Goal: Task Accomplishment & Management: Complete application form

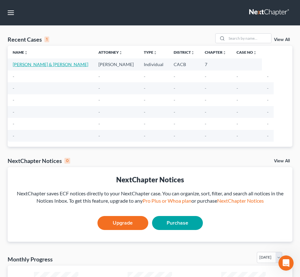
click at [41, 65] on link "[PERSON_NAME] & [PERSON_NAME]" at bounding box center [50, 64] width 75 height 5
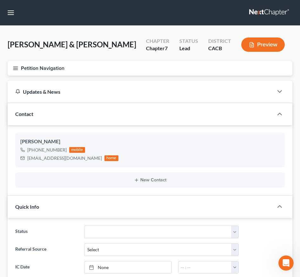
click at [15, 67] on line "button" at bounding box center [15, 67] width 4 height 0
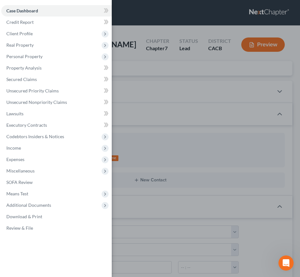
click at [140, 31] on div "Case Dashboard Payments Invoices Payments Payments Credit Report Client Profile" at bounding box center [150, 138] width 300 height 277
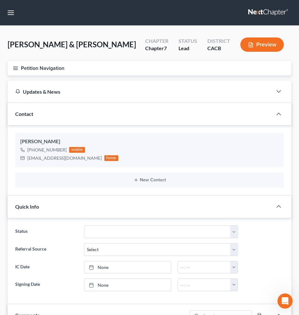
click at [15, 68] on icon "button" at bounding box center [16, 68] width 6 height 6
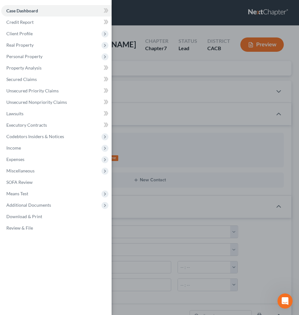
click at [169, 141] on div "Case Dashboard Payments Invoices Payments Payments Credit Report Client Profile" at bounding box center [149, 157] width 299 height 315
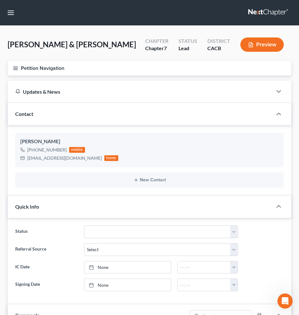
click at [13, 68] on line "button" at bounding box center [15, 68] width 4 height 0
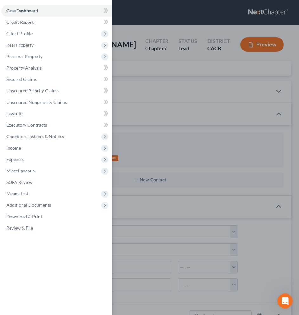
click at [224, 21] on div "Case Dashboard Payments Invoices Payments Payments Credit Report Client Profile" at bounding box center [149, 157] width 299 height 315
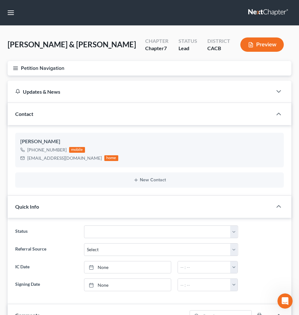
click at [267, 47] on button "Preview" at bounding box center [261, 44] width 43 height 14
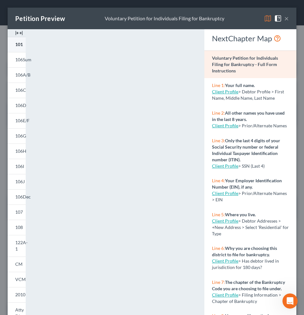
click at [19, 45] on span "101" at bounding box center [19, 44] width 8 height 5
click at [284, 19] on button "×" at bounding box center [286, 19] width 4 height 8
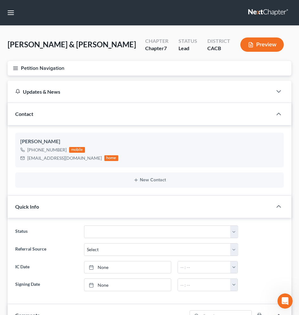
click at [18, 65] on icon "button" at bounding box center [16, 68] width 6 height 6
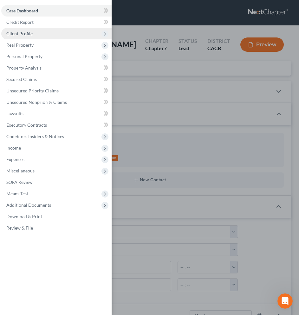
click at [31, 34] on span "Client Profile" at bounding box center [19, 33] width 26 height 5
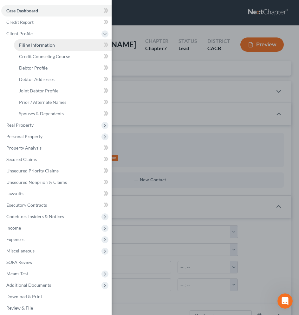
click at [33, 46] on span "Filing Information" at bounding box center [37, 44] width 36 height 5
select select "1"
select select "0"
select select "4"
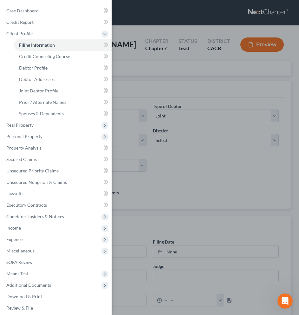
click at [162, 92] on div "Case Dashboard Payments Invoices Payments Payments Credit Report Client Profile" at bounding box center [149, 157] width 299 height 315
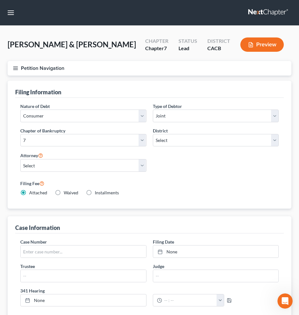
click at [15, 68] on icon "button" at bounding box center [16, 68] width 6 height 6
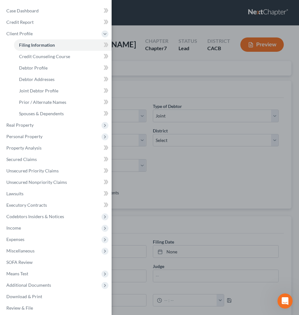
click at [186, 84] on div "Case Dashboard Payments Invoices Payments Payments Credit Report Client Profile" at bounding box center [149, 157] width 299 height 315
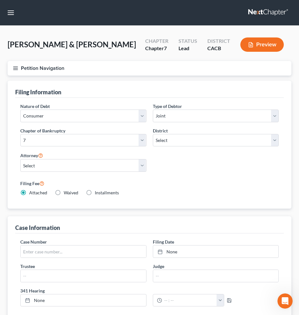
click at [19, 68] on button "Petition Navigation" at bounding box center [150, 68] width 284 height 15
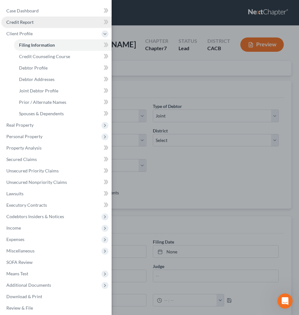
click at [35, 23] on link "Credit Report" at bounding box center [56, 21] width 110 height 11
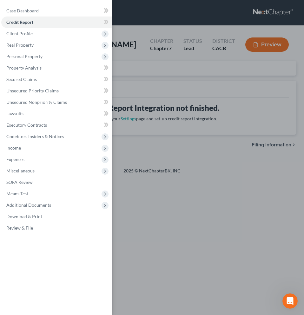
click at [178, 78] on div "Case Dashboard Payments Invoices Payments Payments Credit Report Client Profile" at bounding box center [152, 157] width 304 height 315
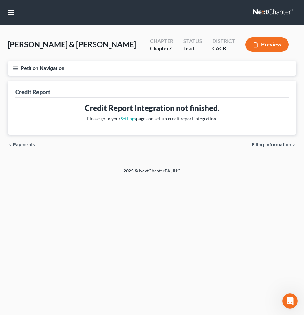
click at [18, 68] on icon "button" at bounding box center [16, 68] width 6 height 6
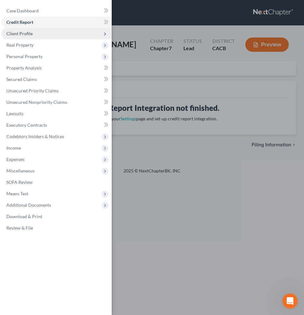
click at [32, 35] on span "Client Profile" at bounding box center [56, 33] width 110 height 11
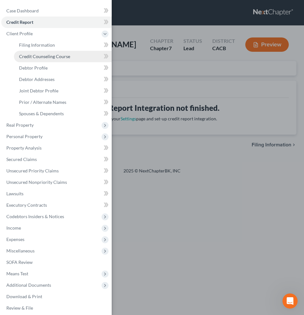
click at [40, 57] on span "Credit Counseling Course" at bounding box center [44, 56] width 51 height 5
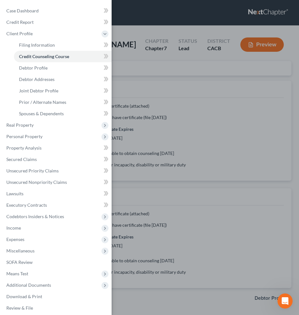
click at [182, 101] on div "Case Dashboard Payments Invoices Payments Payments Credit Report Client Profile" at bounding box center [149, 157] width 299 height 315
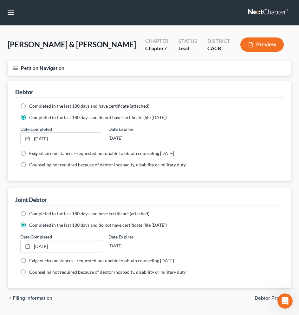
click at [16, 68] on line "button" at bounding box center [15, 68] width 4 height 0
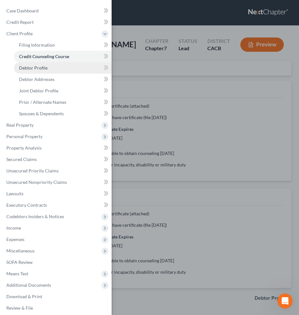
click at [22, 68] on span "Debtor Profile" at bounding box center [33, 67] width 29 height 5
select select "1"
select select "2"
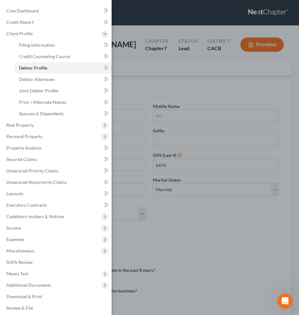
click at [161, 95] on div "Case Dashboard Payments Invoices Payments Payments Credit Report Client Profile" at bounding box center [149, 157] width 299 height 315
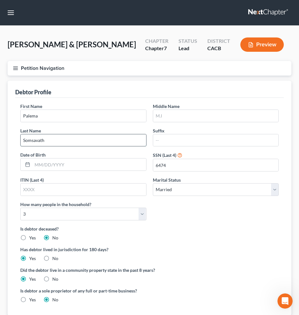
drag, startPoint x: 79, startPoint y: 142, endPoint x: 20, endPoint y: 140, distance: 58.7
click at [21, 140] on input "Somsavath" at bounding box center [84, 140] width 126 height 12
click at [48, 115] on input "Palema" at bounding box center [84, 116] width 126 height 12
paste input "Somsavath"
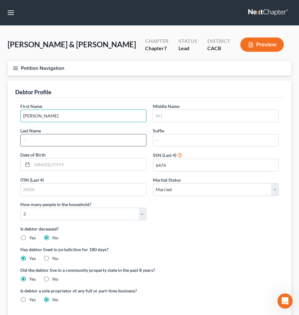
type input "[PERSON_NAME]"
click at [57, 140] on input "text" at bounding box center [84, 140] width 126 height 12
type input "m"
type input "[PERSON_NAME]"
click at [30, 116] on input "[PERSON_NAME]" at bounding box center [84, 116] width 126 height 12
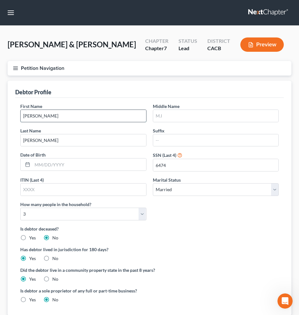
click at [38, 116] on input "[PERSON_NAME]" at bounding box center [84, 116] width 126 height 12
type input "[PERSON_NAME]"
click at [22, 68] on button "Petition Navigation" at bounding box center [150, 68] width 284 height 15
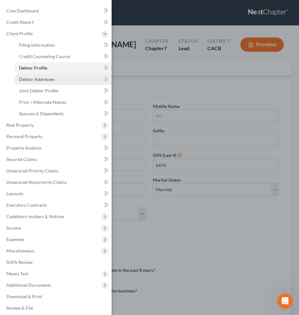
click at [39, 81] on span "Debtor Addresses" at bounding box center [37, 78] width 36 height 5
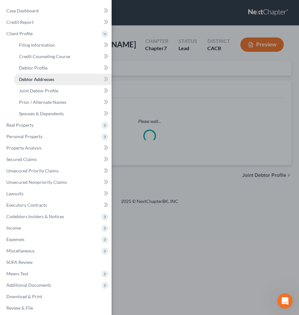
select select "0"
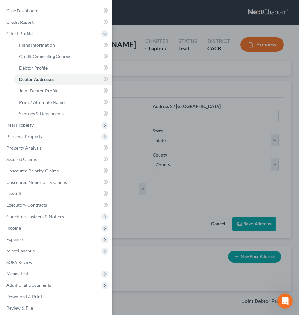
click at [143, 91] on div "Case Dashboard Payments Invoices Payments Payments Credit Report Client Profile" at bounding box center [149, 157] width 299 height 315
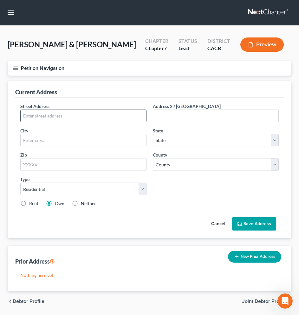
click at [71, 115] on input "text" at bounding box center [84, 116] width 126 height 12
type input "[STREET_ADDRESS]"
click at [65, 135] on input "text" at bounding box center [84, 140] width 126 height 12
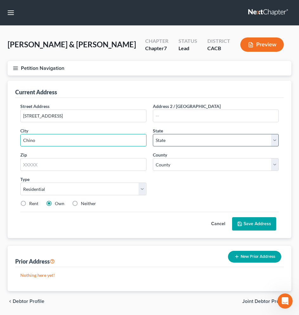
type input "Chino"
click at [190, 143] on select "State [US_STATE] AK AR AZ CA CO CT DE DC [GEOGRAPHIC_DATA] [GEOGRAPHIC_DATA] GU…" at bounding box center [216, 140] width 126 height 13
select select "4"
click at [153, 134] on select "State [US_STATE] AK AR AZ CA CO CT DE DC [GEOGRAPHIC_DATA] [GEOGRAPHIC_DATA] GU…" at bounding box center [216, 140] width 126 height 13
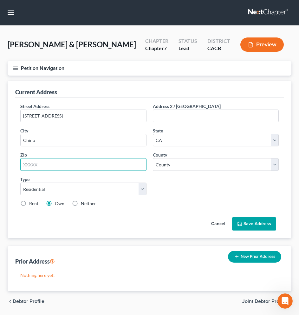
click at [77, 167] on input "text" at bounding box center [83, 164] width 126 height 13
type input "91710"
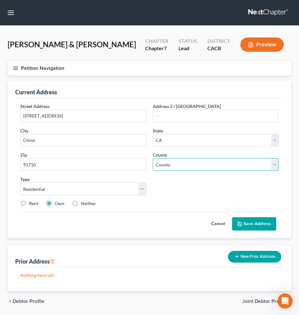
click at [200, 166] on select "County [GEOGRAPHIC_DATA] [GEOGRAPHIC_DATA] [GEOGRAPHIC_DATA] [GEOGRAPHIC_DATA] …" at bounding box center [216, 164] width 126 height 13
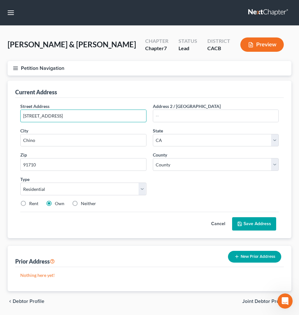
drag, startPoint x: 59, startPoint y: 116, endPoint x: 17, endPoint y: 114, distance: 42.2
click at [17, 114] on div "Street Address * [STREET_ADDRESS]" at bounding box center [83, 112] width 133 height 19
click at [241, 166] on select "County [GEOGRAPHIC_DATA] [GEOGRAPHIC_DATA] [GEOGRAPHIC_DATA] [GEOGRAPHIC_DATA] …" at bounding box center [216, 164] width 126 height 13
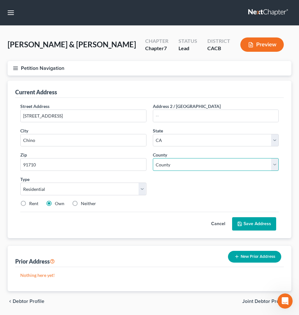
select select "35"
click at [153, 158] on select "County [GEOGRAPHIC_DATA] [GEOGRAPHIC_DATA] [GEOGRAPHIC_DATA] [GEOGRAPHIC_DATA] …" at bounding box center [216, 164] width 126 height 13
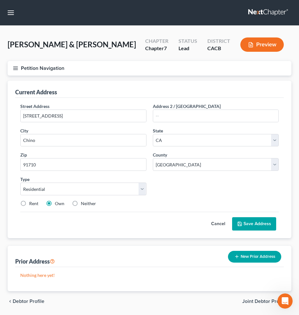
click at [206, 193] on div "Street Address * 4661 Revere Ct Address 2 / [GEOGRAPHIC_DATA] * [GEOGRAPHIC_DAT…" at bounding box center [149, 157] width 265 height 109
click at [255, 221] on button "Save Address" at bounding box center [254, 223] width 44 height 13
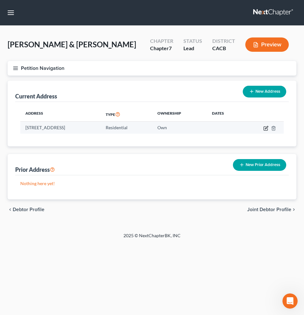
click at [265, 129] on icon "button" at bounding box center [265, 128] width 5 height 5
select select "4"
select select "35"
select select "0"
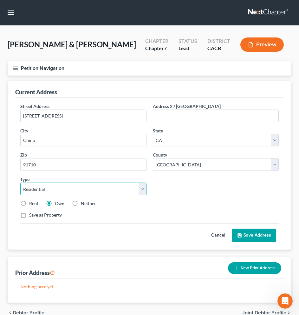
click at [67, 191] on select "Select Residential Mailing Rental Business" at bounding box center [83, 188] width 126 height 13
click at [20, 182] on select "Select Residential Mailing Rental Business" at bounding box center [83, 188] width 126 height 13
click at [143, 188] on select "Select Residential Mailing Rental Business" at bounding box center [83, 188] width 126 height 13
click at [20, 182] on select "Select Residential Mailing Rental Business" at bounding box center [83, 188] width 126 height 13
click at [29, 215] on label "Save as Property" at bounding box center [45, 214] width 33 height 6
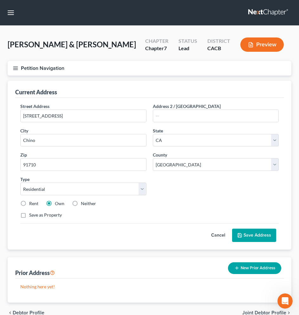
click at [32, 215] on input "Save as Property" at bounding box center [34, 213] width 4 height 4
checkbox input "true"
click at [268, 231] on button "Save Address" at bounding box center [254, 234] width 44 height 13
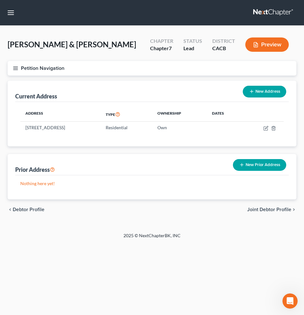
click at [16, 68] on icon "button" at bounding box center [16, 68] width 6 height 6
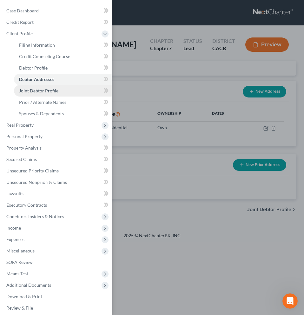
click at [38, 91] on span "Joint Debtor Profile" at bounding box center [38, 90] width 39 height 5
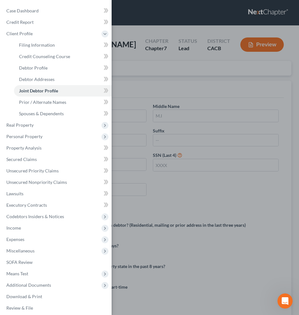
click at [151, 90] on div "Case Dashboard Payments Invoices Payments Payments Credit Report Client Profile" at bounding box center [149, 157] width 299 height 315
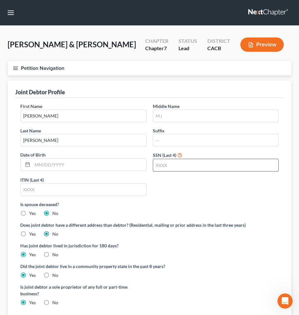
click at [194, 161] on input "text" at bounding box center [216, 165] width 126 height 12
type input "7449"
click at [14, 67] on icon "button" at bounding box center [16, 68] width 6 height 6
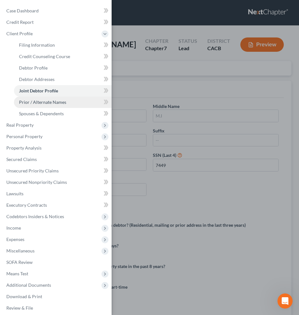
click at [40, 104] on span "Prior / Alternate Names" at bounding box center [42, 101] width 47 height 5
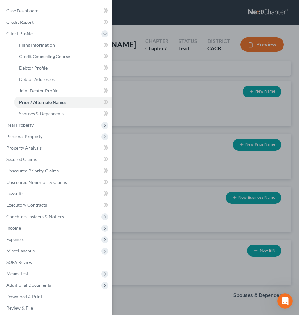
click at [176, 129] on div "Case Dashboard Payments Invoices Payments Payments Credit Report Client Profile" at bounding box center [149, 157] width 299 height 315
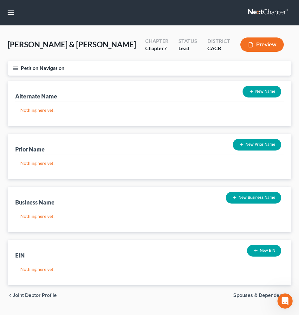
click at [16, 68] on line "button" at bounding box center [15, 68] width 4 height 0
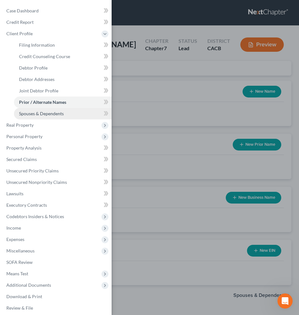
click at [52, 114] on span "Spouses & Dependents" at bounding box center [41, 113] width 45 height 5
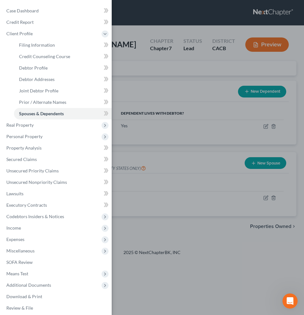
click at [156, 148] on div "Case Dashboard Payments Invoices Payments Payments Credit Report Client Profile" at bounding box center [152, 157] width 304 height 315
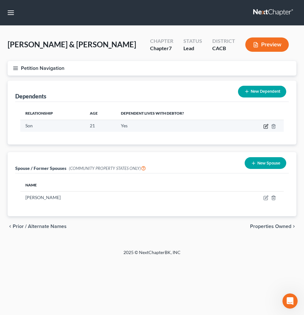
click at [265, 127] on icon "button" at bounding box center [265, 126] width 5 height 5
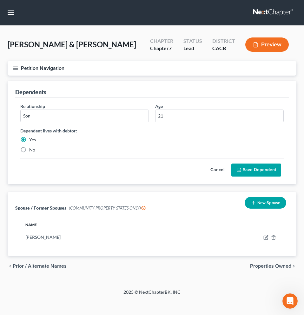
click at [219, 171] on button "Cancel" at bounding box center [217, 170] width 28 height 13
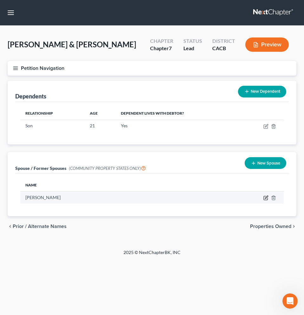
click at [265, 198] on icon "button" at bounding box center [266, 197] width 3 height 3
select select "1"
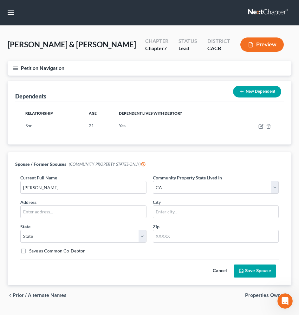
click at [222, 272] on button "Cancel" at bounding box center [220, 270] width 28 height 13
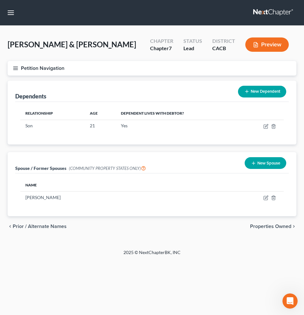
click at [263, 46] on button "Preview" at bounding box center [266, 44] width 43 height 14
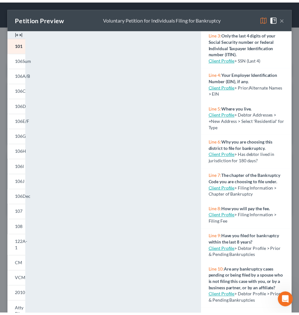
scroll to position [153, 0]
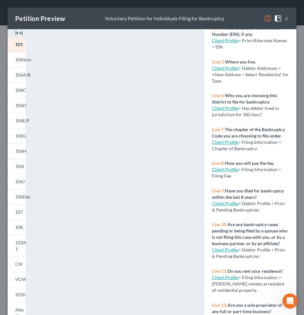
click at [221, 172] on link "Client Profile" at bounding box center [225, 168] width 26 height 5
select select "1"
select select "0"
select select "7"
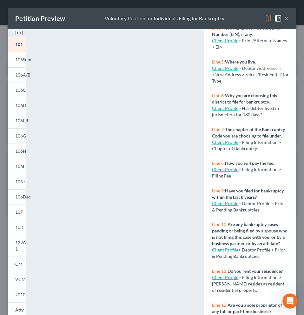
select select "0"
select select "4"
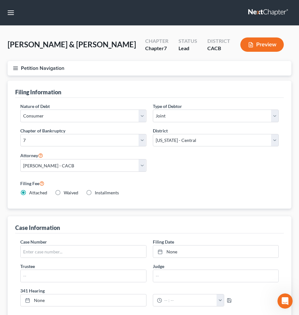
select select "1"
select select "0"
select select "7"
select select "0"
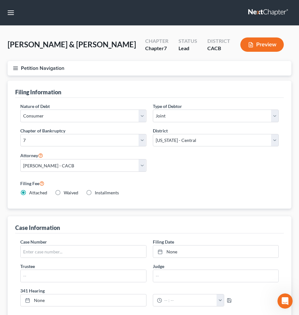
select select "4"
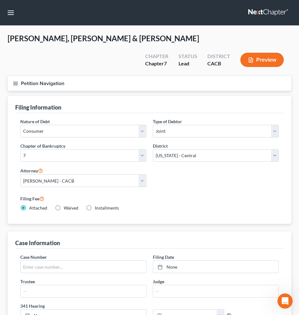
click at [15, 83] on line "button" at bounding box center [15, 83] width 4 height 0
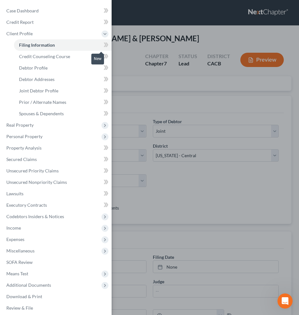
click at [104, 45] on icon at bounding box center [105, 44] width 3 height 4
click at [106, 45] on icon at bounding box center [107, 44] width 3 height 4
click at [104, 45] on icon at bounding box center [105, 44] width 3 height 4
click at [79, 45] on link "Filing Information" at bounding box center [63, 44] width 98 height 11
click at [178, 88] on div "Case Dashboard Payments Invoices Payments Payments Credit Report Client Profile" at bounding box center [149, 157] width 299 height 315
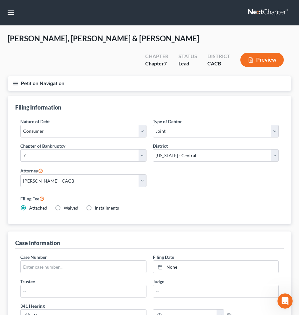
click at [262, 53] on button "Preview" at bounding box center [261, 60] width 43 height 14
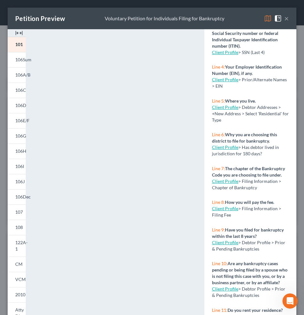
scroll to position [118, 0]
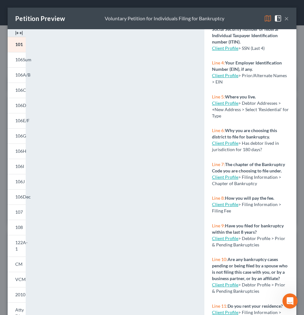
click at [228, 207] on link "Client Profile" at bounding box center [225, 203] width 26 height 5
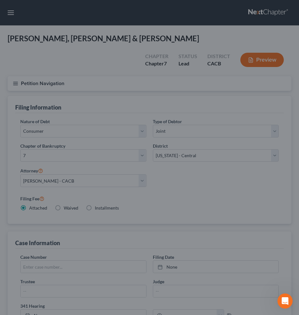
select select "1"
select select "0"
select select "7"
select select "0"
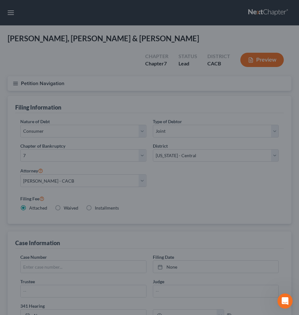
select select "4"
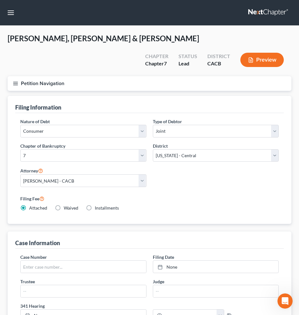
click at [64, 205] on label "Waived Waived" at bounding box center [71, 208] width 15 height 6
click at [66, 205] on input "Waived Waived" at bounding box center [68, 207] width 4 height 4
radio input "true"
radio input "false"
click at [263, 53] on button "Preview" at bounding box center [261, 60] width 43 height 14
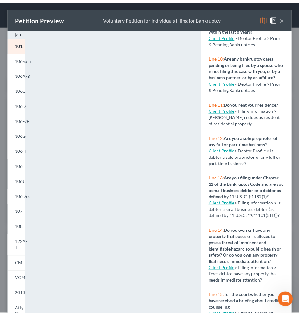
scroll to position [385, 0]
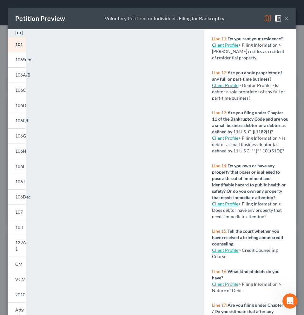
click at [227, 88] on link "Client Profile" at bounding box center [225, 84] width 26 height 5
select select "1"
select select "2"
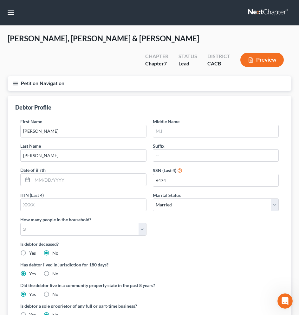
select select "1"
select select "2"
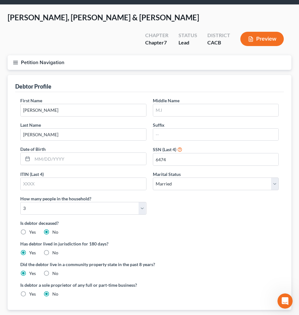
scroll to position [97, 0]
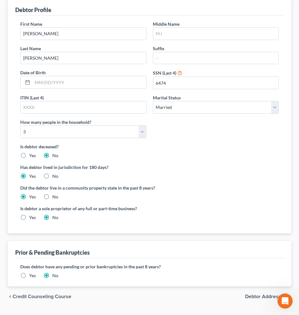
click at [261, 294] on span "Debtor Addresses" at bounding box center [265, 296] width 41 height 5
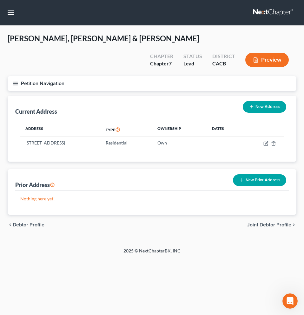
click at [270, 53] on button "Preview" at bounding box center [266, 60] width 43 height 14
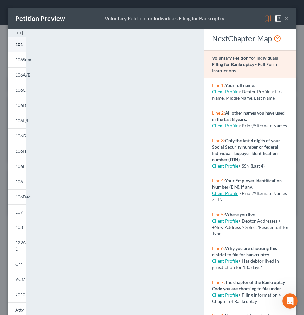
click at [20, 44] on span "101" at bounding box center [19, 44] width 8 height 5
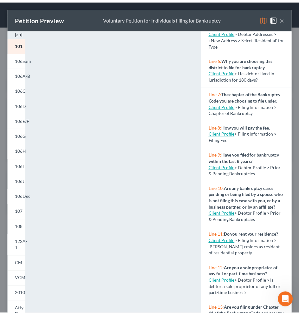
scroll to position [310, 0]
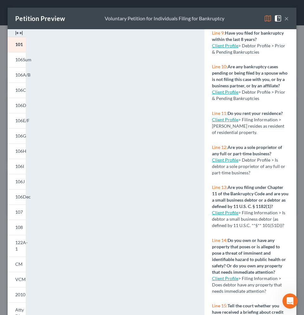
click at [231, 162] on link "Client Profile" at bounding box center [225, 159] width 26 height 5
select select "1"
select select "2"
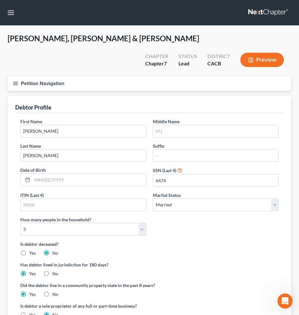
select select "1"
select select "2"
click at [29, 311] on label "Yes" at bounding box center [32, 314] width 7 height 6
click at [32, 311] on input "Yes" at bounding box center [34, 313] width 4 height 4
radio input "true"
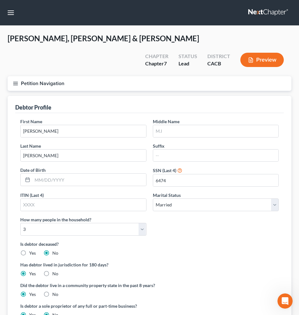
radio input "false"
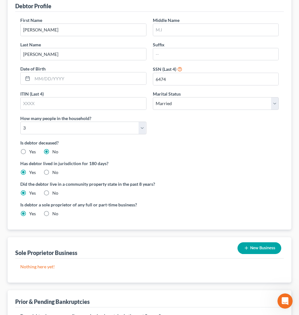
scroll to position [114, 0]
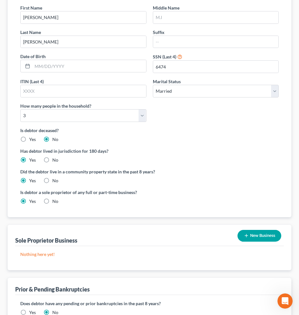
click at [258, 230] on button "New Business" at bounding box center [259, 236] width 44 height 12
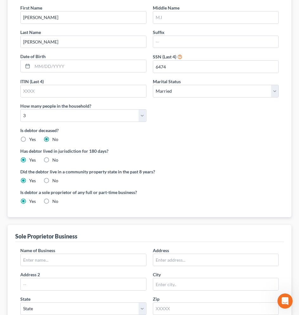
scroll to position [215, 0]
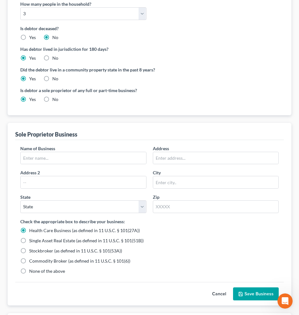
click at [29, 268] on label "None of the above" at bounding box center [47, 271] width 36 height 6
click at [32, 268] on input "None of the above" at bounding box center [34, 270] width 4 height 4
radio input "true"
radio input "false"
click at [45, 152] on input "text" at bounding box center [84, 158] width 126 height 12
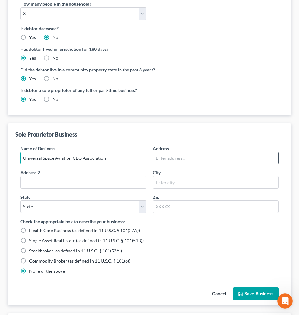
type input "Universal Space Aviation CEO Association"
click at [177, 152] on input "text" at bounding box center [216, 158] width 126 height 12
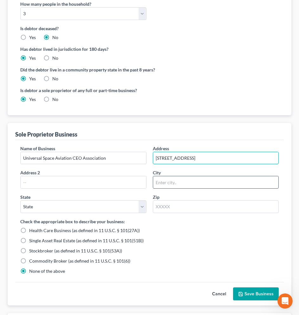
type input "[STREET_ADDRESS]"
click at [168, 176] on input "text" at bounding box center [216, 182] width 126 height 12
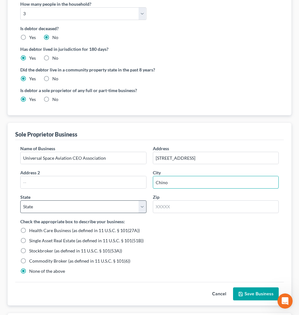
type input "Chino"
click at [98, 200] on select "State [US_STATE] AK AR AZ CA CO CT DE DC [GEOGRAPHIC_DATA] [GEOGRAPHIC_DATA] GU…" at bounding box center [83, 206] width 126 height 13
select select "4"
click at [20, 200] on select "State [US_STATE] AK AR AZ CA CO CT DE DC [GEOGRAPHIC_DATA] [GEOGRAPHIC_DATA] GU…" at bounding box center [83, 206] width 126 height 13
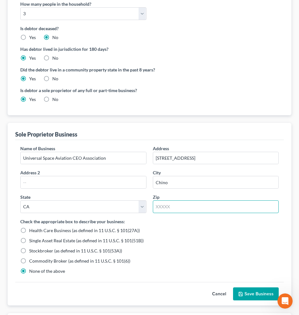
click at [183, 200] on input "text" at bounding box center [216, 206] width 126 height 13
type input "91710"
click at [267, 287] on button "Save Business" at bounding box center [256, 293] width 46 height 13
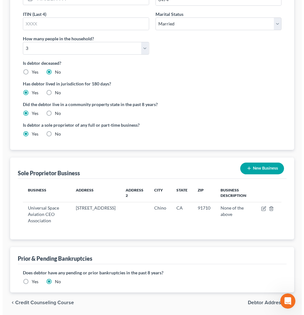
scroll to position [0, 0]
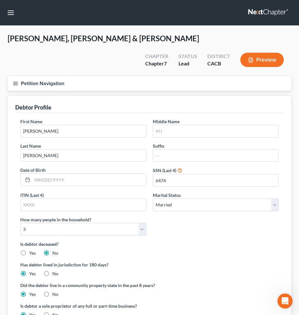
click at [261, 53] on button "Preview" at bounding box center [261, 60] width 43 height 14
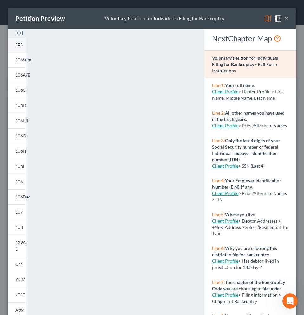
click at [20, 43] on span "101" at bounding box center [19, 44] width 8 height 5
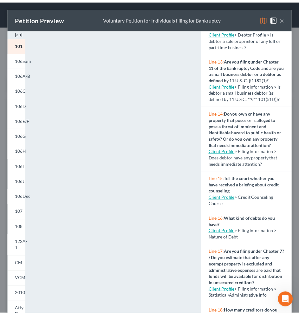
scroll to position [445, 0]
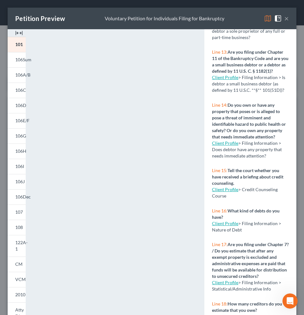
click at [223, 192] on link "Client Profile" at bounding box center [225, 188] width 26 height 5
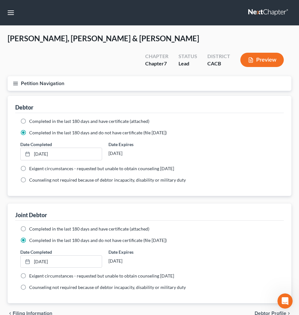
scroll to position [17, 0]
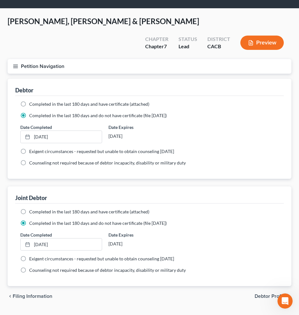
click at [29, 159] on label "Counseling not required because of debtor incapacity, disability or military du…" at bounding box center [107, 162] width 157 height 6
click at [32, 159] on input "Counseling not required because of debtor incapacity, disability or military du…" at bounding box center [34, 161] width 4 height 4
radio input "true"
radio input "false"
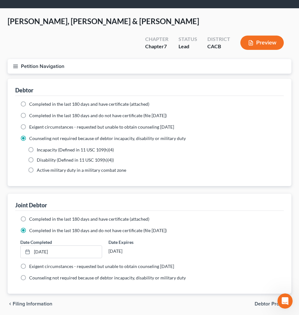
click at [37, 157] on label "Disability (Defined in 11 USC 109(h)(4))" at bounding box center [75, 160] width 77 height 6
click at [39, 157] on input "Disability (Defined in 11 USC 109(h)(4))" at bounding box center [41, 159] width 4 height 4
radio input "true"
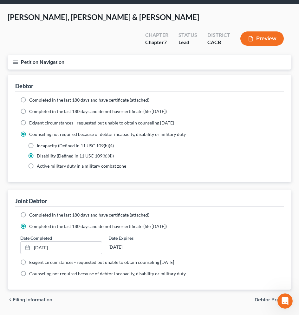
scroll to position [24, 0]
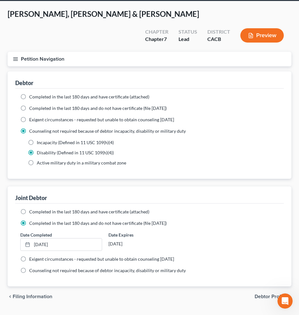
click at [29, 267] on label "Counseling not required because of debtor incapacity, disability or military du…" at bounding box center [107, 270] width 157 height 6
click at [32, 267] on input "Counseling not required because of debtor incapacity, disability or military du…" at bounding box center [34, 269] width 4 height 4
radio input "true"
radio input "false"
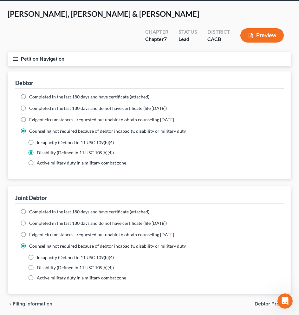
click at [37, 264] on label "Disability (Defined in 11 USC 109(h)(4))" at bounding box center [75, 267] width 77 height 6
click at [39, 264] on input "Disability (Defined in 11 USC 109(h)(4))" at bounding box center [41, 266] width 4 height 4
radio input "true"
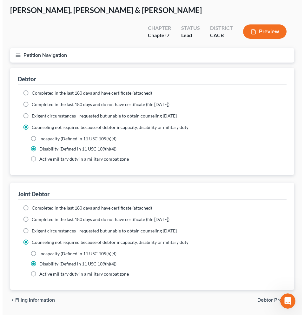
scroll to position [32, 0]
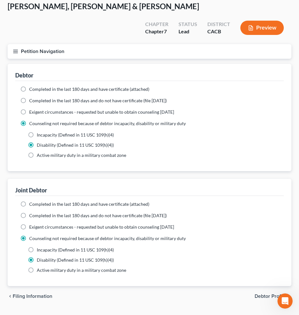
click at [259, 21] on button "Preview" at bounding box center [261, 28] width 43 height 14
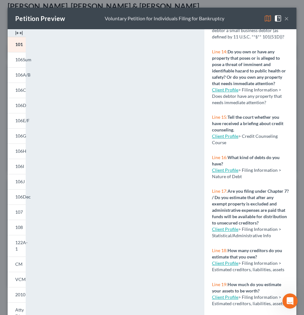
scroll to position [554, 0]
click at [224, 167] on link "Client Profile" at bounding box center [225, 169] width 26 height 5
select select "1"
select select "0"
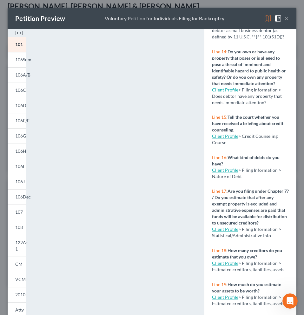
select select "7"
select select "0"
select select "4"
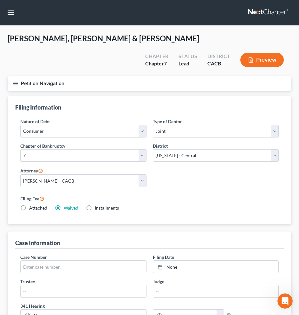
select select "1"
select select "0"
select select "7"
select select "0"
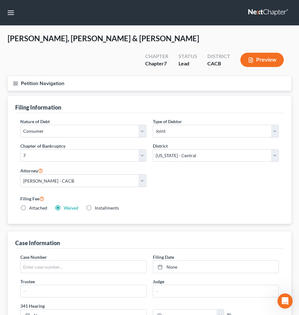
select select "4"
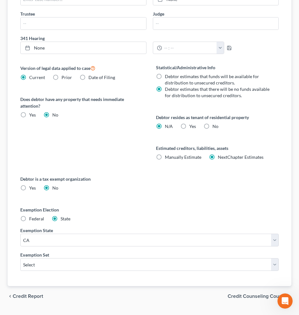
scroll to position [259, 0]
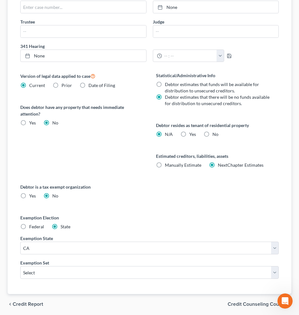
click at [29, 120] on label "Yes Yes" at bounding box center [32, 123] width 7 height 6
click at [32, 120] on input "Yes Yes" at bounding box center [34, 122] width 4 height 4
radio input "true"
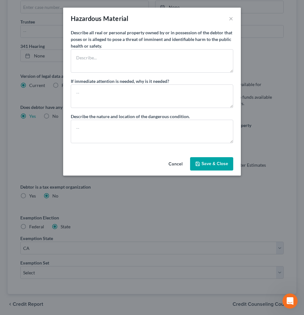
click at [179, 162] on button "Cancel" at bounding box center [175, 164] width 24 height 13
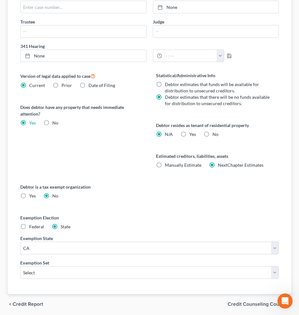
click at [52, 120] on label "No" at bounding box center [55, 123] width 6 height 6
click at [55, 120] on input "No" at bounding box center [57, 122] width 4 height 4
radio input "true"
radio input "false"
click at [189, 131] on label "Yes Yes" at bounding box center [192, 134] width 7 height 6
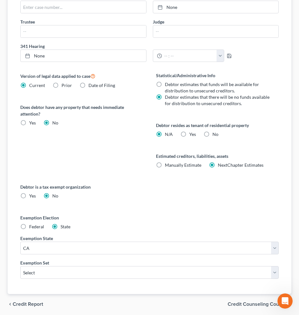
click at [192, 131] on input "Yes Yes" at bounding box center [194, 133] width 4 height 4
radio input "true"
radio input "false"
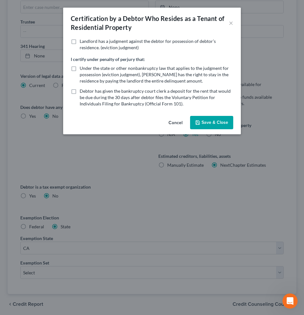
click at [179, 123] on button "Cancel" at bounding box center [175, 122] width 24 height 13
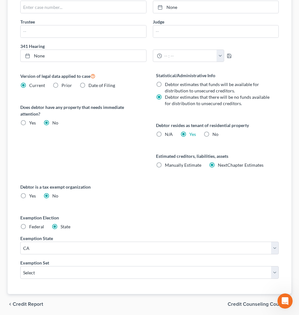
click at [212, 131] on label "No" at bounding box center [215, 134] width 6 height 6
click at [215, 131] on input "No" at bounding box center [217, 133] width 4 height 4
radio input "true"
radio input "false"
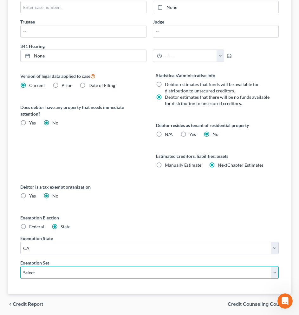
click at [166, 266] on select "Select 703 704" at bounding box center [149, 272] width 258 height 13
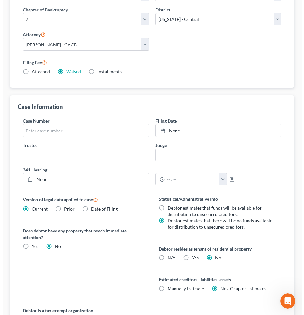
scroll to position [0, 0]
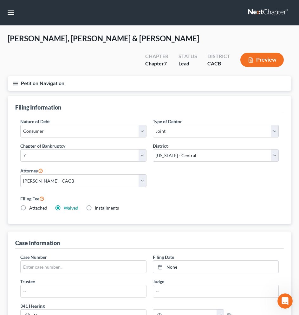
click at [263, 53] on button "Preview" at bounding box center [261, 60] width 43 height 14
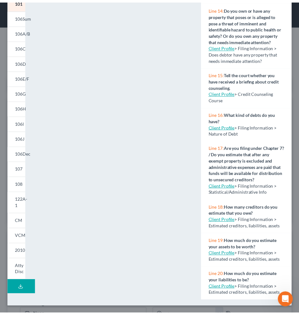
scroll to position [554, 0]
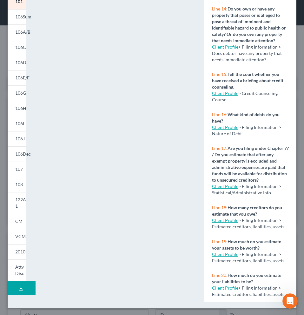
click at [229, 124] on link "Client Profile" at bounding box center [225, 126] width 26 height 5
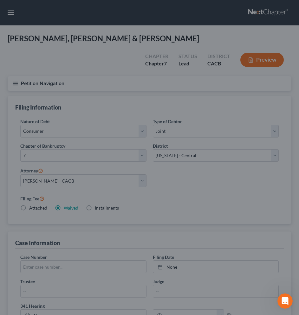
select select "1"
select select "0"
select select "7"
select select "0"
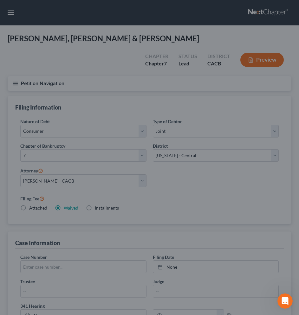
select select "4"
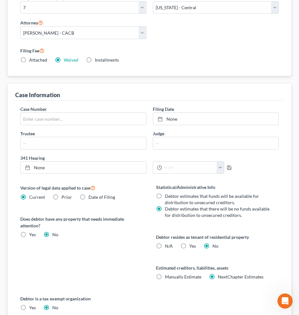
scroll to position [140, 0]
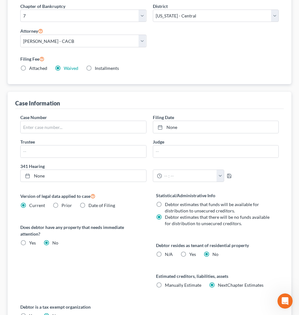
click at [165, 251] on label "N/A" at bounding box center [169, 254] width 8 height 6
click at [167, 251] on input "N/A" at bounding box center [169, 253] width 4 height 4
radio input "true"
radio input "false"
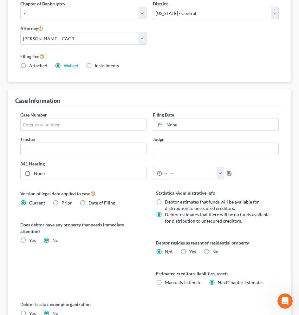
scroll to position [158, 0]
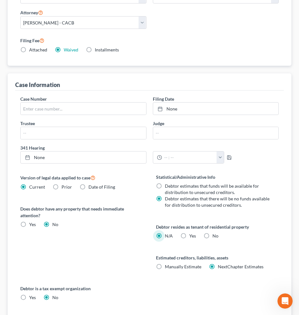
click at [189, 232] on label "Yes Yes" at bounding box center [192, 235] width 7 height 6
click at [192, 232] on input "Yes Yes" at bounding box center [194, 234] width 4 height 4
radio input "true"
radio input "false"
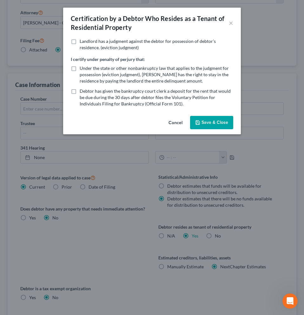
click at [175, 124] on button "Cancel" at bounding box center [175, 122] width 24 height 13
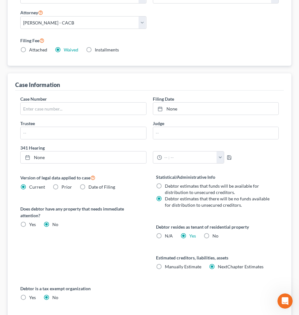
click at [212, 232] on label "No" at bounding box center [215, 235] width 6 height 6
click at [215, 232] on input "No" at bounding box center [217, 234] width 4 height 4
radio input "true"
radio input "false"
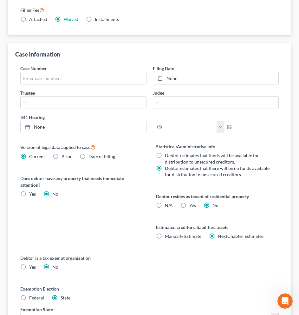
scroll to position [156, 0]
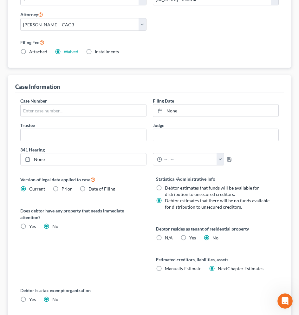
click at [165, 234] on label "N/A" at bounding box center [169, 237] width 8 height 6
click at [167, 234] on input "N/A" at bounding box center [169, 236] width 4 height 4
radio input "true"
radio input "false"
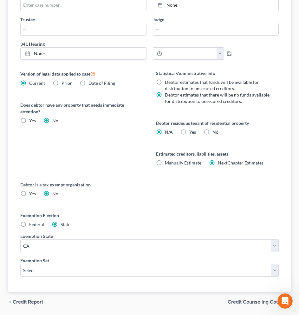
scroll to position [267, 0]
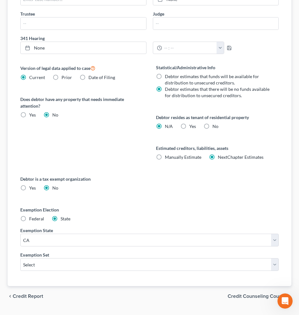
click at [165, 154] on label "Manually Estimate Manually Estimate" at bounding box center [183, 157] width 36 height 6
click at [167, 154] on input "Manually Estimate Manually Estimate" at bounding box center [169, 156] width 4 height 4
radio input "true"
radio input "false"
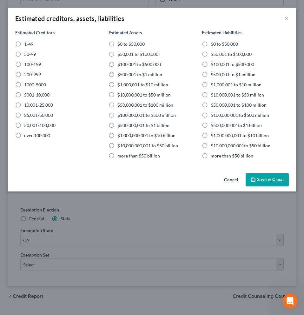
click at [211, 74] on label "$500,001 to $1 million" at bounding box center [233, 74] width 45 height 6
click at [213, 74] on input "$500,001 to $1 million" at bounding box center [215, 73] width 4 height 4
radio input "true"
click at [117, 75] on label "$500,001 to $1 million" at bounding box center [139, 74] width 45 height 6
click at [120, 75] on input "$500,001 to $1 million" at bounding box center [122, 73] width 4 height 4
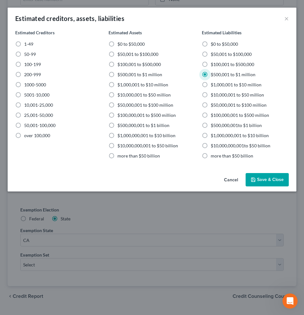
radio input "true"
click at [24, 43] on label "1-49" at bounding box center [28, 44] width 9 height 6
click at [27, 43] on input "1-49" at bounding box center [29, 43] width 4 height 4
radio input "true"
click at [271, 179] on button "Save & Close" at bounding box center [266, 179] width 43 height 13
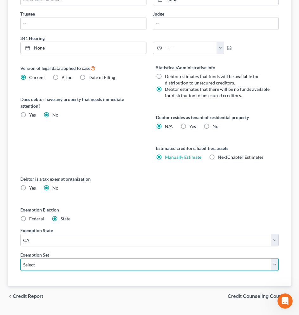
click at [275, 258] on select "Select 703 704" at bounding box center [149, 264] width 258 height 13
click at [20, 258] on select "Select 703 704" at bounding box center [149, 264] width 258 height 13
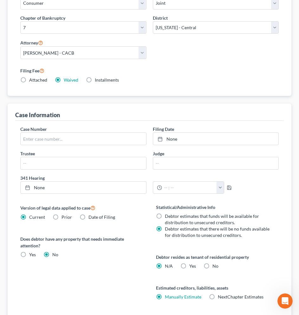
scroll to position [160, 0]
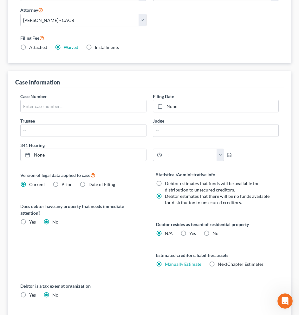
click at [29, 218] on label "Yes Yes" at bounding box center [32, 221] width 7 height 6
click at [32, 218] on input "Yes Yes" at bounding box center [34, 220] width 4 height 4
radio input "true"
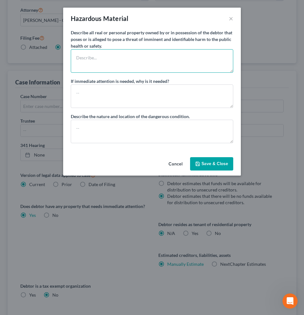
click at [100, 60] on textarea at bounding box center [152, 60] width 162 height 23
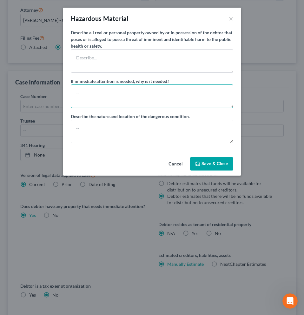
click at [94, 90] on textarea at bounding box center [152, 95] width 162 height 23
click at [182, 166] on button "Cancel" at bounding box center [175, 164] width 24 height 13
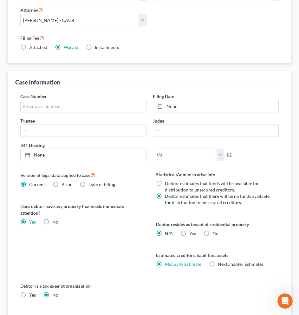
click at [52, 218] on label "No" at bounding box center [55, 221] width 6 height 6
click at [55, 218] on input "No" at bounding box center [57, 220] width 4 height 4
radio input "true"
radio input "false"
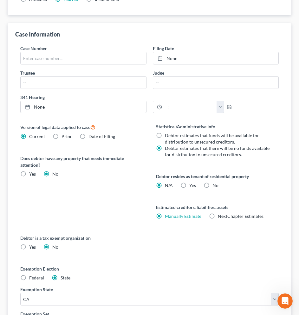
scroll to position [212, 0]
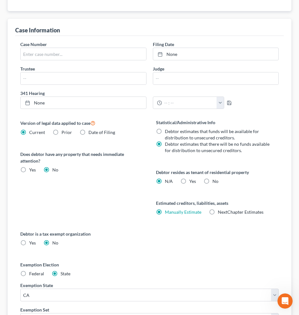
click at [165, 128] on label "Debtor estimates that funds will be available for distribution to unsecured cre…" at bounding box center [218, 134] width 107 height 13
click at [167, 128] on input "Debtor estimates that funds will be available for distribution to unsecured cre…" at bounding box center [169, 130] width 4 height 4
radio input "true"
radio input "false"
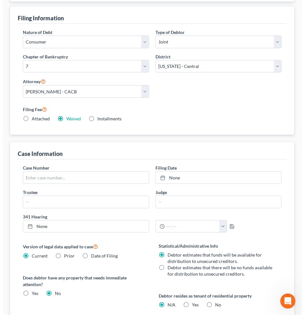
scroll to position [0, 0]
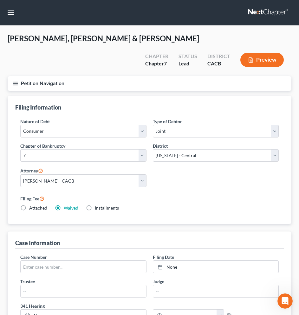
click at [262, 53] on button "Preview" at bounding box center [261, 60] width 43 height 14
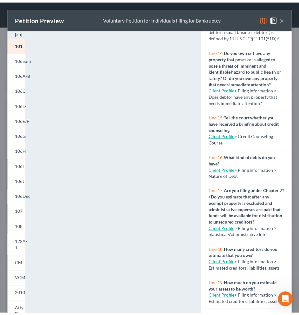
scroll to position [565, 0]
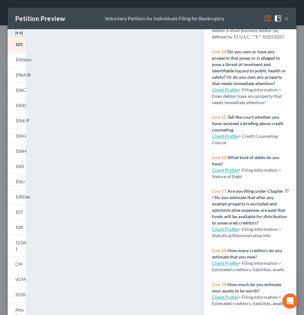
click at [230, 167] on link "Client Profile" at bounding box center [225, 169] width 26 height 5
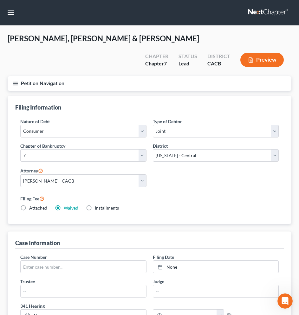
select select "1"
select select "0"
select select "7"
select select "0"
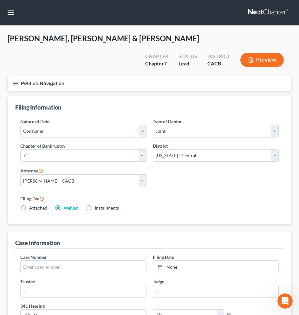
select select "4"
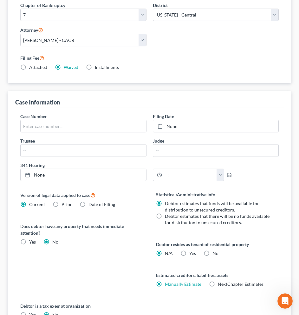
scroll to position [173, 0]
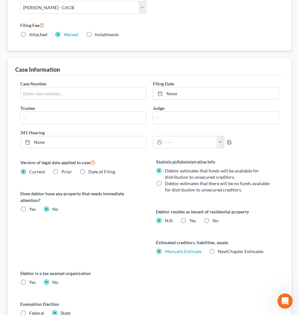
click at [165, 180] on label "Debtor estimates that there will be no funds available for distribution to unse…" at bounding box center [218, 186] width 107 height 13
click at [167, 180] on input "Debtor estimates that there will be no funds available for distribution to unse…" at bounding box center [169, 182] width 4 height 4
radio input "true"
radio input "false"
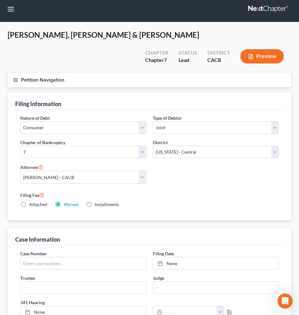
scroll to position [0, 0]
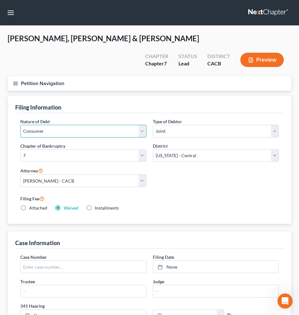
click at [144, 125] on select "Select Business Consumer Other" at bounding box center [83, 131] width 126 height 13
click at [20, 125] on select "Select Business Consumer Other" at bounding box center [83, 131] width 126 height 13
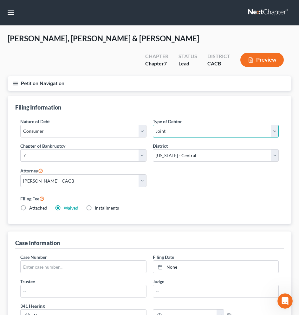
click at [274, 125] on select "Select Individual Joint" at bounding box center [216, 131] width 126 height 13
click at [153, 125] on select "Select Individual Joint" at bounding box center [216, 131] width 126 height 13
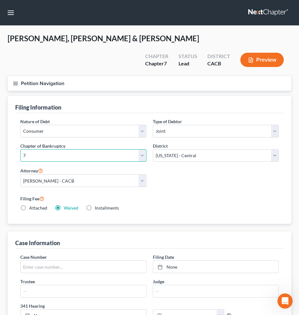
click at [140, 149] on select "Select 7 11 12 13" at bounding box center [83, 155] width 126 height 13
click at [20, 149] on select "Select 7 11 12 13" at bounding box center [83, 155] width 126 height 13
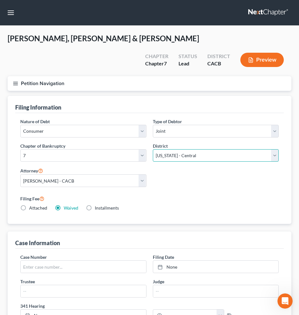
click at [269, 149] on select "Select [US_STATE] - [GEOGRAPHIC_DATA] [US_STATE] - [GEOGRAPHIC_DATA][US_STATE] …" at bounding box center [216, 155] width 126 height 13
click at [153, 149] on select "Select [US_STATE] - [GEOGRAPHIC_DATA] [US_STATE] - [GEOGRAPHIC_DATA][US_STATE] …" at bounding box center [216, 155] width 126 height 13
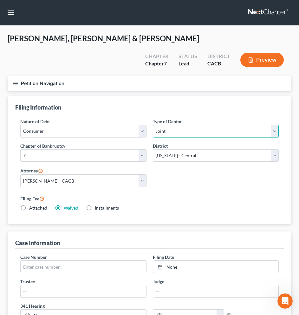
click at [275, 125] on select "Select Individual Joint" at bounding box center [216, 131] width 126 height 13
click at [153, 125] on select "Select Individual Joint" at bounding box center [216, 131] width 126 height 13
click at [275, 125] on select "Select Individual Joint" at bounding box center [216, 131] width 126 height 13
click at [153, 125] on select "Select Individual Joint" at bounding box center [216, 131] width 126 height 13
click at [273, 125] on select "Select Individual Joint" at bounding box center [216, 131] width 126 height 13
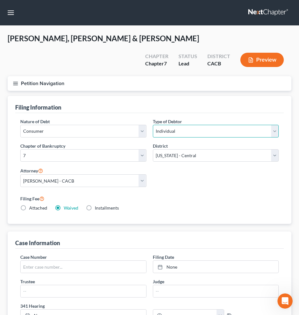
select select "1"
click at [153, 125] on select "Select Individual Joint" at bounding box center [216, 131] width 126 height 13
click at [95, 205] on label "Installments Installments" at bounding box center [107, 208] width 24 height 6
click at [97, 205] on input "Installments Installments" at bounding box center [99, 207] width 4 height 4
radio input "true"
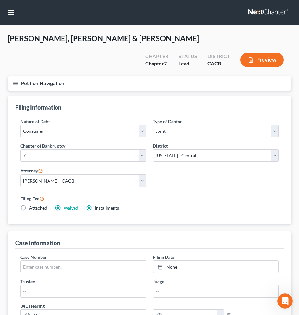
radio input "false"
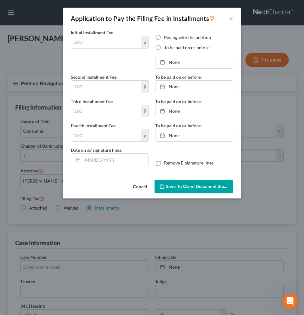
type input "0.00"
radio input "true"
type input "0.00"
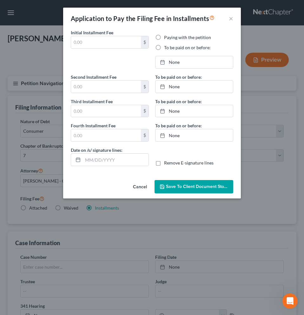
type input "[DATE]"
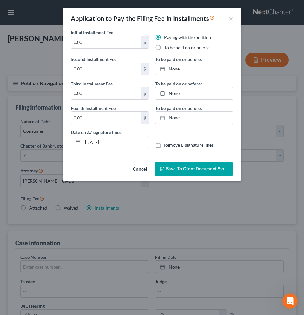
click at [143, 170] on button "Cancel" at bounding box center [140, 169] width 24 height 13
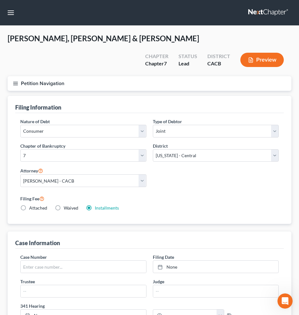
click at [64, 205] on label "Waived Waived" at bounding box center [71, 208] width 15 height 6
click at [66, 205] on input "Waived Waived" at bounding box center [68, 207] width 4 height 4
radio input "true"
radio input "false"
click at [29, 205] on label "Attached" at bounding box center [38, 208] width 18 height 6
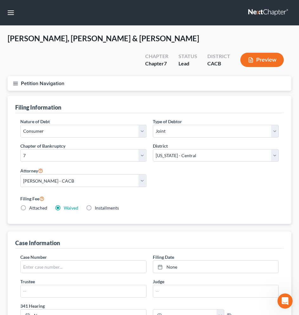
click at [32, 205] on input "Attached" at bounding box center [34, 207] width 4 height 4
radio input "true"
click at [64, 205] on label "Waived Waived" at bounding box center [71, 208] width 15 height 6
click at [66, 205] on input "Waived Waived" at bounding box center [68, 207] width 4 height 4
radio input "true"
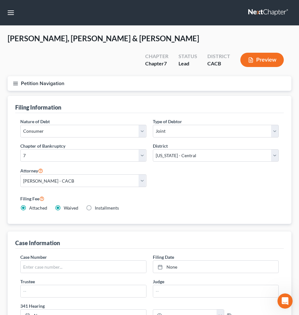
radio input "false"
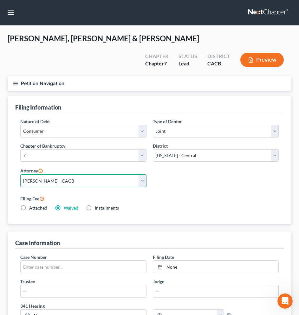
click at [143, 174] on select "Select [PERSON_NAME] - CACB" at bounding box center [83, 180] width 126 height 13
click at [20, 174] on select "Select [PERSON_NAME] - CACB" at bounding box center [83, 180] width 126 height 13
click at [172, 170] on div "Nature of Debt Select Business Consumer Other Nature of Business Select Clearin…" at bounding box center [149, 167] width 265 height 98
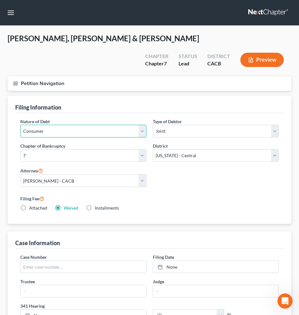
click at [140, 125] on select "Select Business Consumer Other" at bounding box center [83, 131] width 126 height 13
click at [20, 125] on select "Select Business Consumer Other" at bounding box center [83, 131] width 126 height 13
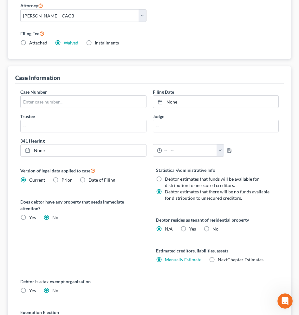
scroll to position [267, 0]
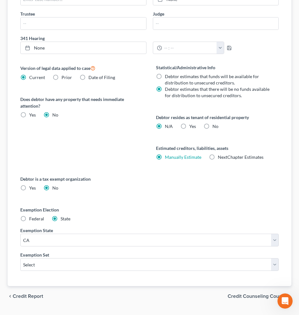
click at [271, 293] on span "Credit Counseling Course" at bounding box center [257, 295] width 59 height 5
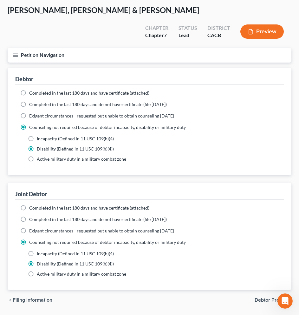
click at [21, 297] on span "Filing Information" at bounding box center [33, 299] width 40 height 5
select select "1"
select select "0"
select select "7"
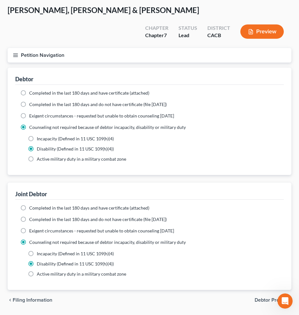
select select "0"
select select "4"
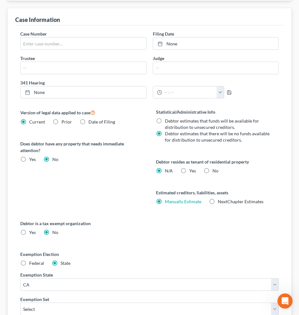
scroll to position [267, 0]
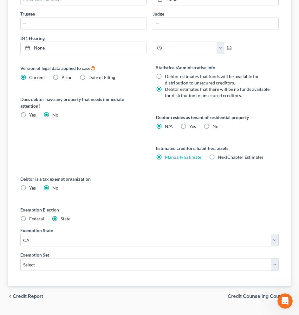
click at [28, 293] on span "Credit Report" at bounding box center [28, 295] width 30 height 5
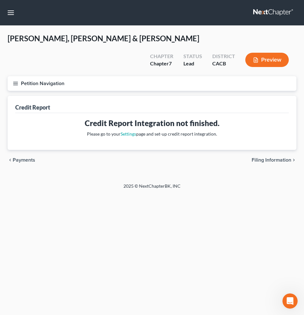
click at [269, 157] on span "Filing Information" at bounding box center [271, 159] width 40 height 5
select select "1"
select select "0"
select select "7"
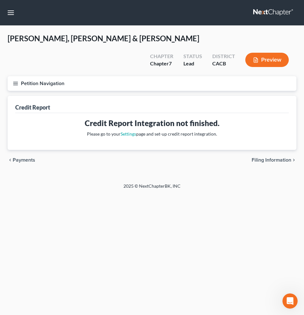
select select "0"
select select "4"
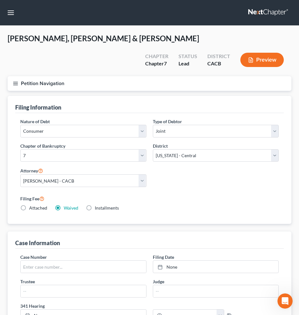
click at [251, 58] on polyline "button" at bounding box center [252, 59] width 2 height 2
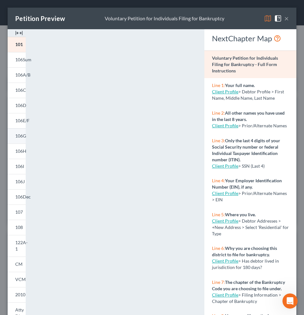
scroll to position [43, 0]
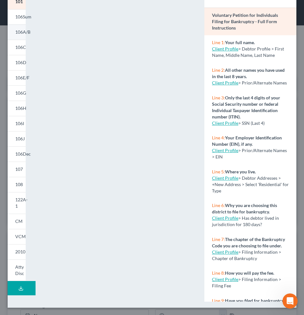
click at [21, 33] on span "106A/B" at bounding box center [22, 31] width 15 height 5
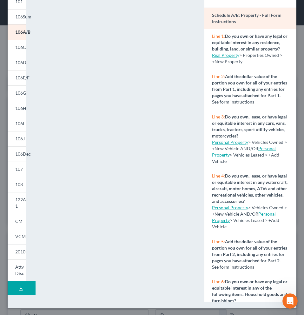
click at [224, 58] on link "Real Property" at bounding box center [225, 54] width 27 height 5
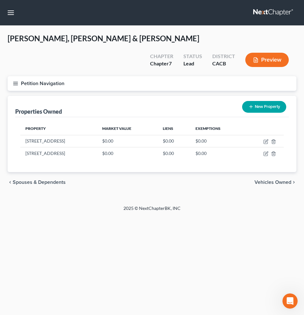
click at [16, 83] on line "button" at bounding box center [15, 83] width 4 height 0
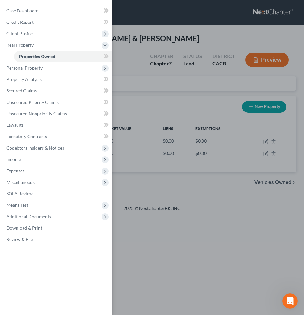
click at [203, 180] on div "Case Dashboard Payments Invoices Payments Payments Credit Report Client Profile" at bounding box center [152, 157] width 304 height 315
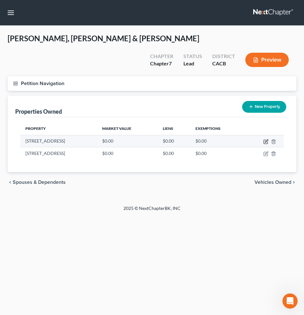
click at [265, 139] on icon "button" at bounding box center [265, 141] width 5 height 5
select select "4"
select select "35"
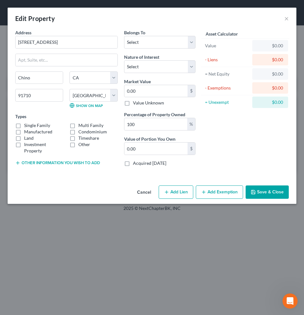
click at [24, 125] on label "Single Family" at bounding box center [37, 125] width 26 height 6
click at [27, 125] on input "Single Family" at bounding box center [29, 124] width 4 height 4
checkbox input "true"
click at [155, 94] on input "0.00" at bounding box center [155, 91] width 63 height 12
click at [224, 124] on div "Asset Calculator Value $0.00 - Liens $0.00 = Net Equity $0.00 - Exemptions $0.0…" at bounding box center [244, 100] width 93 height 142
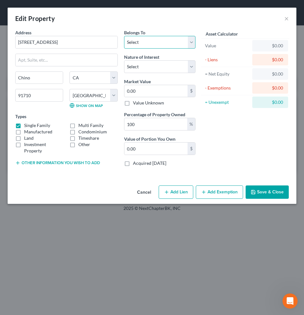
click at [189, 42] on select "Select Debtor 1 Only Debtor 2 Only Debtor 1 And Debtor 2 Only At Least One Of T…" at bounding box center [159, 42] width 71 height 13
select select "0"
click at [124, 36] on select "Select Debtor 1 Only Debtor 2 Only Debtor 1 And Debtor 2 Only At Least One Of T…" at bounding box center [159, 42] width 71 height 13
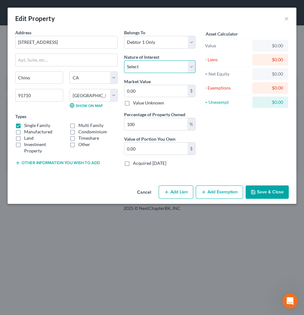
click at [192, 69] on select "Select Fee Simple Joint Tenant Life Estate Equitable Interest Future Interest T…" at bounding box center [159, 66] width 71 height 13
click at [191, 67] on select "Select Fee Simple Joint Tenant Life Estate Equitable Interest Future Interest T…" at bounding box center [159, 66] width 71 height 13
click at [163, 149] on input "0.00" at bounding box center [155, 148] width 63 height 12
type input "800,000"
click at [79, 164] on button "Other information you wish to add" at bounding box center [57, 162] width 85 height 5
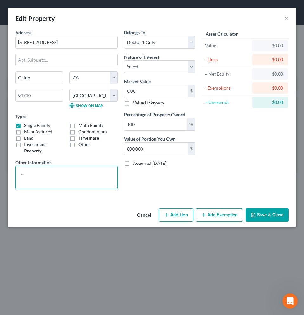
click at [92, 184] on textarea at bounding box center [66, 177] width 102 height 23
click at [140, 183] on div "Belongs To * Select Debtor 1 Only Debtor 2 Only Debtor 1 And Debtor 2 Only At L…" at bounding box center [160, 111] width 78 height 165
click at [24, 172] on textarea at bounding box center [66, 177] width 102 height 23
click at [283, 210] on button "Save & Close" at bounding box center [266, 214] width 43 height 13
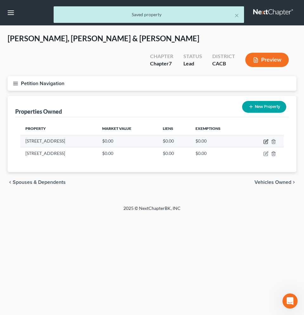
click at [267, 139] on icon "button" at bounding box center [265, 141] width 5 height 5
select select "4"
select select "35"
select select "0"
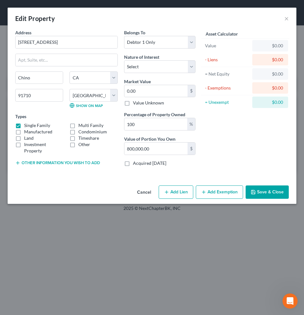
click at [260, 192] on button "Save & Close" at bounding box center [266, 191] width 43 height 13
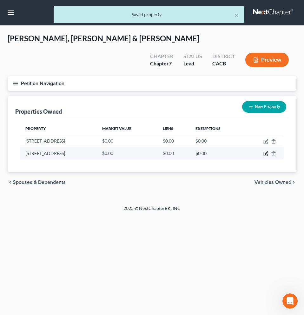
click at [263, 152] on icon "button" at bounding box center [265, 154] width 4 height 4
select select "4"
select select "35"
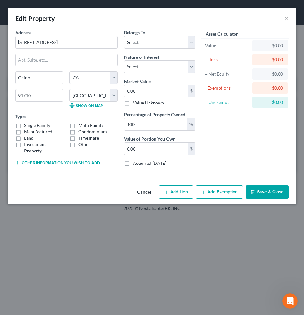
click at [147, 191] on button "Cancel" at bounding box center [144, 192] width 24 height 13
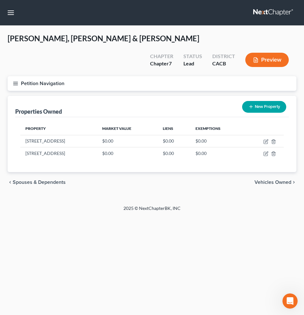
click at [263, 53] on button "Preview" at bounding box center [266, 60] width 43 height 14
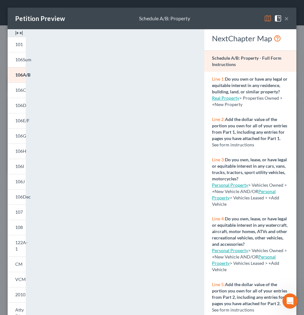
click at [234, 101] on link "Real Property" at bounding box center [225, 97] width 27 height 5
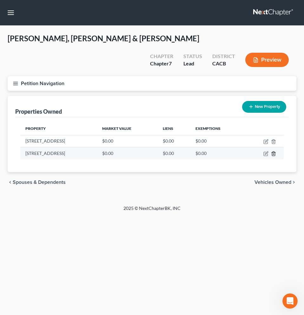
click at [274, 151] on icon "button" at bounding box center [273, 153] width 5 height 5
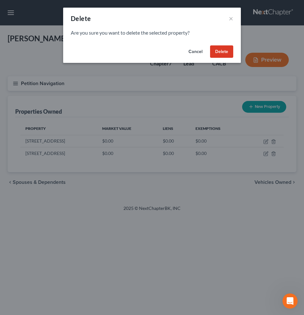
click at [217, 53] on button "Delete" at bounding box center [221, 51] width 23 height 13
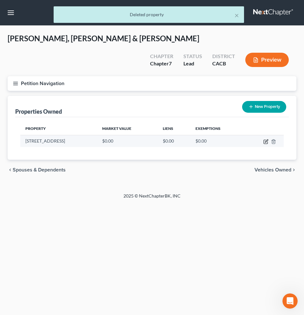
click at [267, 139] on icon "button" at bounding box center [265, 141] width 5 height 5
select select "4"
select select "35"
select select "0"
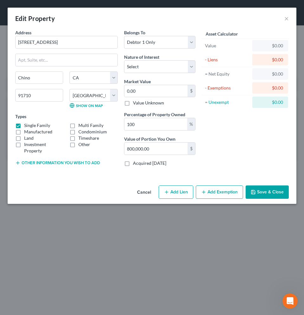
click at [275, 46] on div "$0.00" at bounding box center [269, 45] width 25 height 6
click at [189, 71] on select "Select Fee Simple Joint Tenant Life Estate Equitable Interest Future Interest T…" at bounding box center [159, 66] width 71 height 13
click at [124, 60] on select "Select Fee Simple Joint Tenant Life Estate Equitable Interest Future Interest T…" at bounding box center [159, 66] width 71 height 13
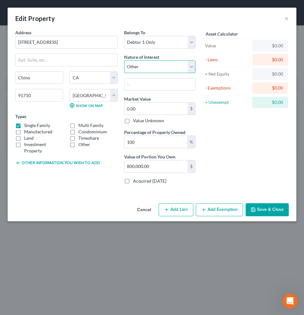
click at [188, 66] on select "Select Fee Simple Joint Tenant Life Estate Equitable Interest Future Interest T…" at bounding box center [159, 66] width 71 height 13
click at [124, 60] on select "Select Fee Simple Joint Tenant Life Estate Equitable Interest Future Interest T…" at bounding box center [159, 66] width 71 height 13
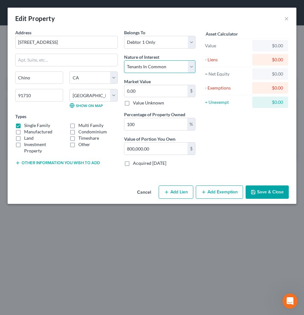
click at [192, 66] on select "Select Fee Simple Joint Tenant Life Estate Equitable Interest Future Interest T…" at bounding box center [159, 66] width 71 height 13
click at [192, 70] on select "Select Fee Simple Joint Tenant Life Estate Equitable Interest Future Interest T…" at bounding box center [159, 66] width 71 height 13
click at [124, 60] on select "Select Fee Simple Joint Tenant Life Estate Equitable Interest Future Interest T…" at bounding box center [159, 66] width 71 height 13
click at [195, 67] on select "Select Fee Simple Joint Tenant Life Estate Equitable Interest Future Interest T…" at bounding box center [159, 66] width 71 height 13
click at [124, 60] on select "Select Fee Simple Joint Tenant Life Estate Equitable Interest Future Interest T…" at bounding box center [159, 66] width 71 height 13
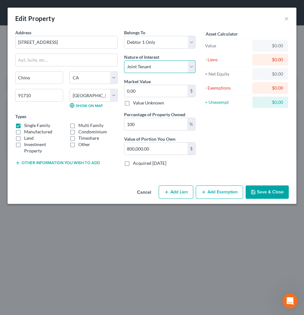
click at [192, 67] on select "Select Fee Simple Joint Tenant Life Estate Equitable Interest Future Interest T…" at bounding box center [159, 66] width 71 height 13
click at [124, 60] on select "Select Fee Simple Joint Tenant Life Estate Equitable Interest Future Interest T…" at bounding box center [159, 66] width 71 height 13
click at [192, 67] on select "Select Fee Simple Joint Tenant Life Estate Equitable Interest Future Interest T…" at bounding box center [159, 66] width 71 height 13
click at [124, 60] on select "Select Fee Simple Joint Tenant Life Estate Equitable Interest Future Interest T…" at bounding box center [159, 66] width 71 height 13
click at [190, 67] on select "Select Fee Simple Joint Tenant Life Estate Equitable Interest Future Interest T…" at bounding box center [159, 66] width 71 height 13
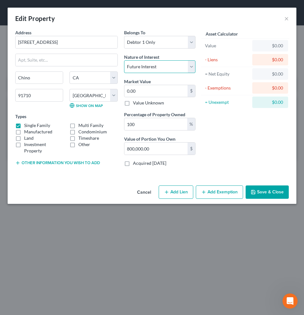
click at [124, 60] on select "Select Fee Simple Joint Tenant Life Estate Equitable Interest Future Interest T…" at bounding box center [159, 66] width 71 height 13
click at [189, 68] on select "Select Fee Simple Joint Tenant Life Estate Equitable Interest Future Interest T…" at bounding box center [159, 66] width 71 height 13
click at [124, 60] on select "Select Fee Simple Joint Tenant Life Estate Equitable Interest Future Interest T…" at bounding box center [159, 66] width 71 height 13
click at [190, 67] on select "Select Fee Simple Joint Tenant Life Estate Equitable Interest Future Interest T…" at bounding box center [159, 66] width 71 height 13
select select "6"
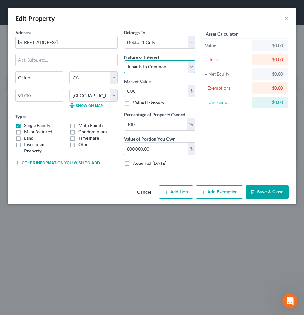
click at [124, 60] on select "Select Fee Simple Joint Tenant Life Estate Equitable Interest Future Interest T…" at bounding box center [159, 66] width 71 height 13
click at [156, 93] on input "0.00" at bounding box center [155, 91] width 63 height 12
type input "1"
type input "1.00"
type input "11"
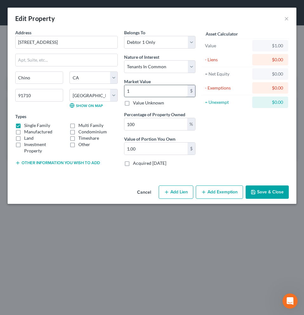
type input "11.00"
type input "116"
type input "116.00"
type input "1162"
type input "1,162.00"
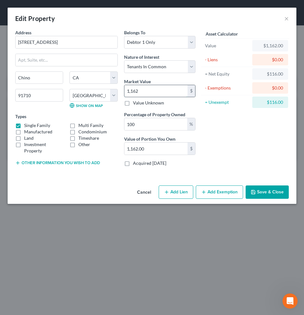
type input "1,1620"
type input "11,620.00"
type input "11,6200"
type input "116,200.00"
type input "116,2000"
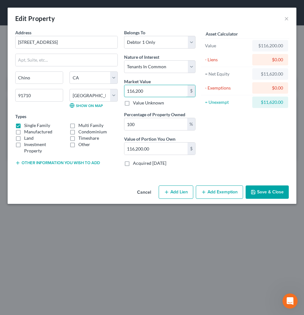
type input "1,162,000.00"
type input "1,162,000"
click at [170, 124] on input "100" at bounding box center [155, 124] width 63 height 12
type input "10"
type input "116,200.00"
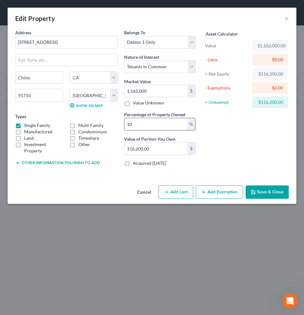
type input "1"
type input "11,620.00"
type input "5"
type input "58,100.00"
type input "50"
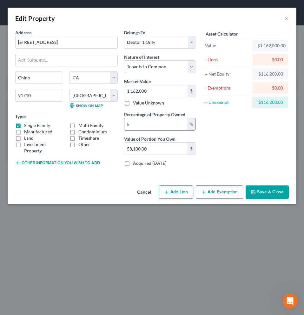
type input "581,000.00"
type input "5"
type input "58,100.00"
click at [162, 150] on input "text" at bounding box center [155, 148] width 63 height 12
type input "80,0000"
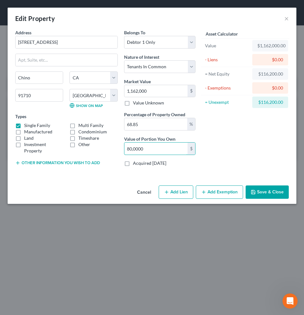
type input "6.88"
type input "80,000"
click at [228, 153] on div "Asset Calculator Value $1,162,000.00 - Liens $0.00 = Net Equity $116,200.00 - E…" at bounding box center [244, 100] width 93 height 142
drag, startPoint x: 165, startPoint y: 151, endPoint x: 154, endPoint y: 148, distance: 10.4
click at [155, 148] on input "80,000" at bounding box center [155, 148] width 63 height 12
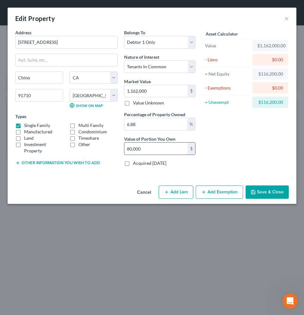
drag, startPoint x: 150, startPoint y: 149, endPoint x: 125, endPoint y: 147, distance: 25.1
click at [125, 147] on input "80,000" at bounding box center [155, 148] width 63 height 12
type input "0.00"
type input "8"
type input "0.01"
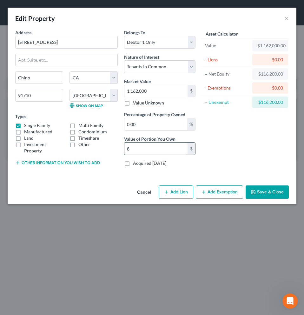
type input "80"
type input "0.07"
type input "800"
type input "0.69"
type input "8,000"
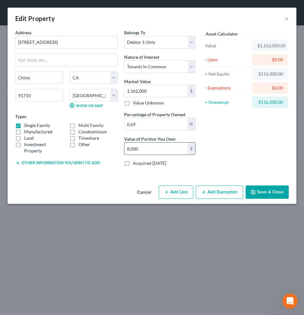
type input "6.88"
type input "80,000"
click at [188, 68] on select "Select Fee Simple Joint Tenant Life Estate Equitable Interest Future Interest T…" at bounding box center [159, 66] width 71 height 13
click at [124, 60] on select "Select Fee Simple Joint Tenant Life Estate Equitable Interest Future Interest T…" at bounding box center [159, 66] width 71 height 13
click at [192, 66] on select "Select Fee Simple Joint Tenant Life Estate Equitable Interest Future Interest T…" at bounding box center [159, 66] width 71 height 13
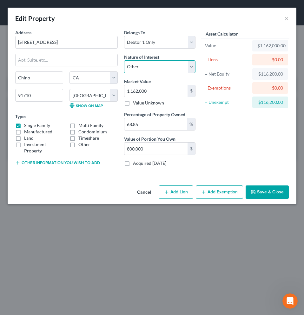
click at [124, 60] on select "Select Fee Simple Joint Tenant Life Estate Equitable Interest Future Interest T…" at bounding box center [159, 66] width 71 height 13
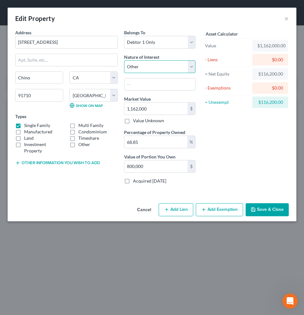
click at [191, 63] on select "Select Fee Simple Joint Tenant Life Estate Equitable Interest Future Interest T…" at bounding box center [159, 66] width 71 height 13
click at [190, 66] on select "Select Fee Simple Joint Tenant Life Estate Equitable Interest Future Interest T…" at bounding box center [159, 66] width 71 height 13
click at [124, 60] on select "Select Fee Simple Joint Tenant Life Estate Equitable Interest Future Interest T…" at bounding box center [159, 66] width 71 height 13
click at [190, 68] on select "Select Fee Simple Joint Tenant Life Estate Equitable Interest Future Interest T…" at bounding box center [159, 66] width 71 height 13
click at [186, 66] on select "Select Fee Simple Joint Tenant Life Estate Equitable Interest Future Interest T…" at bounding box center [159, 66] width 71 height 13
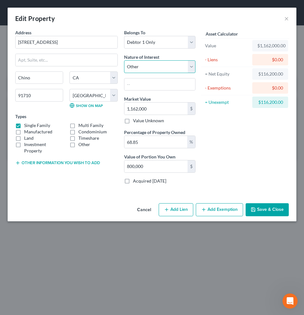
click at [124, 60] on select "Select Fee Simple Joint Tenant Life Estate Equitable Interest Future Interest T…" at bounding box center [159, 66] width 71 height 13
click at [191, 68] on select "Select Fee Simple Joint Tenant Life Estate Equitable Interest Future Interest T…" at bounding box center [159, 66] width 71 height 13
click at [124, 60] on select "Select Fee Simple Joint Tenant Life Estate Equitable Interest Future Interest T…" at bounding box center [159, 66] width 71 height 13
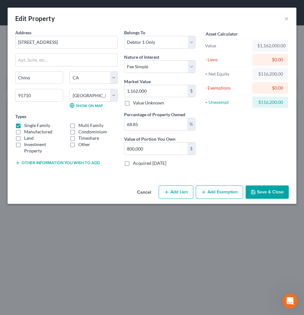
click at [275, 194] on button "Save & Close" at bounding box center [266, 191] width 43 height 13
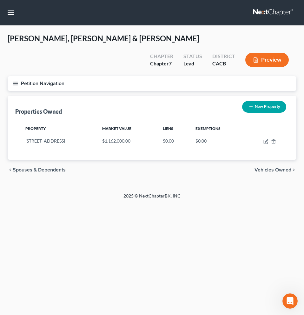
click at [261, 53] on button "Preview" at bounding box center [266, 60] width 43 height 14
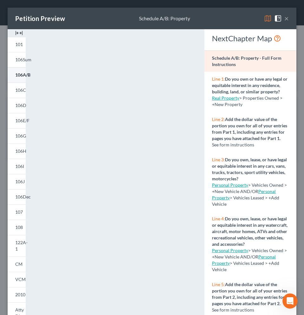
click at [20, 73] on span "106A/B" at bounding box center [22, 74] width 15 height 5
click at [284, 17] on button "×" at bounding box center [286, 19] width 4 height 8
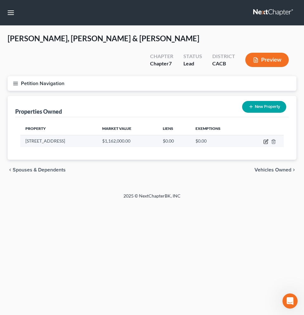
click at [267, 139] on icon "button" at bounding box center [265, 141] width 5 height 5
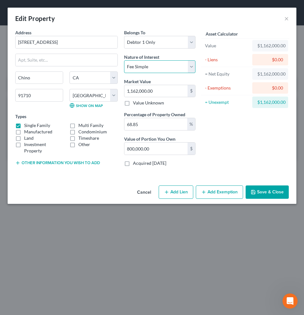
click at [188, 68] on select "Select Fee Simple Joint Tenant Life Estate Equitable Interest Future Interest T…" at bounding box center [159, 66] width 71 height 13
click at [190, 67] on select "Select Fee Simple Joint Tenant Life Estate Equitable Interest Future Interest T…" at bounding box center [159, 66] width 71 height 13
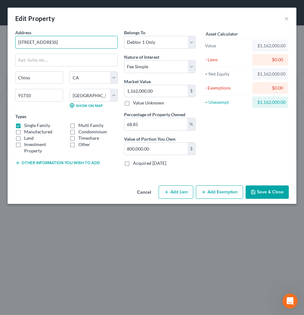
drag, startPoint x: 61, startPoint y: 41, endPoint x: 7, endPoint y: 42, distance: 53.6
click at [7, 42] on div "Edit Property × Address * 4661 Revere [GEOGRAPHIC_DATA] [US_STATE][GEOGRAPHIC_D…" at bounding box center [152, 157] width 304 height 315
click at [145, 193] on button "Cancel" at bounding box center [144, 192] width 24 height 13
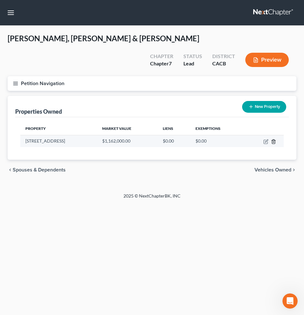
click at [273, 141] on line "button" at bounding box center [273, 141] width 0 height 1
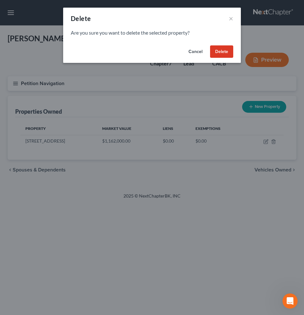
click at [227, 53] on button "Delete" at bounding box center [221, 51] width 23 height 13
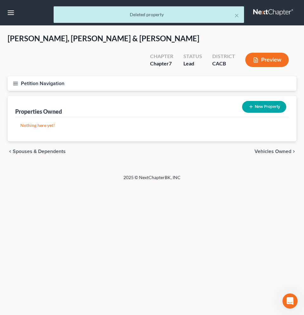
click at [257, 101] on button "New Property" at bounding box center [264, 107] width 44 height 12
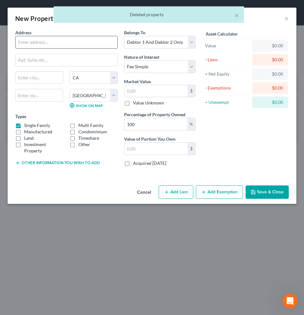
click at [37, 42] on input "text" at bounding box center [67, 42] width 102 height 12
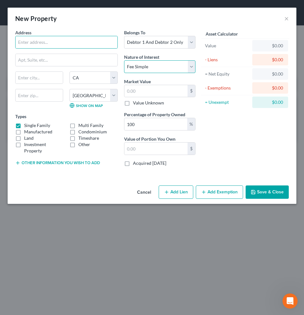
click at [190, 68] on select "Select Fee Simple Joint Tenant Life Estate Equitable Interest Future Interest T…" at bounding box center [159, 66] width 71 height 13
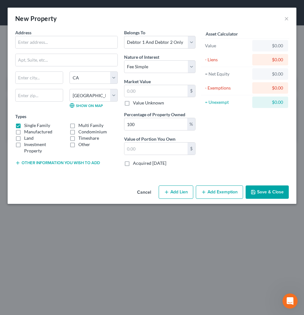
click at [145, 192] on button "Cancel" at bounding box center [144, 192] width 24 height 13
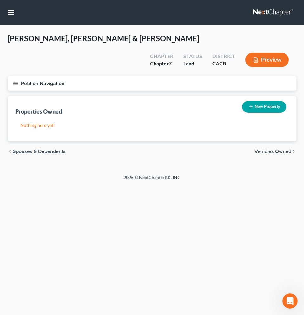
click at [264, 101] on button "New Property" at bounding box center [264, 107] width 44 height 12
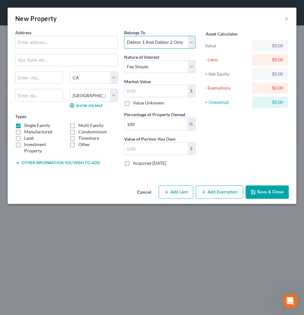
click at [190, 41] on select "Select Debtor 1 Only Debtor 2 Only Debtor 1 And Debtor 2 Only At Least One Of T…" at bounding box center [159, 42] width 71 height 13
click at [124, 36] on select "Select Debtor 1 Only Debtor 2 Only Debtor 1 And Debtor 2 Only At Least One Of T…" at bounding box center [159, 42] width 71 height 13
click at [34, 42] on input "text" at bounding box center [67, 42] width 102 height 12
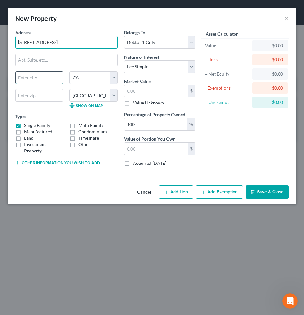
click at [36, 76] on input "text" at bounding box center [39, 78] width 47 height 12
click at [41, 98] on input "text" at bounding box center [39, 95] width 48 height 13
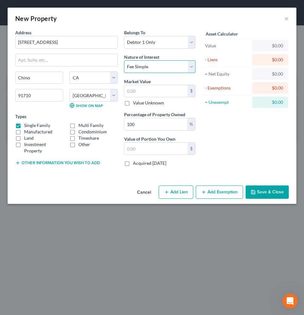
click at [195, 69] on select "Select Fee Simple Joint Tenant Life Estate Equitable Interest Future Interest T…" at bounding box center [159, 66] width 71 height 13
click at [195, 64] on select "Select Fee Simple Joint Tenant Life Estate Equitable Interest Future Interest T…" at bounding box center [159, 66] width 71 height 13
click at [124, 60] on select "Select Fee Simple Joint Tenant Life Estate Equitable Interest Future Interest T…" at bounding box center [159, 66] width 71 height 13
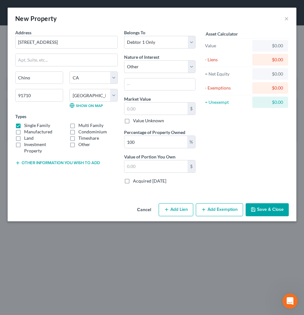
click at [226, 133] on div "Asset Calculator Value $0.00 - Liens $0.00 = Net Equity $0.00 - Exemptions $0.0…" at bounding box center [244, 109] width 93 height 160
click at [164, 140] on input "100" at bounding box center [155, 142] width 63 height 12
click at [151, 109] on input "text" at bounding box center [155, 108] width 63 height 12
click at [144, 165] on input "text" at bounding box center [155, 166] width 63 height 12
click at [260, 211] on button "Save & Close" at bounding box center [266, 209] width 43 height 13
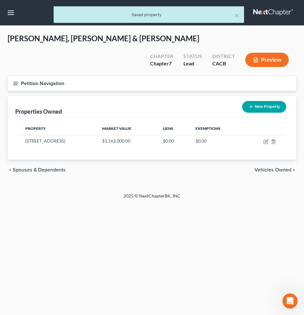
click at [266, 53] on button "Preview" at bounding box center [266, 60] width 43 height 14
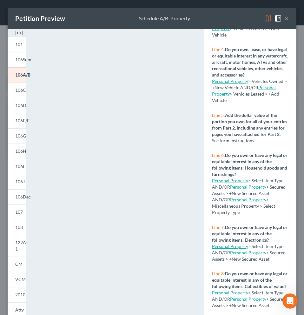
scroll to position [72, 0]
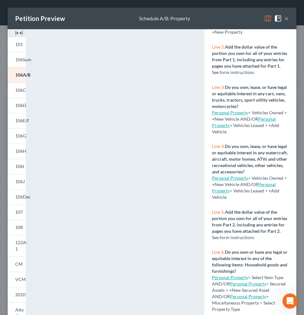
click at [222, 115] on link "Personal Property" at bounding box center [230, 112] width 36 height 5
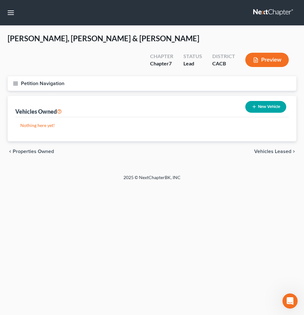
click at [263, 101] on button "New Vehicle" at bounding box center [265, 107] width 41 height 12
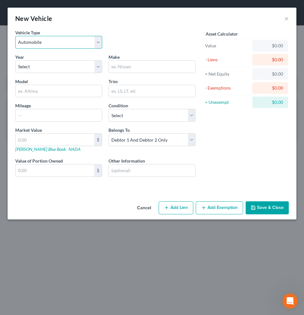
click at [99, 42] on select "Select Automobile Truck Trailer Watercraft Aircraft Motor Home Atv Other Vehicle" at bounding box center [58, 42] width 87 height 13
click at [15, 36] on select "Select Automobile Truck Trailer Watercraft Aircraft Motor Home Atv Other Vehicle" at bounding box center [58, 42] width 87 height 13
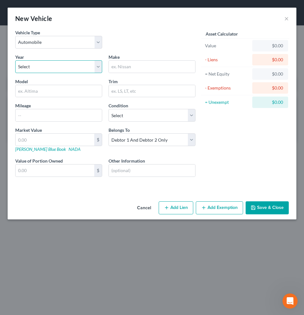
click at [60, 68] on select "Select 2026 2025 2024 2023 2022 2021 2020 2019 2018 2017 2016 2015 2014 2013 20…" at bounding box center [58, 66] width 87 height 13
click at [15, 60] on select "Select 2026 2025 2024 2023 2022 2021 2020 2019 2018 2017 2016 2015 2014 2013 20…" at bounding box center [58, 66] width 87 height 13
click at [143, 68] on input "text" at bounding box center [152, 67] width 86 height 12
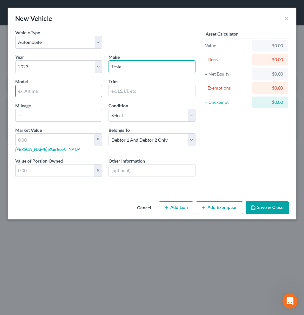
click at [63, 93] on input "text" at bounding box center [59, 91] width 86 height 12
click at [73, 113] on input "text" at bounding box center [59, 115] width 86 height 12
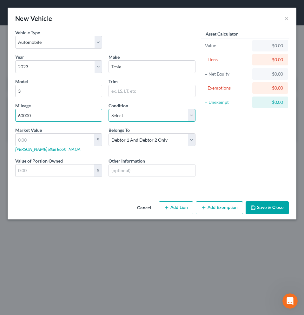
click at [145, 120] on select "Select Excellent Very Good Good Fair Poor" at bounding box center [151, 115] width 87 height 13
click at [108, 109] on select "Select Excellent Very Good Good Fair Poor" at bounding box center [151, 115] width 87 height 13
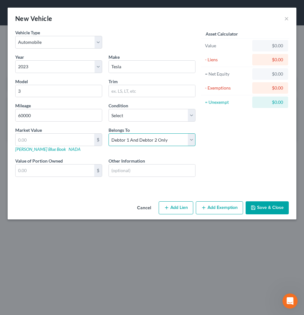
click at [192, 141] on select "Select Debtor 1 Only Debtor 2 Only Debtor 1 And Debtor 2 Only At Least One Of T…" at bounding box center [151, 139] width 87 height 13
click at [108, 133] on select "Select Debtor 1 Only Debtor 2 Only Debtor 1 And Debtor 2 Only At Least One Of T…" at bounding box center [151, 139] width 87 height 13
click at [48, 140] on input "text" at bounding box center [55, 139] width 79 height 12
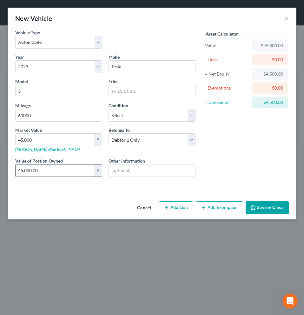
click at [53, 172] on input "45,000.00" at bounding box center [55, 170] width 79 height 12
click at [276, 206] on button "Save & Close" at bounding box center [266, 207] width 43 height 13
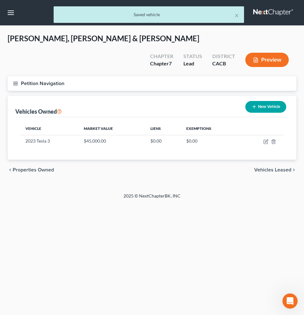
click at [270, 101] on button "New Vehicle" at bounding box center [265, 107] width 41 height 12
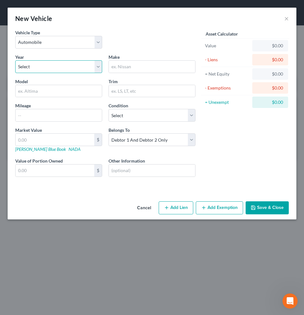
click at [88, 66] on select "Select 2026 2025 2024 2023 2022 2021 2020 2019 2018 2017 2016 2015 2014 2013 20…" at bounding box center [58, 66] width 87 height 13
click at [15, 60] on select "Select 2026 2025 2024 2023 2022 2021 2020 2019 2018 2017 2016 2015 2014 2013 20…" at bounding box center [58, 66] width 87 height 13
click at [146, 68] on input "text" at bounding box center [152, 67] width 86 height 12
click at [75, 90] on input "text" at bounding box center [59, 91] width 86 height 12
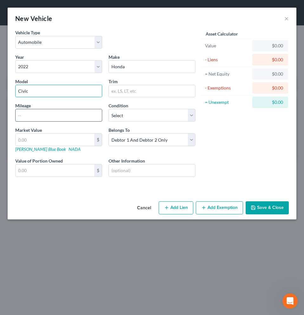
click at [60, 115] on input "text" at bounding box center [59, 115] width 86 height 12
click at [191, 141] on select "Select Debtor 1 Only Debtor 2 Only Debtor 1 And Debtor 2 Only At Least One Of T…" at bounding box center [151, 139] width 87 height 13
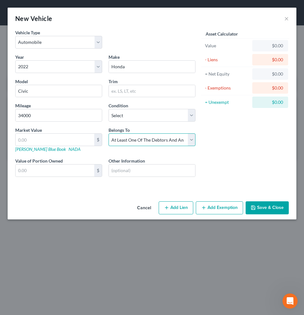
click at [108, 133] on select "Select Debtor 1 Only Debtor 2 Only Debtor 1 And Debtor 2 Only At Least One Of T…" at bounding box center [151, 139] width 87 height 13
click at [76, 143] on input "text" at bounding box center [55, 139] width 79 height 12
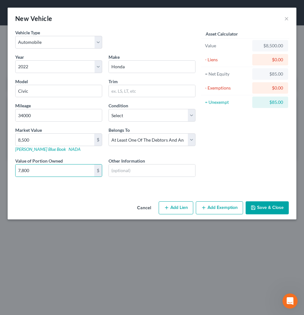
click at [262, 208] on button "Save & Close" at bounding box center [266, 207] width 43 height 13
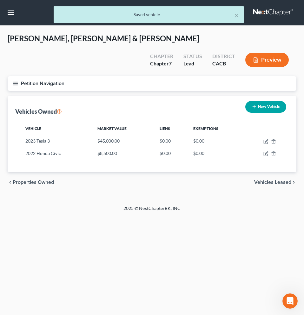
click at [272, 53] on button "Preview" at bounding box center [266, 60] width 43 height 14
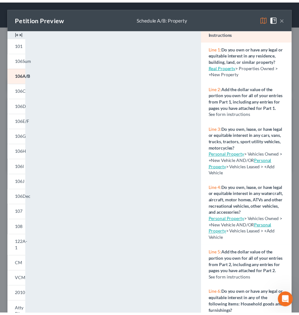
scroll to position [143, 0]
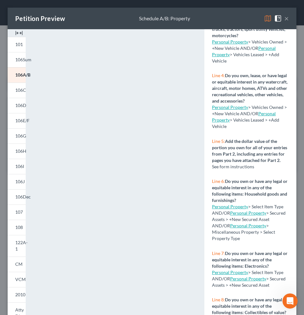
click at [228, 209] on link "Personal Property" at bounding box center [230, 206] width 36 height 5
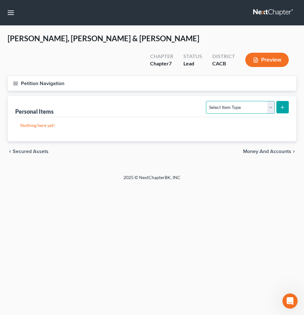
click at [269, 101] on select "Select Item Type Clothing Collectibles Of Value Electronics Firearms Household …" at bounding box center [240, 107] width 68 height 13
click at [267, 101] on select "Select Item Type Clothing Collectibles Of Value Electronics Firearms Household …" at bounding box center [240, 107] width 68 height 13
click at [207, 101] on select "Select Item Type Clothing Collectibles Of Value Electronics Firearms Household …" at bounding box center [240, 107] width 68 height 13
click at [282, 105] on icon "submit" at bounding box center [282, 107] width 5 height 5
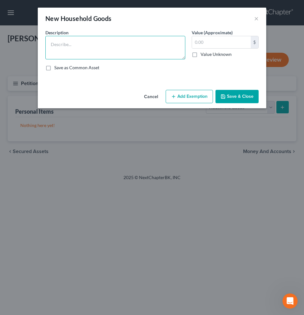
click at [91, 46] on textarea at bounding box center [115, 47] width 140 height 23
click at [77, 45] on textarea "Furniture," at bounding box center [115, 47] width 140 height 23
click at [106, 43] on textarea "Furniture, Linens," at bounding box center [115, 47] width 140 height 23
click at [74, 44] on textarea "Furniture, Linens, [GEOGRAPHIC_DATA]" at bounding box center [115, 47] width 140 height 23
click at [102, 44] on textarea "Furniture, linens, [GEOGRAPHIC_DATA]" at bounding box center [115, 47] width 140 height 23
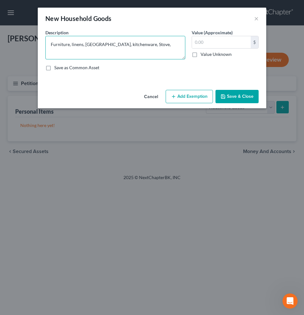
click at [123, 45] on textarea "Furniture, linens, [GEOGRAPHIC_DATA], kitchenware, Stove," at bounding box center [115, 47] width 140 height 23
click at [140, 44] on textarea "Furniture, linens, [GEOGRAPHIC_DATA], kitchenware, stove," at bounding box center [115, 47] width 140 height 23
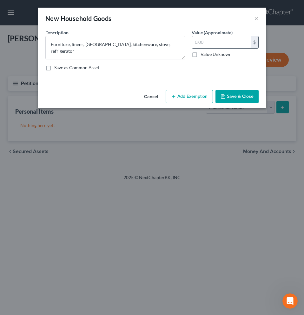
click at [237, 42] on input "text" at bounding box center [221, 42] width 59 height 12
click at [243, 96] on button "Save & Close" at bounding box center [236, 96] width 43 height 13
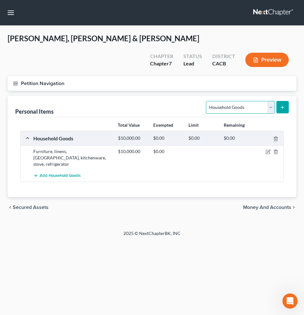
click at [268, 101] on select "Select Item Type Clothing Collectibles Of Value Electronics Firearms Household …" at bounding box center [240, 107] width 68 height 13
click at [207, 101] on select "Select Item Type Clothing Collectibles Of Value Electronics Firearms Household …" at bounding box center [240, 107] width 68 height 13
click at [283, 105] on icon "submit" at bounding box center [282, 107] width 5 height 5
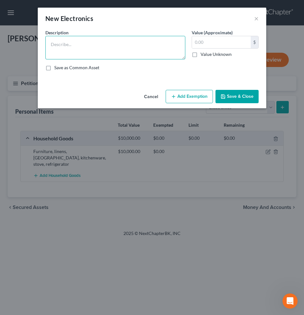
click at [134, 49] on textarea at bounding box center [115, 47] width 140 height 23
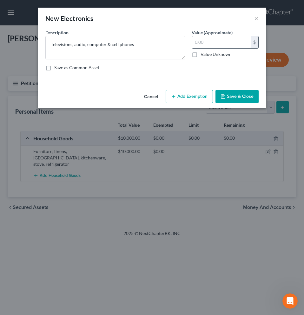
click at [202, 41] on input "text" at bounding box center [221, 42] width 59 height 12
click at [242, 95] on button "Save & Close" at bounding box center [236, 96] width 43 height 13
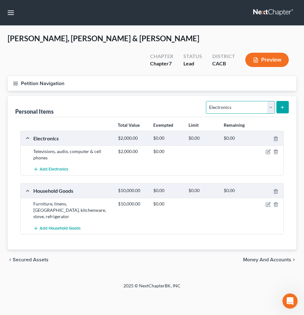
click at [269, 101] on select "Select Item Type Clothing Collectibles Of Value Electronics Firearms Household …" at bounding box center [240, 107] width 68 height 13
click at [207, 101] on select "Select Item Type Clothing Collectibles Of Value Electronics Firearms Household …" at bounding box center [240, 107] width 68 height 13
click at [283, 105] on icon "submit" at bounding box center [282, 107] width 5 height 5
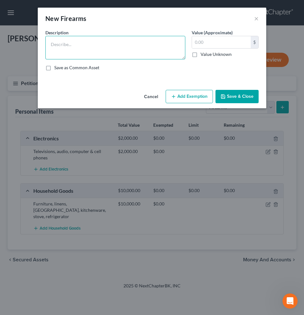
click at [142, 55] on textarea at bounding box center [115, 47] width 140 height 23
click at [233, 95] on button "Save & Close" at bounding box center [236, 96] width 43 height 13
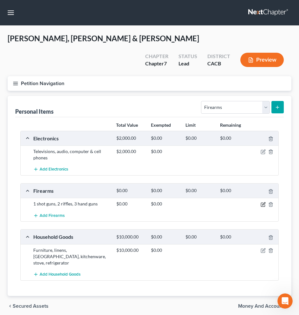
click at [263, 202] on icon "button" at bounding box center [263, 203] width 3 height 3
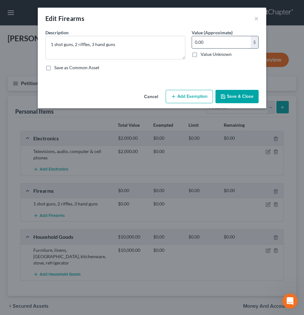
click at [216, 43] on input "0.00" at bounding box center [221, 42] width 59 height 12
click at [235, 99] on button "Save & Close" at bounding box center [236, 96] width 43 height 13
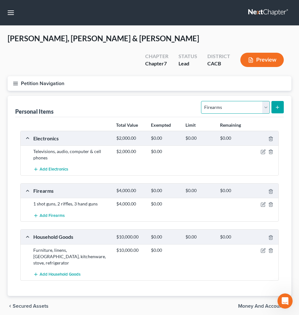
click at [267, 101] on select "Select Item Type Clothing Collectibles Of Value Electronics Firearms Household …" at bounding box center [235, 107] width 68 height 13
click at [202, 101] on select "Select Item Type Clothing Collectibles Of Value Electronics Firearms Household …" at bounding box center [235, 107] width 68 height 13
click at [277, 106] on line "submit" at bounding box center [277, 107] width 0 height 3
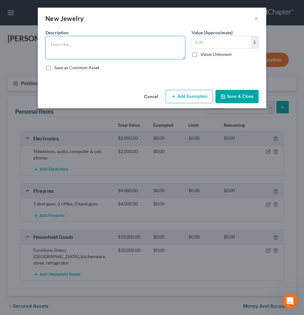
click at [71, 41] on textarea at bounding box center [115, 47] width 140 height 23
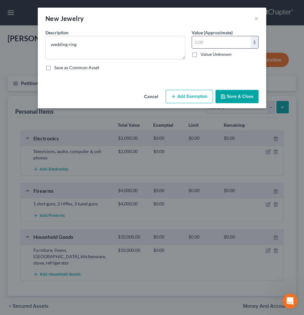
click at [225, 41] on input "text" at bounding box center [221, 42] width 59 height 12
click at [243, 96] on button "Save & Close" at bounding box center [236, 96] width 43 height 13
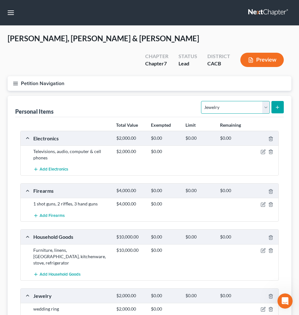
click at [265, 101] on select "Select Item Type Clothing Collectibles Of Value Electronics Firearms Household …" at bounding box center [235, 107] width 68 height 13
click at [202, 101] on select "Select Item Type Clothing Collectibles Of Value Electronics Firearms Household …" at bounding box center [235, 107] width 68 height 13
click at [275, 105] on icon "submit" at bounding box center [277, 107] width 5 height 5
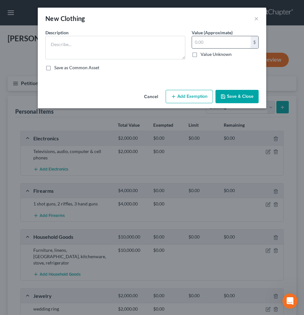
click at [218, 44] on input "text" at bounding box center [221, 42] width 59 height 12
click at [242, 94] on button "Save & Close" at bounding box center [236, 96] width 43 height 13
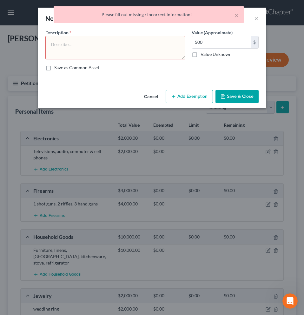
click at [143, 46] on textarea at bounding box center [115, 47] width 140 height 23
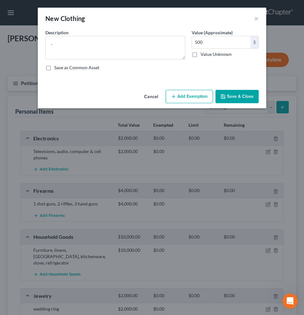
click at [238, 97] on button "Save & Close" at bounding box center [236, 96] width 43 height 13
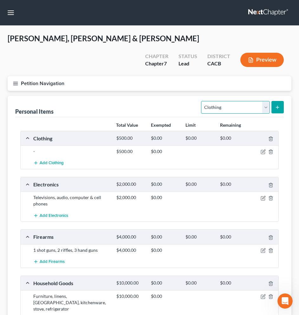
click at [267, 101] on select "Select Item Type Clothing Collectibles Of Value Electronics Firearms Household …" at bounding box center [235, 107] width 68 height 13
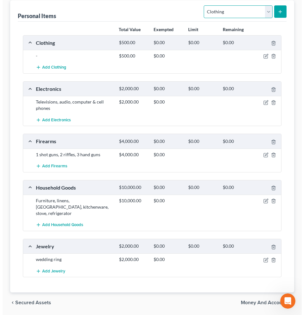
scroll to position [29, 0]
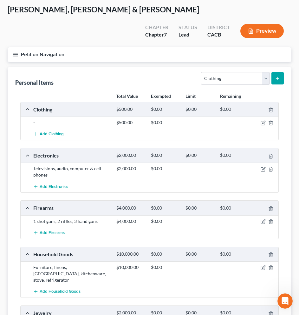
click at [265, 24] on button "Preview" at bounding box center [261, 31] width 43 height 14
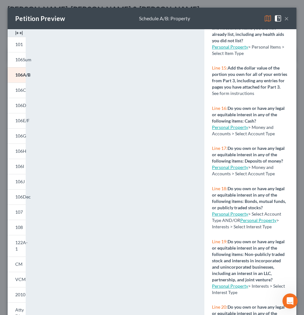
scroll to position [751, 0]
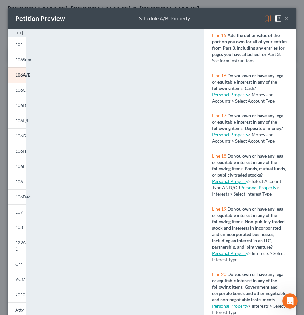
click at [226, 137] on link "Personal Property" at bounding box center [230, 134] width 36 height 5
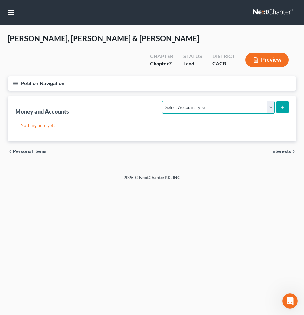
click at [269, 101] on select "Select Account Type Brokerage Cash on Hand Certificates of Deposit Checking Acc…" at bounding box center [218, 107] width 112 height 13
click at [164, 101] on select "Select Account Type Brokerage Cash on Hand Certificates of Deposit Checking Acc…" at bounding box center [218, 107] width 112 height 13
click at [280, 105] on icon "submit" at bounding box center [282, 107] width 5 height 5
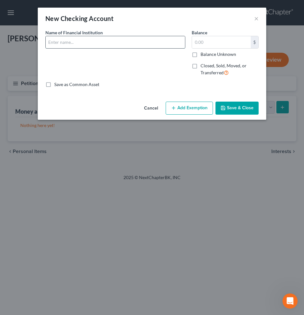
click at [67, 39] on input "text" at bounding box center [115, 42] width 139 height 12
click at [202, 46] on input "text" at bounding box center [221, 42] width 59 height 12
click at [230, 108] on button "Save & Close" at bounding box center [236, 107] width 43 height 13
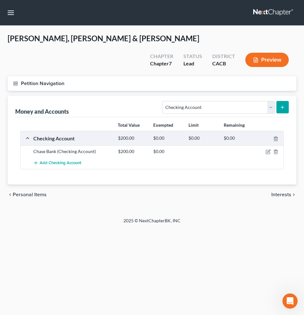
click at [281, 105] on icon "submit" at bounding box center [282, 107] width 5 height 5
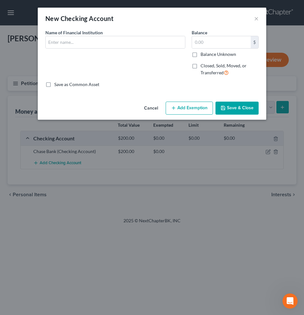
click at [147, 108] on button "Cancel" at bounding box center [151, 108] width 24 height 13
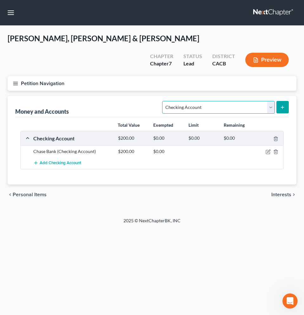
click at [271, 101] on select "Select Account Type Brokerage Cash on Hand Certificates of Deposit Checking Acc…" at bounding box center [218, 107] width 112 height 13
click at [164, 101] on select "Select Account Type Brokerage Cash on Hand Certificates of Deposit Checking Acc…" at bounding box center [218, 107] width 112 height 13
click at [284, 105] on icon "submit" at bounding box center [282, 107] width 5 height 5
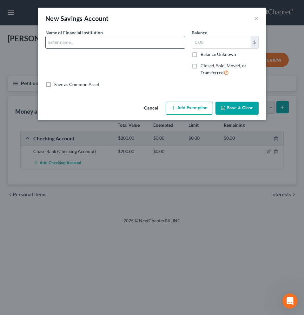
click at [144, 43] on input "text" at bounding box center [115, 42] width 139 height 12
click at [207, 42] on input "text" at bounding box center [221, 42] width 59 height 12
click at [241, 110] on button "Save & Close" at bounding box center [236, 107] width 43 height 13
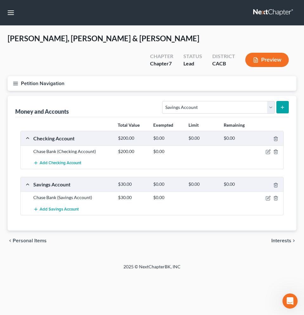
click at [285, 101] on button "submit" at bounding box center [282, 107] width 12 height 12
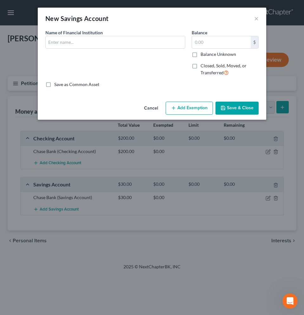
click at [155, 108] on button "Cancel" at bounding box center [151, 108] width 24 height 13
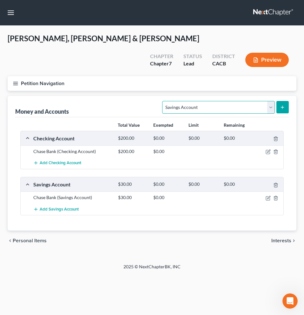
click at [273, 101] on select "Select Account Type Brokerage Cash on Hand Certificates of Deposit Checking Acc…" at bounding box center [218, 107] width 112 height 13
click at [164, 101] on select "Select Account Type Brokerage Cash on Hand Certificates of Deposit Checking Acc…" at bounding box center [218, 107] width 112 height 13
click at [283, 107] on line "submit" at bounding box center [282, 107] width 3 height 0
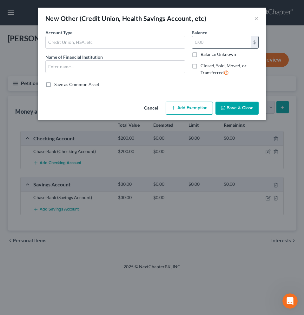
click at [218, 45] on input "text" at bounding box center [221, 42] width 59 height 12
click at [243, 106] on button "Save & Close" at bounding box center [236, 107] width 43 height 13
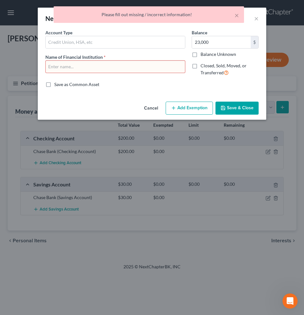
click at [116, 67] on input "text" at bounding box center [115, 67] width 139 height 12
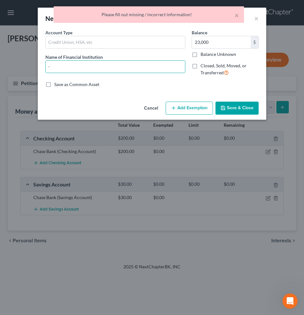
click at [247, 107] on button "Save & Close" at bounding box center [236, 107] width 43 height 13
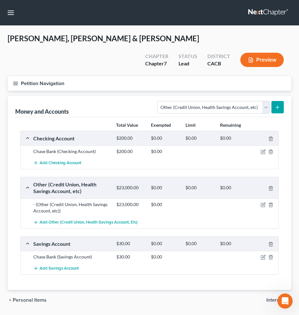
click at [268, 53] on button "Preview" at bounding box center [261, 60] width 43 height 14
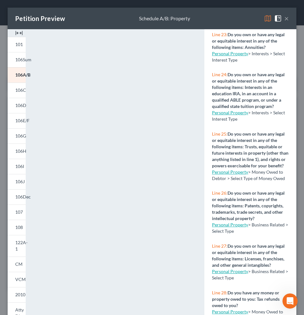
scroll to position [1129, 0]
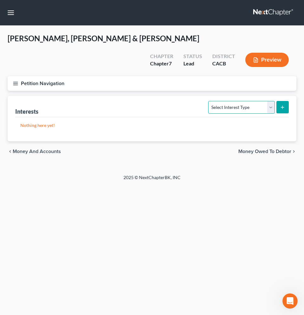
click at [263, 101] on select "Select Interest Type 401K Annuity Bond Education IRA Government Bond Government…" at bounding box center [241, 107] width 66 height 13
click at [209, 101] on select "Select Interest Type 401K Annuity Bond Education IRA Government Bond Government…" at bounding box center [241, 107] width 66 height 13
click at [281, 105] on icon "submit" at bounding box center [282, 107] width 5 height 5
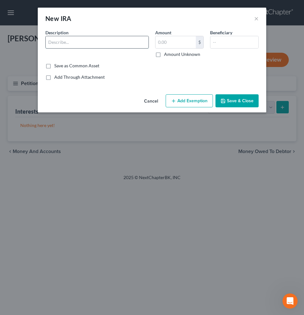
click at [88, 42] on input "text" at bounding box center [97, 42] width 103 height 12
click at [184, 44] on input "text" at bounding box center [175, 42] width 40 height 12
click at [246, 101] on button "Save & Close" at bounding box center [236, 100] width 43 height 13
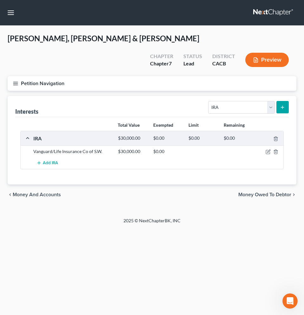
click at [278, 53] on button "Preview" at bounding box center [266, 60] width 43 height 14
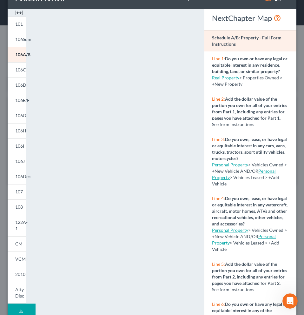
scroll to position [24, 0]
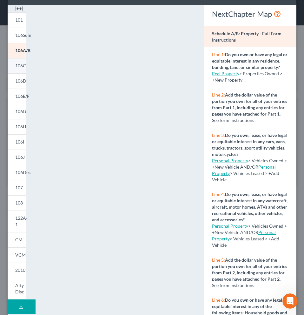
click at [21, 68] on span "106C" at bounding box center [20, 65] width 11 height 5
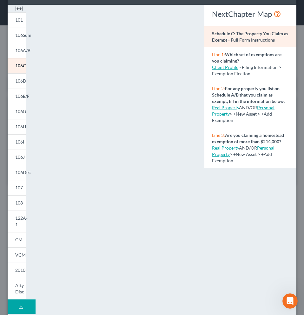
click at [221, 70] on link "Client Profile" at bounding box center [225, 66] width 26 height 5
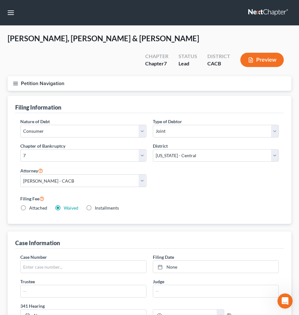
click at [275, 53] on button "Preview" at bounding box center [261, 60] width 43 height 14
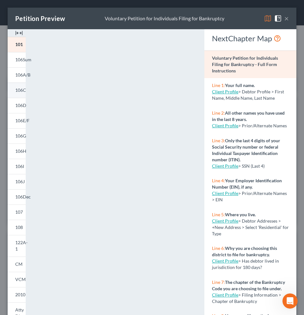
click at [22, 91] on span "106C" at bounding box center [20, 89] width 11 height 5
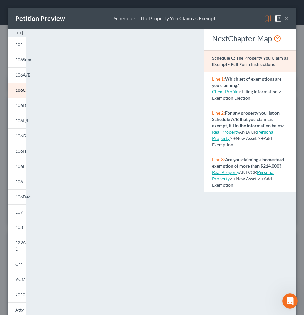
click at [226, 134] on link "Real Property" at bounding box center [225, 131] width 27 height 5
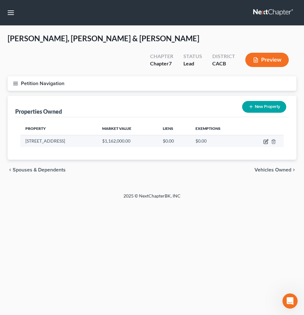
click at [267, 139] on icon "button" at bounding box center [266, 140] width 3 height 3
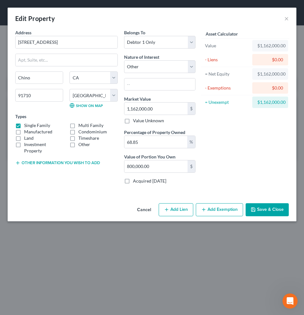
click at [180, 213] on button "Add Lien" at bounding box center [176, 209] width 35 height 13
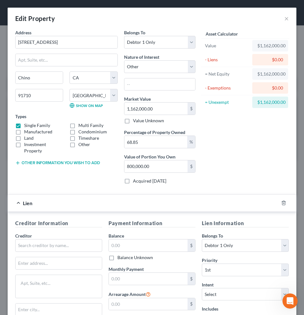
click at [31, 202] on span "Lien" at bounding box center [28, 203] width 10 height 6
click at [30, 202] on span "Lien" at bounding box center [28, 203] width 10 height 6
click at [284, 18] on button "×" at bounding box center [286, 19] width 4 height 8
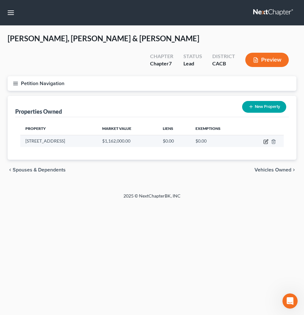
click at [267, 139] on icon "button" at bounding box center [265, 141] width 5 height 5
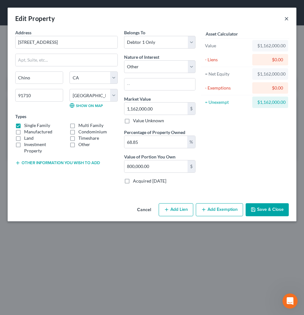
click at [284, 17] on button "×" at bounding box center [286, 19] width 4 height 8
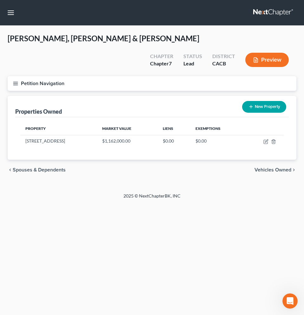
click at [274, 53] on button "Preview" at bounding box center [266, 60] width 43 height 14
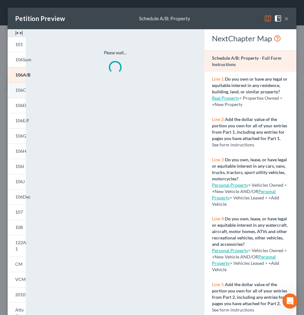
click at [18, 89] on span "106C" at bounding box center [20, 89] width 11 height 5
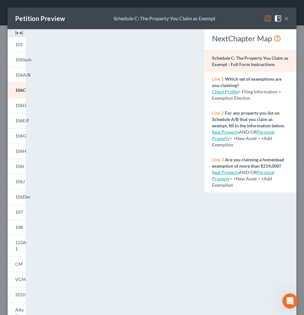
click at [262, 141] on link "Personal Property" at bounding box center [243, 135] width 62 height 12
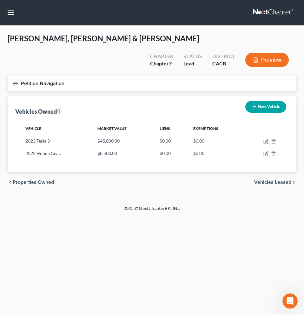
click at [269, 53] on button "Preview" at bounding box center [266, 60] width 43 height 14
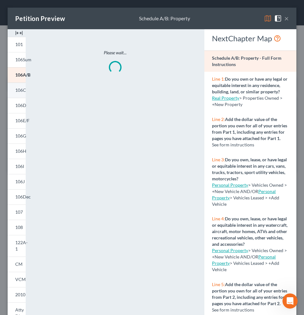
click at [24, 91] on span "106C" at bounding box center [20, 89] width 11 height 5
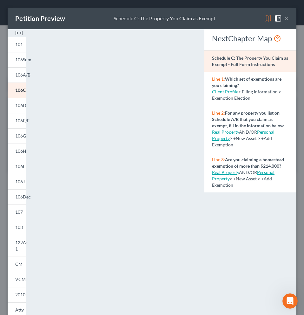
click at [227, 134] on link "Real Property" at bounding box center [225, 131] width 27 height 5
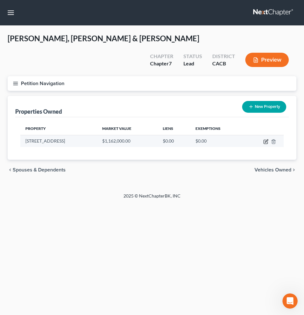
click at [264, 139] on icon "button" at bounding box center [265, 141] width 5 height 5
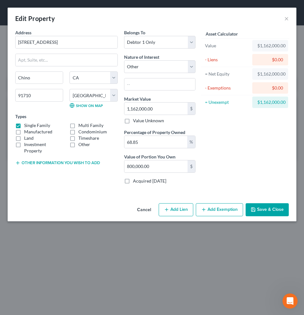
click at [212, 210] on button "Add Exemption" at bounding box center [219, 209] width 47 height 13
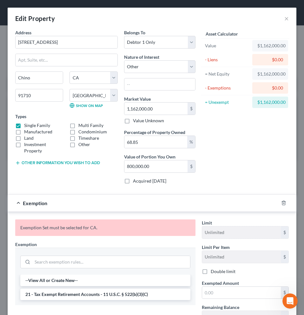
scroll to position [54, 0]
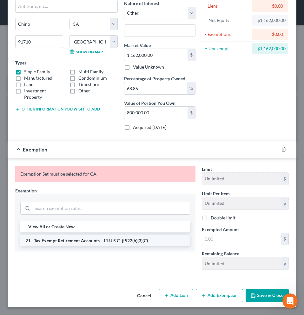
click at [148, 240] on li "21 - Tax Exempt Retirement Accounts - 11 U.S.C. § 522(b)(3)(C)" at bounding box center [105, 240] width 170 height 11
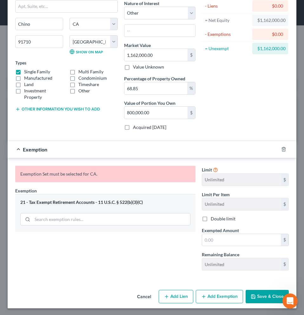
click at [130, 200] on div "21 - Tax Exempt Retirement Accounts - 11 U.S.C. § 522(b)(3)(C)" at bounding box center [105, 202] width 170 height 6
click at [267, 297] on button "Save & Close" at bounding box center [266, 296] width 43 height 13
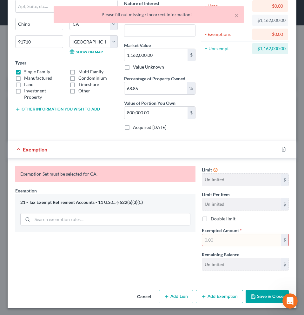
click at [252, 239] on input "text" at bounding box center [241, 240] width 79 height 12
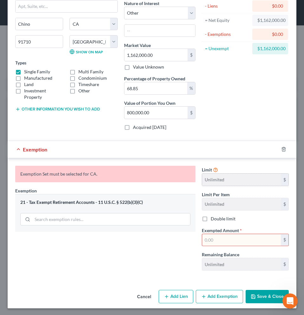
click at [281, 182] on div "$" at bounding box center [285, 179] width 8 height 12
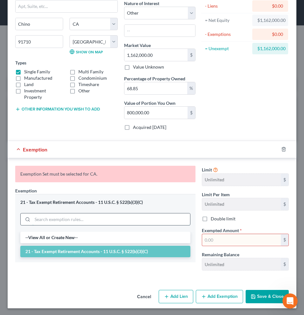
click at [144, 213] on input "search" at bounding box center [111, 219] width 158 height 12
click at [262, 243] on input "text" at bounding box center [241, 240] width 79 height 12
click at [153, 253] on li "21 - Tax Exempt Retirement Accounts - 11 U.S.C. § 522(b)(3)(C)" at bounding box center [105, 250] width 170 height 11
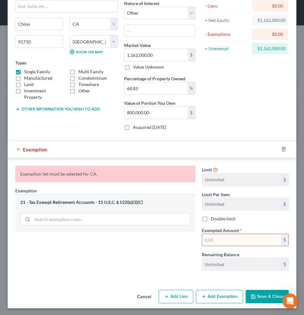
click at [249, 243] on input "text" at bounding box center [241, 240] width 79 height 12
click at [254, 296] on button "Save & Close" at bounding box center [266, 296] width 43 height 13
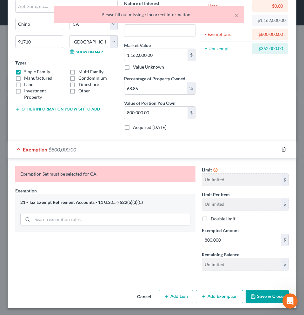
click at [284, 149] on line "button" at bounding box center [284, 149] width 0 height 1
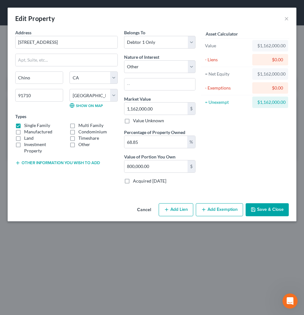
click at [143, 211] on button "Cancel" at bounding box center [144, 210] width 24 height 13
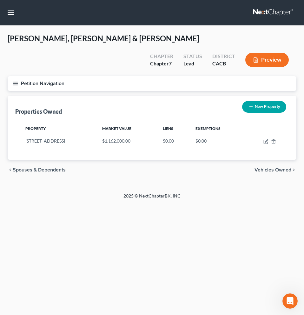
click at [279, 53] on button "Preview" at bounding box center [266, 60] width 43 height 14
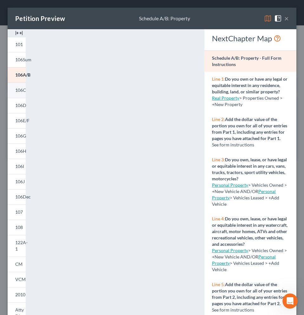
click at [16, 91] on span "106C" at bounding box center [20, 89] width 11 height 5
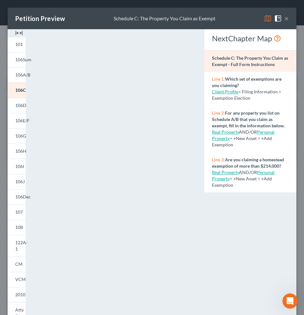
click at [227, 175] on link "Real Property" at bounding box center [225, 171] width 27 height 5
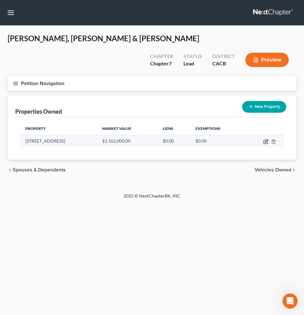
click at [266, 139] on icon "button" at bounding box center [265, 141] width 5 height 5
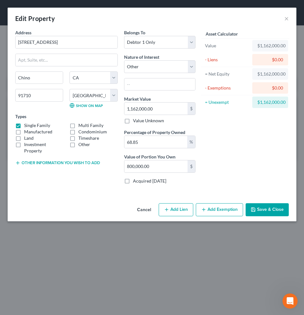
click at [215, 212] on button "Add Exemption" at bounding box center [219, 209] width 47 height 13
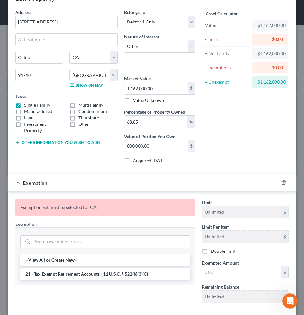
scroll to position [24, 0]
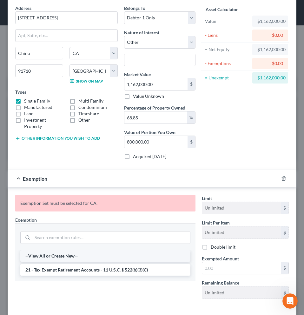
click at [68, 256] on li "--View All or Create New--" at bounding box center [105, 255] width 170 height 11
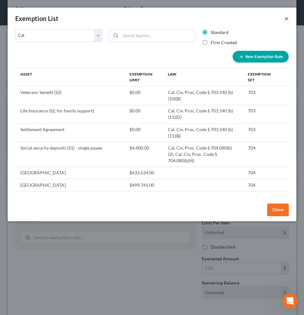
click at [286, 18] on button "×" at bounding box center [286, 19] width 4 height 8
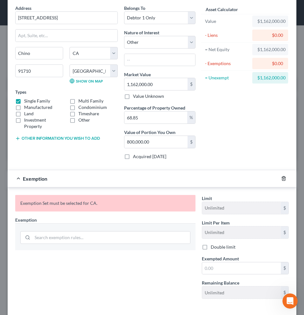
click at [284, 179] on line "button" at bounding box center [284, 178] width 0 height 1
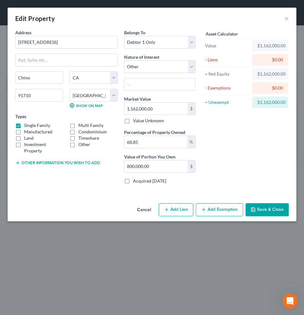
scroll to position [0, 0]
click at [285, 21] on button "×" at bounding box center [286, 19] width 4 height 8
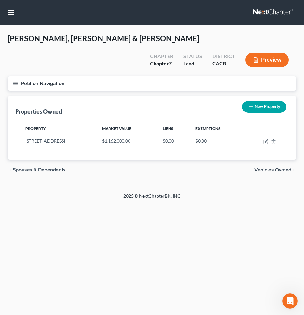
click at [259, 53] on button "Preview" at bounding box center [266, 60] width 43 height 14
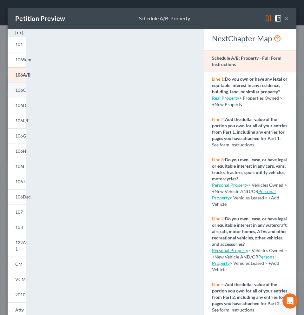
click at [24, 89] on span "106C" at bounding box center [20, 89] width 11 height 5
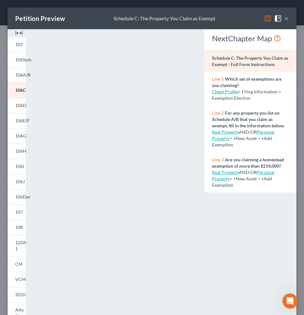
click at [233, 175] on link "Real Property" at bounding box center [225, 171] width 27 height 5
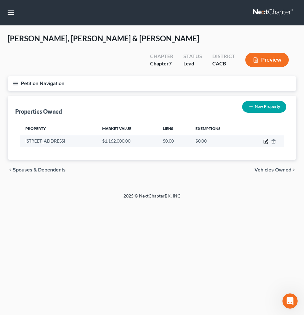
click at [265, 139] on icon "button" at bounding box center [265, 141] width 5 height 5
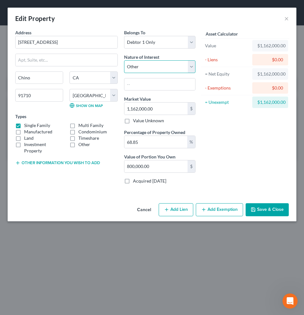
click at [195, 69] on select "Select Fee Simple Joint Tenant Life Estate Equitable Interest Future Interest T…" at bounding box center [159, 66] width 71 height 13
click at [124, 60] on select "Select Fee Simple Joint Tenant Life Estate Equitable Interest Future Interest T…" at bounding box center [159, 66] width 71 height 13
click at [226, 209] on button "Add Exemption" at bounding box center [219, 209] width 47 height 13
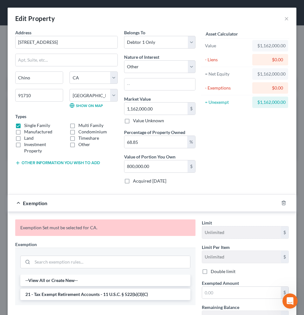
scroll to position [46, 0]
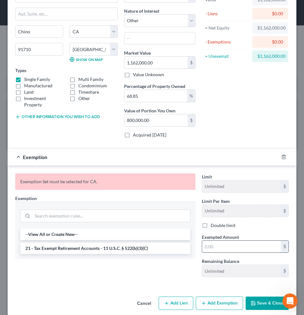
click at [265, 246] on input "text" at bounding box center [241, 246] width 79 height 12
click at [267, 230] on div "Limit Unlimited $ Limit Per Item Unlimited $ Double limit Exempted Amount * $ R…" at bounding box center [244, 227] width 93 height 109
click at [281, 211] on div "$" at bounding box center [285, 211] width 8 height 12
click at [136, 302] on button "Cancel" at bounding box center [144, 303] width 24 height 13
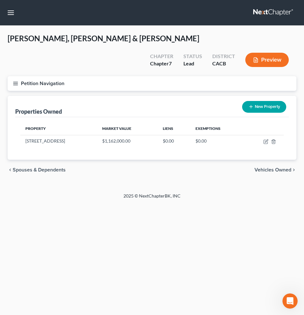
click at [279, 53] on button "Preview" at bounding box center [266, 60] width 43 height 14
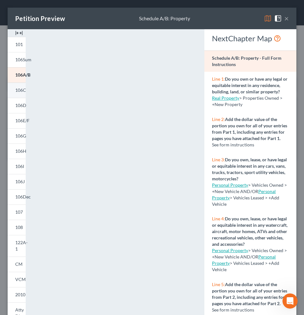
click at [23, 89] on span "106C" at bounding box center [20, 89] width 11 height 5
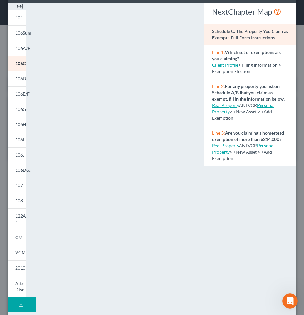
scroll to position [18, 0]
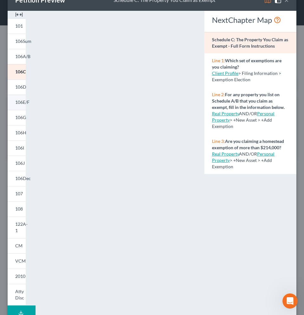
click at [28, 101] on span "106E/F" at bounding box center [22, 101] width 14 height 5
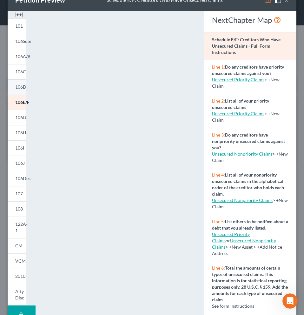
click at [25, 86] on span "106D" at bounding box center [20, 86] width 11 height 5
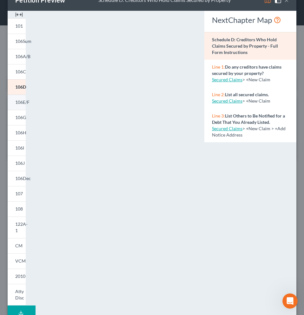
click at [22, 101] on span "106E/F" at bounding box center [22, 101] width 14 height 5
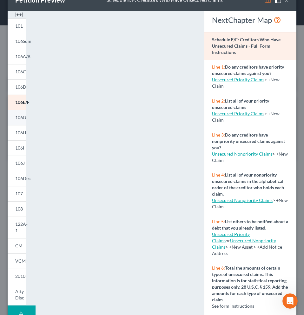
click at [22, 117] on span "106G" at bounding box center [20, 116] width 11 height 5
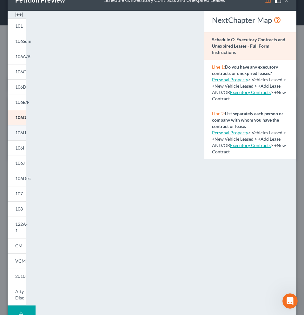
click at [19, 131] on span "106H" at bounding box center [20, 132] width 11 height 5
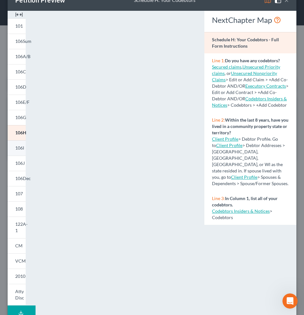
click at [16, 147] on span "106I" at bounding box center [19, 147] width 9 height 5
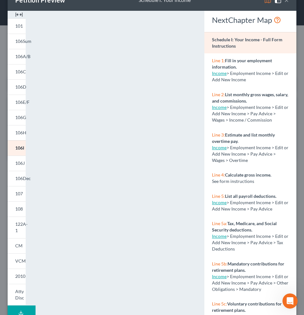
click at [218, 75] on link "Income" at bounding box center [219, 72] width 15 height 5
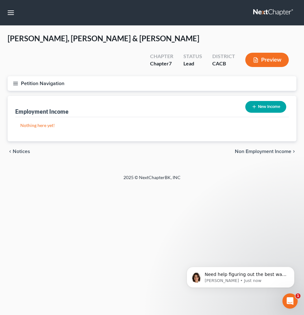
click at [260, 101] on button "New Income" at bounding box center [265, 107] width 41 height 12
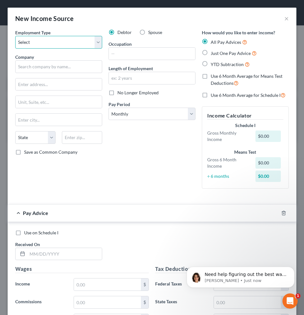
click at [98, 41] on select "Select Full or [DEMOGRAPHIC_DATA] Employment Self Employment" at bounding box center [58, 42] width 87 height 13
click at [15, 36] on select "Select Full or [DEMOGRAPHIC_DATA] Employment Self Employment" at bounding box center [58, 42] width 87 height 13
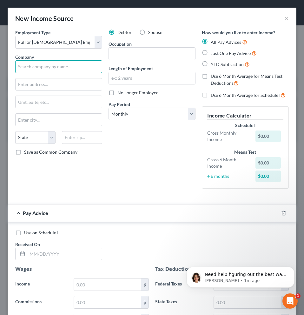
click at [85, 68] on input "text" at bounding box center [58, 66] width 87 height 13
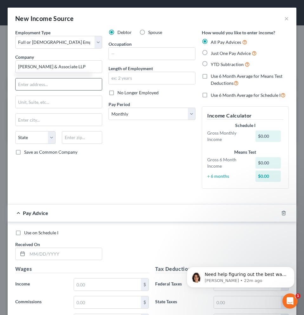
click at [37, 86] on input "text" at bounding box center [59, 84] width 86 height 12
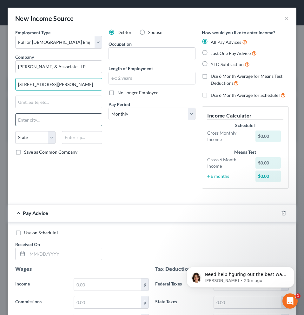
click at [30, 118] on input "text" at bounding box center [59, 120] width 86 height 12
click at [28, 136] on select "State [US_STATE] AK AR AZ CA CO CT DE DC [GEOGRAPHIC_DATA] [GEOGRAPHIC_DATA] GU…" at bounding box center [35, 137] width 40 height 13
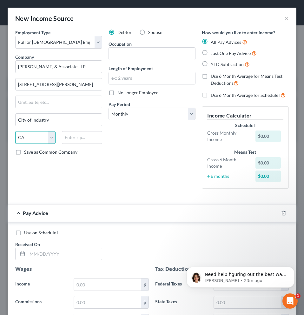
click at [15, 131] on select "State [US_STATE] AK AR AZ CA CO CT DE DC [GEOGRAPHIC_DATA] [GEOGRAPHIC_DATA] GU…" at bounding box center [35, 137] width 40 height 13
click at [70, 137] on input "text" at bounding box center [82, 137] width 40 height 13
click at [146, 80] on input "text" at bounding box center [152, 78] width 86 height 12
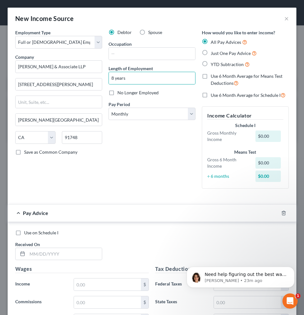
click at [143, 150] on div "Debtor Spouse Occupation Length of Employment 8 years No Longer Employed Pay Pe…" at bounding box center [151, 111] width 93 height 164
click at [258, 137] on div "$0.00" at bounding box center [267, 135] width 25 height 11
click at [273, 137] on div "$0.00" at bounding box center [267, 135] width 25 height 11
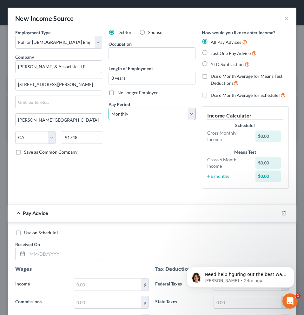
click at [185, 115] on select "Select Monthly Twice Monthly Every Other Week Weekly" at bounding box center [151, 113] width 87 height 13
click at [108, 107] on select "Select Monthly Twice Monthly Every Other Week Weekly" at bounding box center [151, 113] width 87 height 13
click at [211, 53] on label "Just One Pay Advice" at bounding box center [234, 52] width 46 height 7
click at [213, 53] on input "Just One Pay Advice" at bounding box center [215, 51] width 4 height 4
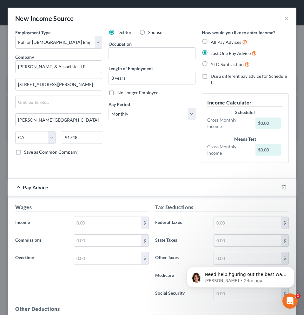
click at [211, 63] on label "YTD Subtraction" at bounding box center [230, 64] width 39 height 7
click at [213, 63] on input "YTD Subtraction" at bounding box center [215, 63] width 4 height 4
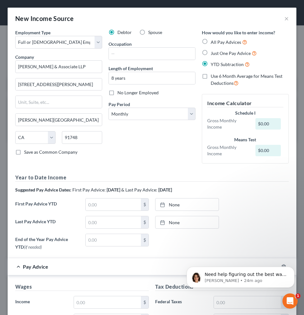
click at [211, 55] on label "Just One Pay Advice" at bounding box center [234, 52] width 46 height 7
click at [213, 54] on input "Just One Pay Advice" at bounding box center [215, 51] width 4 height 4
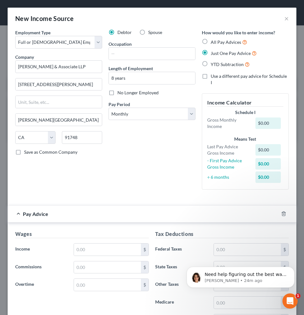
click at [211, 42] on label "All Pay Advices" at bounding box center [229, 41] width 36 height 7
click at [213, 42] on input "All Pay Advices" at bounding box center [215, 40] width 4 height 4
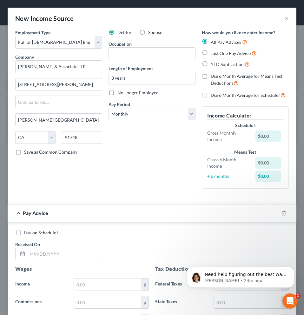
click at [211, 76] on label "Use 6 Month Average for Means Test Deductions" at bounding box center [250, 80] width 78 height 14
click at [213, 76] on input "Use 6 Month Average for Means Test Deductions" at bounding box center [215, 75] width 4 height 4
click at [211, 96] on label "Use 6 Month Average for Schedule I" at bounding box center [248, 94] width 75 height 7
click at [213, 95] on input "Use 6 Month Average for Schedule I" at bounding box center [215, 93] width 4 height 4
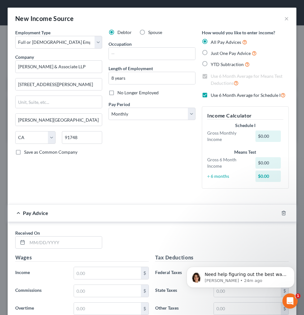
click at [211, 96] on label "Use 6 Month Average for Schedule I" at bounding box center [248, 94] width 75 height 7
click at [213, 95] on input "Use 6 Month Average for Schedule I" at bounding box center [215, 93] width 4 height 4
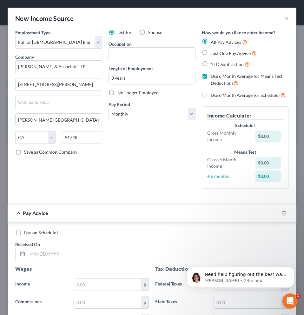
click at [211, 76] on label "Use 6 Month Average for Means Test Deductions" at bounding box center [250, 80] width 78 height 14
click at [213, 76] on input "Use 6 Month Average for Means Test Deductions" at bounding box center [215, 75] width 4 height 4
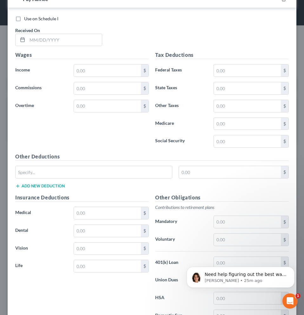
scroll to position [189, 0]
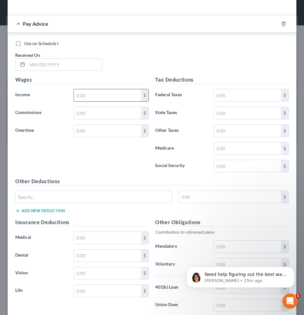
click at [109, 98] on input "text" at bounding box center [107, 95] width 67 height 12
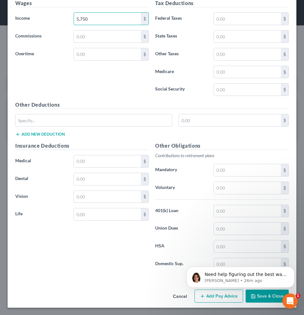
scroll to position [266, 0]
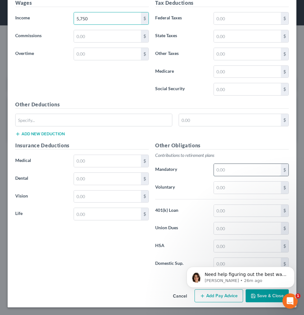
click at [228, 171] on input "text" at bounding box center [247, 170] width 67 height 12
click at [232, 187] on input "text" at bounding box center [247, 187] width 67 height 12
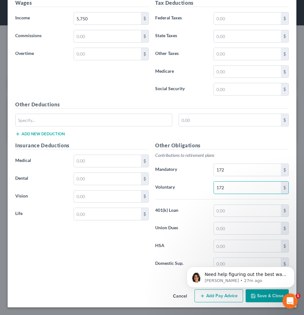
click at [123, 236] on div "Insurance Deductions Medical $ Dental $ Vision $ Life $" at bounding box center [82, 207] width 140 height 133
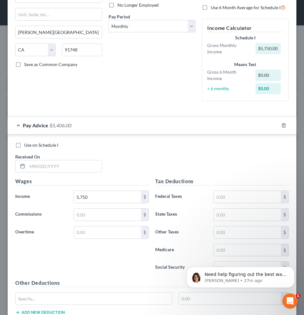
scroll to position [113, 0]
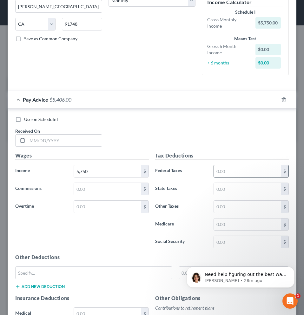
click at [216, 170] on input "text" at bounding box center [247, 171] width 67 height 12
click at [218, 138] on div "Use on Schedule I Received On *" at bounding box center [152, 134] width 280 height 36
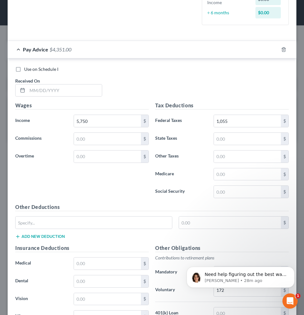
scroll to position [192, 0]
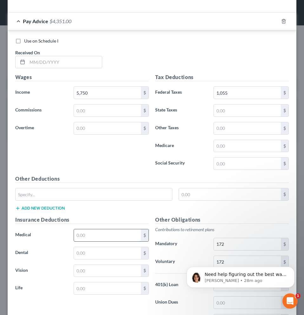
click at [104, 238] on input "text" at bounding box center [107, 235] width 67 height 12
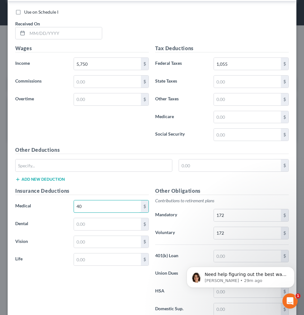
scroll to position [266, 0]
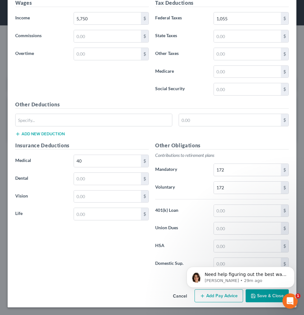
click at [258, 298] on button "Save & Close" at bounding box center [266, 295] width 43 height 13
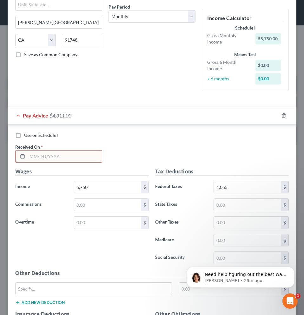
scroll to position [85, 0]
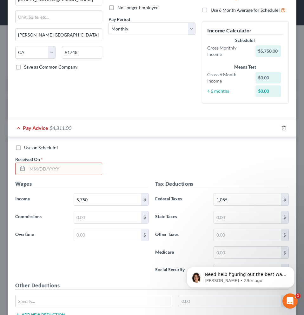
click at [78, 169] on input "text" at bounding box center [64, 169] width 75 height 12
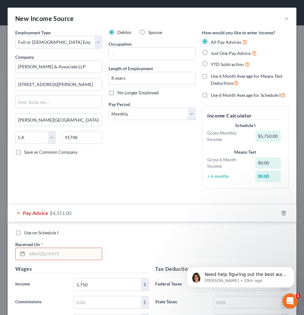
click at [211, 54] on label "Just One Pay Advice" at bounding box center [234, 52] width 46 height 7
click at [213, 54] on input "Just One Pay Advice" at bounding box center [215, 51] width 4 height 4
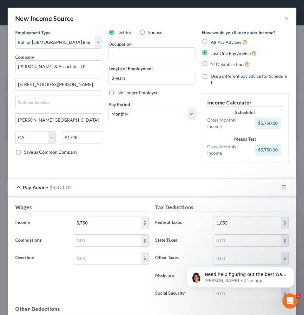
click at [211, 42] on label "All Pay Advices" at bounding box center [229, 41] width 36 height 7
click at [213, 42] on input "All Pay Advices" at bounding box center [215, 40] width 4 height 4
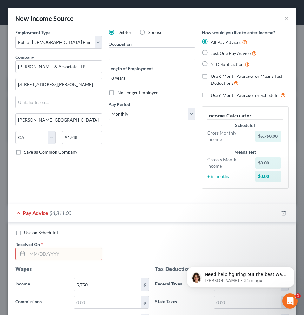
click at [211, 64] on label "YTD Subtraction" at bounding box center [230, 64] width 39 height 7
click at [213, 64] on input "YTD Subtraction" at bounding box center [215, 63] width 4 height 4
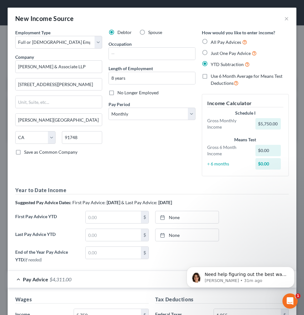
click at [211, 77] on label "Use 6 Month Average for Means Test Deductions" at bounding box center [250, 80] width 78 height 14
click at [213, 77] on input "Use 6 Month Average for Means Test Deductions" at bounding box center [215, 75] width 4 height 4
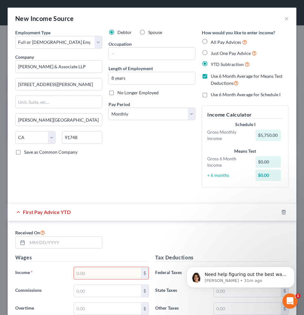
click at [211, 76] on label "Use 6 Month Average for Means Test Deductions" at bounding box center [250, 80] width 78 height 14
click at [213, 76] on input "Use 6 Month Average for Means Test Deductions" at bounding box center [215, 75] width 4 height 4
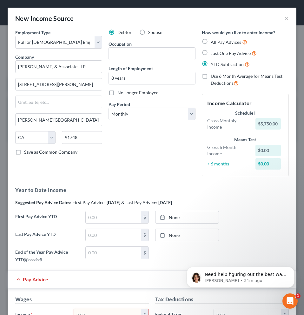
click at [211, 64] on label "YTD Subtraction" at bounding box center [230, 64] width 39 height 7
click at [213, 64] on input "YTD Subtraction" at bounding box center [215, 63] width 4 height 4
click at [211, 41] on label "All Pay Advices" at bounding box center [229, 41] width 36 height 7
click at [213, 41] on input "All Pay Advices" at bounding box center [215, 40] width 4 height 4
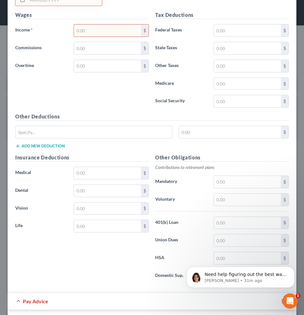
scroll to position [250, 0]
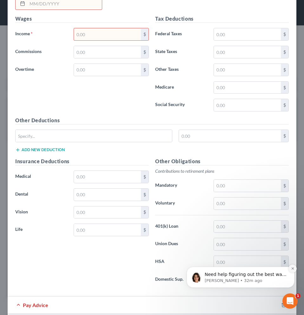
click at [291, 269] on icon "Dismiss notification" at bounding box center [292, 267] width 3 height 3
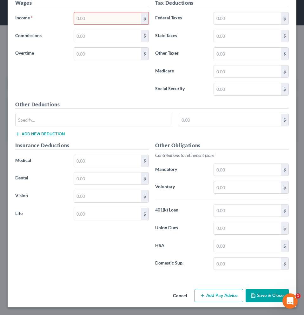
scroll to position [469, 0]
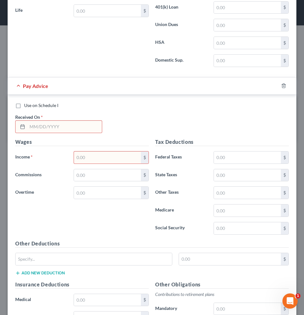
click at [98, 159] on input "text" at bounding box center [107, 157] width 67 height 12
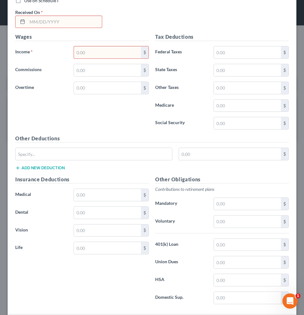
scroll to position [370, 0]
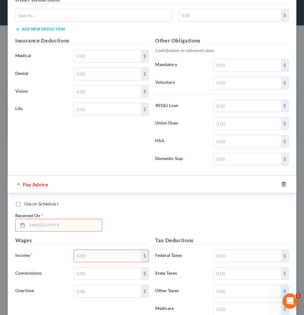
click at [281, 184] on icon "button" at bounding box center [283, 183] width 5 height 5
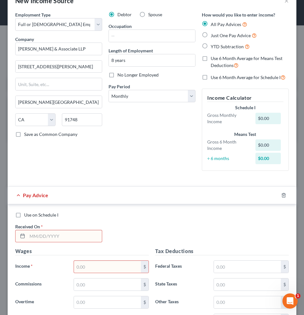
scroll to position [0, 0]
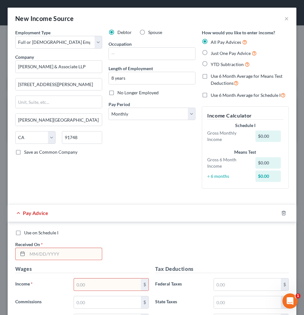
click at [24, 233] on label "Use on Schedule I" at bounding box center [41, 232] width 34 height 6
click at [27, 233] on input "Use on Schedule I" at bounding box center [29, 231] width 4 height 4
click at [118, 287] on input "text" at bounding box center [107, 284] width 67 height 12
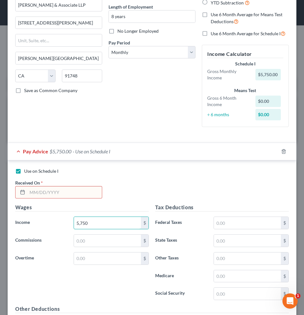
scroll to position [66, 0]
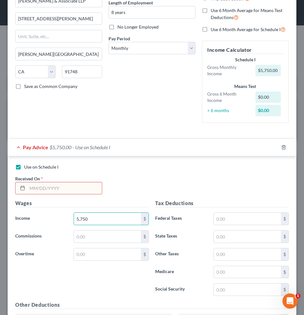
click at [68, 188] on input "text" at bounding box center [64, 188] width 75 height 12
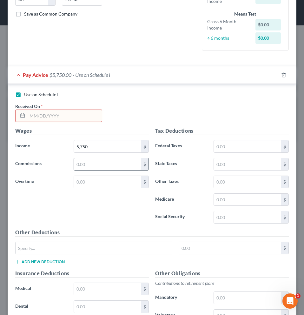
scroll to position [142, 0]
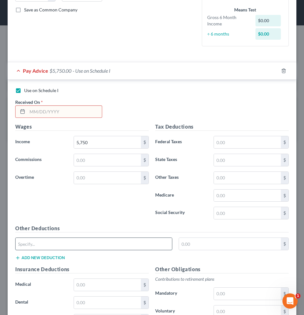
click at [94, 241] on input "text" at bounding box center [94, 243] width 156 height 12
click at [251, 145] on input "text" at bounding box center [247, 142] width 67 height 12
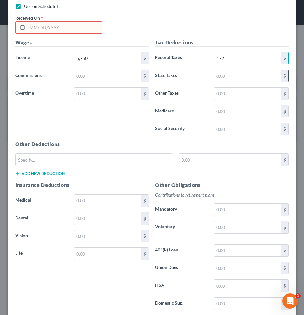
scroll to position [259, 0]
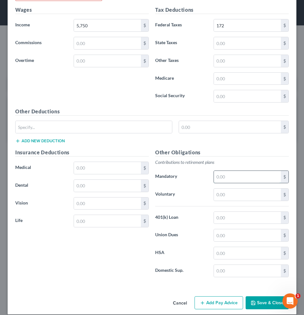
click at [236, 178] on input "text" at bounding box center [247, 177] width 67 height 12
click at [234, 191] on input "text" at bounding box center [247, 194] width 67 height 12
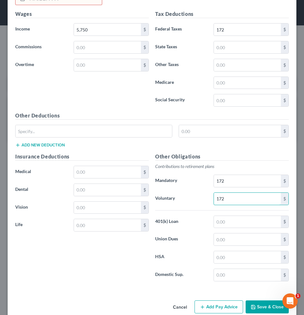
scroll to position [250, 0]
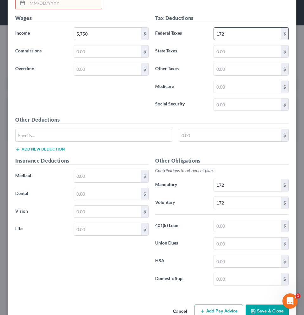
drag, startPoint x: 232, startPoint y: 34, endPoint x: 216, endPoint y: 34, distance: 16.5
click at [216, 34] on input "172" at bounding box center [247, 34] width 67 height 12
drag, startPoint x: 227, startPoint y: 33, endPoint x: 212, endPoint y: 32, distance: 14.9
click at [214, 32] on input "172" at bounding box center [247, 34] width 67 height 12
click at [120, 175] on input "text" at bounding box center [107, 176] width 67 height 12
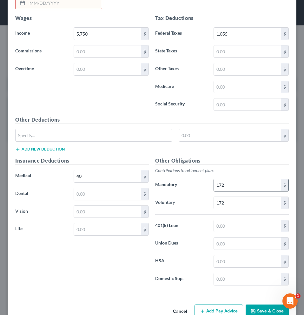
click at [226, 187] on input "172" at bounding box center [247, 185] width 67 height 12
click at [244, 184] on input "172" at bounding box center [247, 185] width 67 height 12
click at [237, 199] on input "172" at bounding box center [247, 203] width 67 height 12
click at [234, 187] on input "172.5" at bounding box center [247, 185] width 67 height 12
click at [238, 183] on input "172.5" at bounding box center [247, 185] width 67 height 12
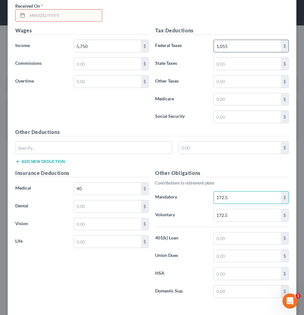
scroll to position [156, 0]
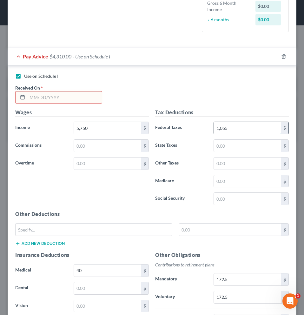
click at [237, 130] on input "1,055" at bounding box center [247, 128] width 67 height 12
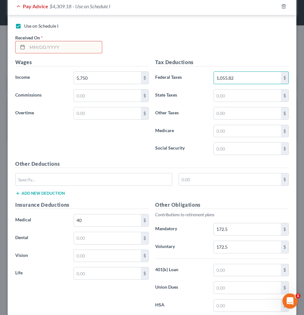
scroll to position [266, 0]
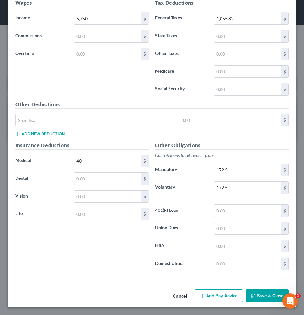
click at [255, 294] on button "Save & Close" at bounding box center [266, 295] width 43 height 13
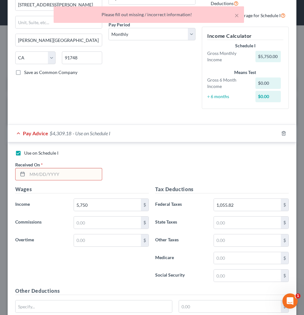
scroll to position [47, 0]
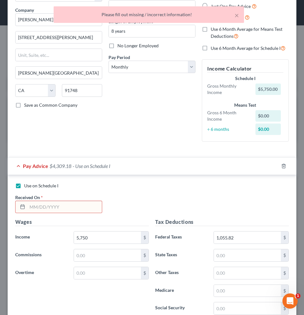
click at [49, 205] on input "text" at bounding box center [64, 207] width 75 height 12
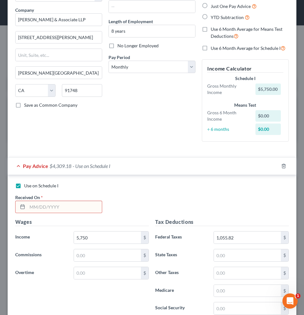
click at [24, 186] on label "Use on Schedule I" at bounding box center [41, 185] width 34 height 6
click at [27, 186] on input "Use on Schedule I" at bounding box center [29, 184] width 4 height 4
click at [24, 187] on label "Use on Schedule I" at bounding box center [41, 185] width 34 height 6
click at [27, 186] on input "Use on Schedule I" at bounding box center [29, 184] width 4 height 4
click at [24, 187] on label "Use on Schedule I" at bounding box center [41, 185] width 34 height 6
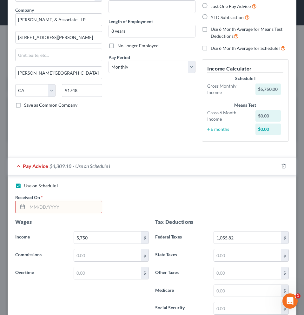
click at [27, 186] on input "Use on Schedule I" at bounding box center [29, 184] width 4 height 4
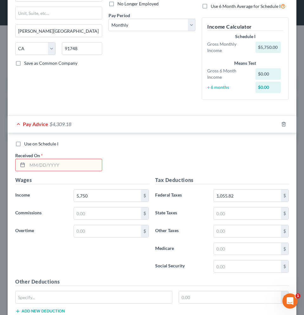
scroll to position [121, 0]
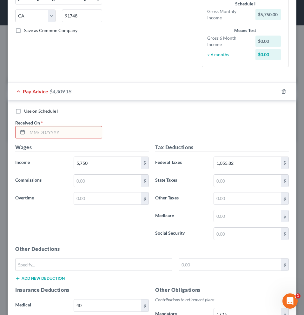
click at [63, 131] on input "text" at bounding box center [64, 132] width 75 height 12
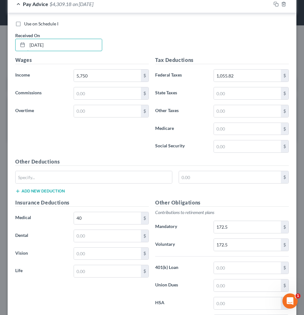
scroll to position [266, 0]
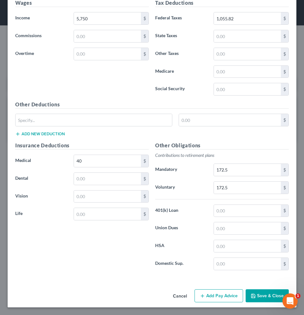
click at [255, 298] on button "Save & Close" at bounding box center [266, 295] width 43 height 13
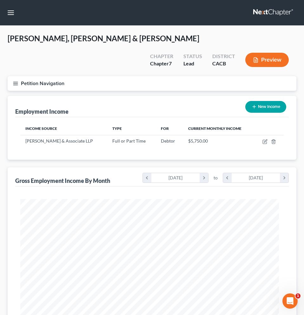
scroll to position [316959, 316817]
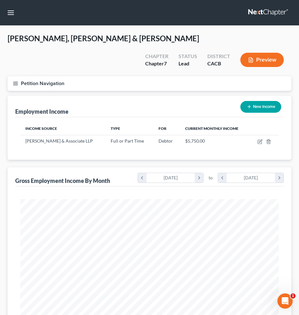
click at [257, 101] on button "New Income" at bounding box center [260, 107] width 41 height 12
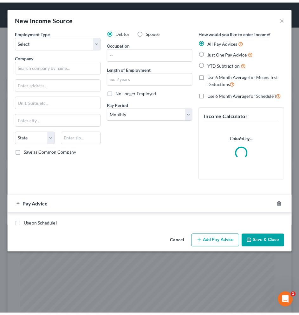
scroll to position [132, 276]
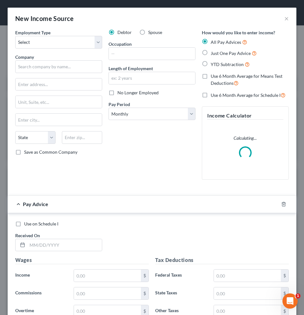
click at [148, 33] on label "Spouse" at bounding box center [155, 32] width 14 height 6
click at [151, 33] on input "Spouse" at bounding box center [153, 31] width 4 height 4
click at [98, 40] on select "Select Full or [DEMOGRAPHIC_DATA] Employment Self Employment" at bounding box center [58, 42] width 87 height 13
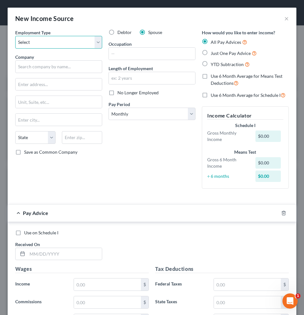
click at [15, 36] on select "Select Full or [DEMOGRAPHIC_DATA] Employment Self Employment" at bounding box center [58, 42] width 87 height 13
click at [96, 43] on select "Select Full or [DEMOGRAPHIC_DATA] Employment Self Employment" at bounding box center [58, 42] width 87 height 13
click at [15, 36] on select "Select Full or [DEMOGRAPHIC_DATA] Employment Self Employment" at bounding box center [58, 42] width 87 height 13
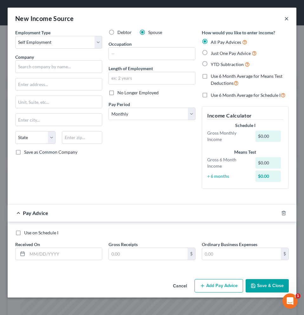
click at [286, 18] on button "×" at bounding box center [286, 19] width 4 height 8
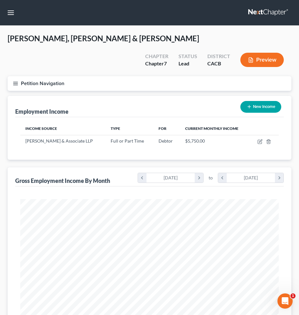
click at [254, 53] on button "Preview" at bounding box center [261, 60] width 43 height 14
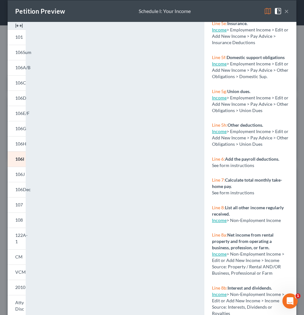
scroll to position [380, 0]
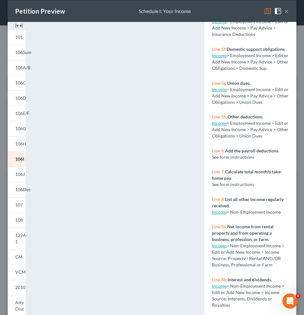
click at [215, 214] on link "Income" at bounding box center [219, 211] width 15 height 5
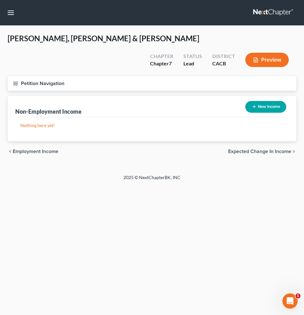
click at [258, 101] on button "New Income" at bounding box center [265, 107] width 41 height 12
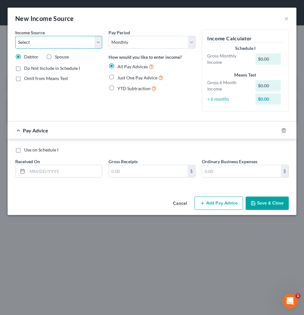
click at [98, 44] on select "Select Unemployment Disability (from employer) Pension Retirement Social Securi…" at bounding box center [58, 42] width 87 height 13
click at [15, 36] on select "Select Unemployment Disability (from employer) Pension Retirement Social Securi…" at bounding box center [58, 42] width 87 height 13
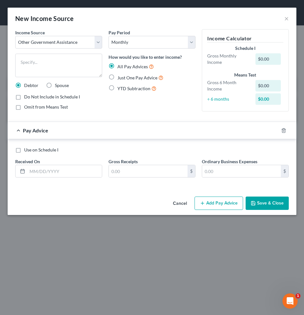
click at [55, 86] on label "Spouse" at bounding box center [62, 85] width 14 height 6
click at [57, 86] on input "Spouse" at bounding box center [59, 84] width 4 height 4
drag, startPoint x: 283, startPoint y: 130, endPoint x: 252, endPoint y: 152, distance: 38.2
click at [252, 152] on div "Pay Advice Use on Schedule I Received On * Gross Receipts $ Ordinary Business E…" at bounding box center [152, 154] width 289 height 66
click at [51, 63] on textarea at bounding box center [58, 65] width 87 height 23
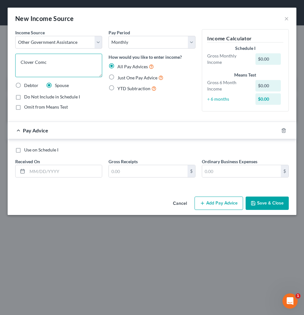
click at [37, 62] on textarea "Clover Comc" at bounding box center [58, 65] width 87 height 23
click at [55, 62] on textarea "Clover comc" at bounding box center [58, 65] width 87 height 23
click at [70, 59] on textarea "Clover comc" at bounding box center [58, 65] width 87 height 23
click at [96, 67] on textarea "Clover comc health plan /medicine" at bounding box center [58, 65] width 87 height 23
drag, startPoint x: 45, startPoint y: 62, endPoint x: 36, endPoint y: 62, distance: 9.2
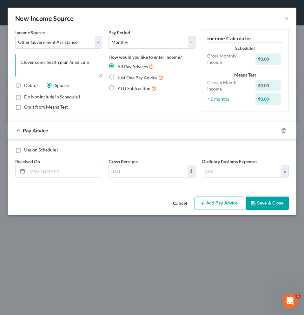
click at [36, 62] on textarea "Clover comc health plan /medicine" at bounding box center [58, 65] width 87 height 23
drag, startPoint x: 33, startPoint y: 63, endPoint x: 26, endPoint y: 62, distance: 7.0
click at [26, 62] on textarea "Clover care health plan /medicine" at bounding box center [58, 65] width 87 height 23
click at [117, 78] on label "Just One Pay Advice" at bounding box center [140, 77] width 46 height 7
click at [120, 78] on input "Just One Pay Advice" at bounding box center [122, 76] width 4 height 4
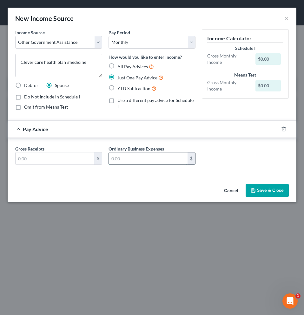
click at [139, 159] on input "text" at bounding box center [148, 158] width 79 height 12
click at [264, 190] on button "Save & Close" at bounding box center [266, 190] width 43 height 13
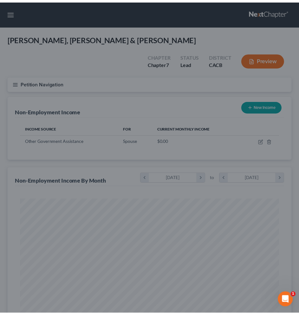
scroll to position [129, 271]
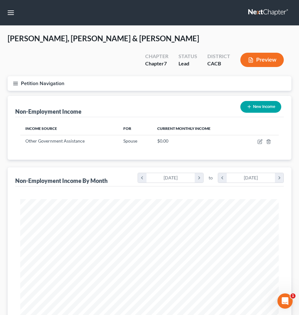
click at [266, 101] on button "New Income" at bounding box center [260, 107] width 41 height 12
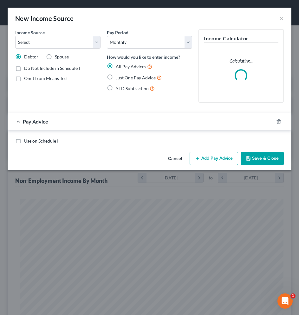
scroll to position [132, 276]
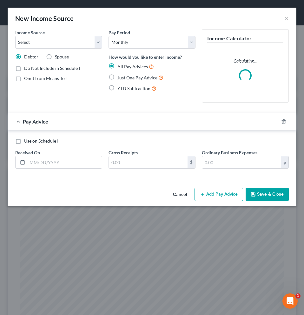
click at [55, 56] on label "Spouse" at bounding box center [62, 57] width 14 height 6
click at [57, 56] on input "Spouse" at bounding box center [59, 56] width 4 height 4
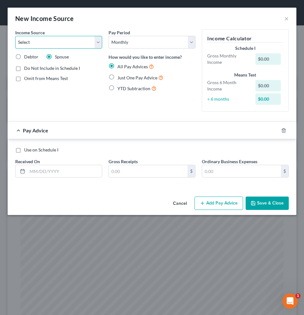
click at [84, 42] on select "Select Unemployment Disability (from employer) Pension Retirement Social Securi…" at bounding box center [58, 42] width 87 height 13
click at [15, 36] on select "Select Unemployment Disability (from employer) Pension Retirement Social Securi…" at bounding box center [58, 42] width 87 height 13
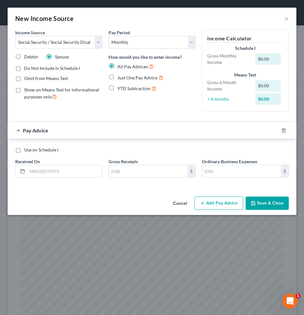
click at [117, 76] on label "Just One Pay Advice" at bounding box center [140, 77] width 46 height 7
click at [120, 76] on input "Just One Pay Advice" at bounding box center [122, 76] width 4 height 4
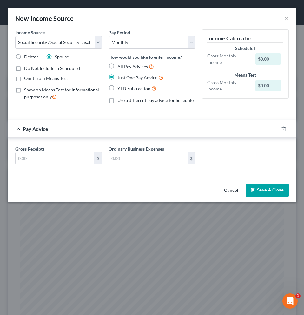
click at [123, 152] on input "text" at bounding box center [148, 158] width 79 height 12
click at [278, 188] on button "Save & Close" at bounding box center [266, 189] width 43 height 13
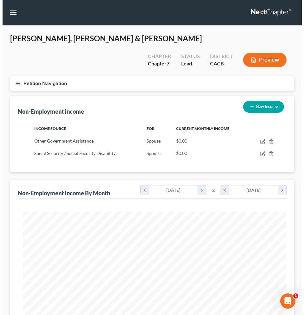
scroll to position [316959, 316817]
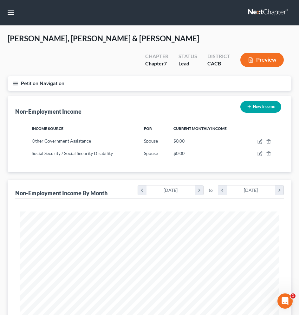
click at [261, 53] on button "Preview" at bounding box center [261, 60] width 43 height 14
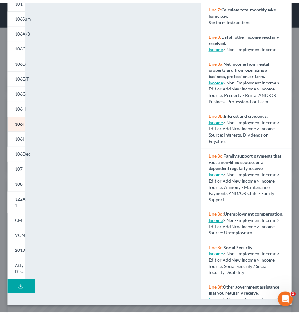
scroll to position [530, 0]
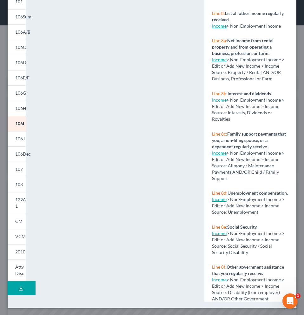
click at [218, 202] on link "Income" at bounding box center [219, 198] width 15 height 5
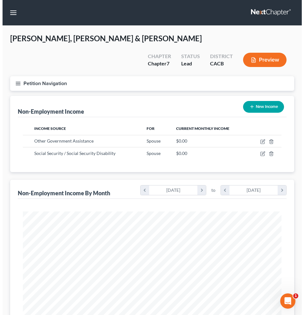
scroll to position [129, 271]
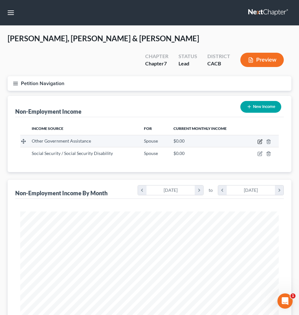
click at [261, 139] on icon "button" at bounding box center [259, 141] width 5 height 5
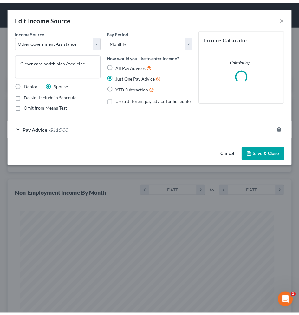
scroll to position [132, 276]
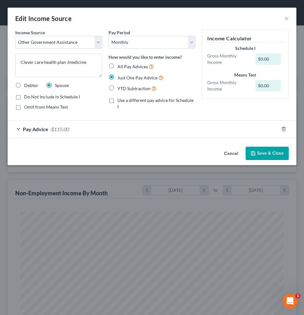
click at [117, 66] on label "All Pay Advices" at bounding box center [135, 66] width 36 height 7
click at [120, 66] on input "All Pay Advices" at bounding box center [122, 65] width 4 height 4
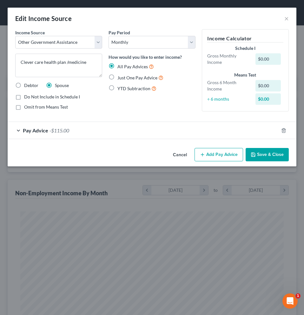
click at [272, 155] on button "Save & Close" at bounding box center [266, 154] width 43 height 13
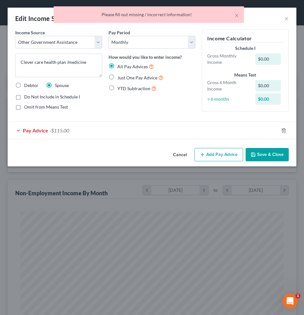
click at [188, 115] on div "Pay Period Select Monthly Twice Monthly Every Other Week Weekly How would you l…" at bounding box center [151, 72] width 93 height 87
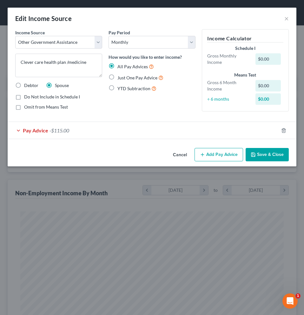
click at [17, 129] on div "Pay Advice -$115.00" at bounding box center [143, 130] width 271 height 17
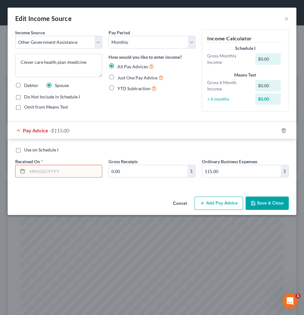
click at [24, 151] on label "Use on Schedule I" at bounding box center [41, 149] width 34 height 6
click at [27, 151] on input "Use on Schedule I" at bounding box center [29, 148] width 4 height 4
click at [277, 206] on button "Save & Close" at bounding box center [266, 202] width 43 height 13
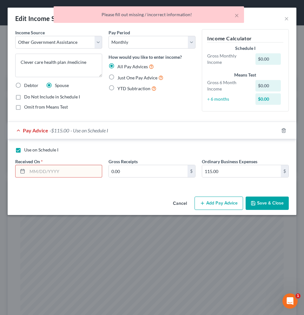
click at [24, 149] on label "Use on Schedule I" at bounding box center [41, 149] width 34 height 6
click at [27, 149] on input "Use on Schedule I" at bounding box center [29, 148] width 4 height 4
click at [41, 169] on input "text" at bounding box center [64, 171] width 75 height 12
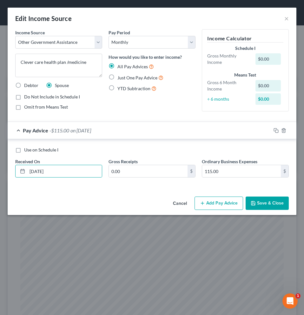
click at [277, 205] on button "Save & Close" at bounding box center [266, 202] width 43 height 13
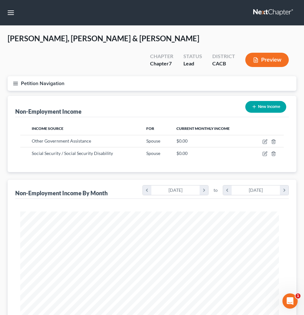
scroll to position [316959, 316817]
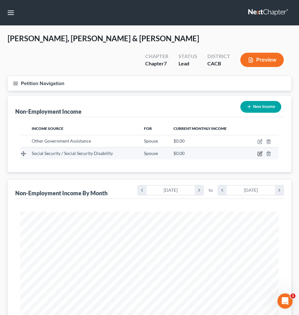
click at [259, 151] on icon "button" at bounding box center [259, 153] width 5 height 5
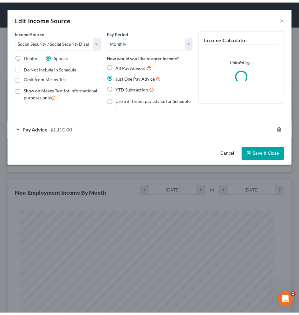
scroll to position [132, 276]
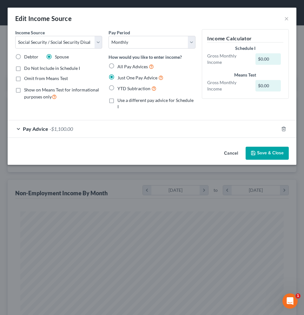
click at [117, 66] on label "All Pay Advices" at bounding box center [135, 66] width 36 height 7
click at [120, 66] on input "All Pay Advices" at bounding box center [122, 65] width 4 height 4
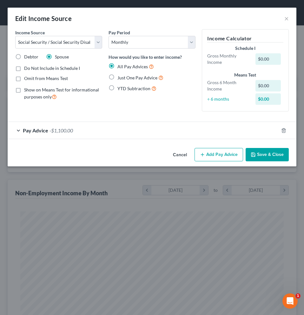
click at [267, 154] on button "Save & Close" at bounding box center [266, 154] width 43 height 13
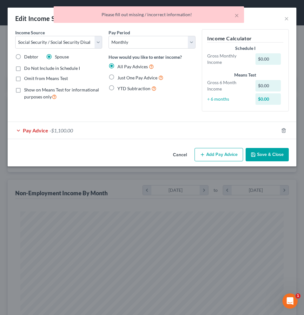
click at [199, 123] on div "Pay Advice -$1,100.00" at bounding box center [143, 130] width 271 height 17
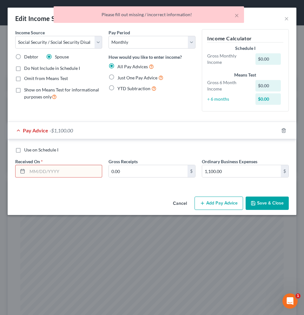
click at [65, 172] on input "text" at bounding box center [64, 171] width 75 height 12
click at [276, 203] on button "Save & Close" at bounding box center [266, 202] width 43 height 13
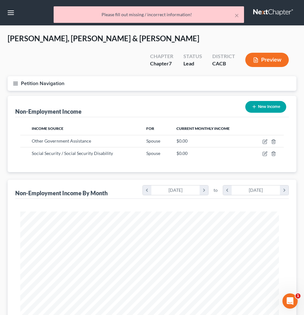
scroll to position [316959, 316817]
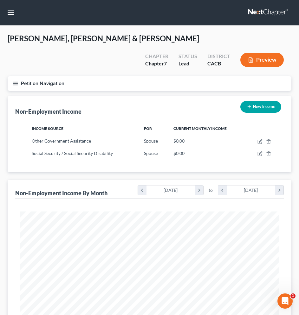
click at [270, 53] on button "Preview" at bounding box center [261, 60] width 43 height 14
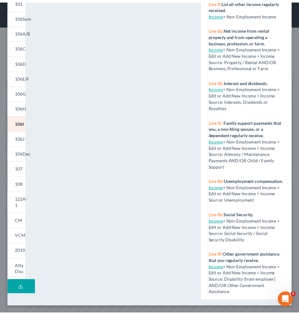
scroll to position [568, 0]
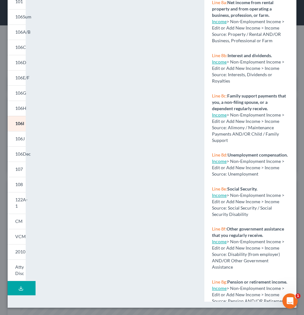
click at [220, 164] on link "Income" at bounding box center [219, 160] width 15 height 5
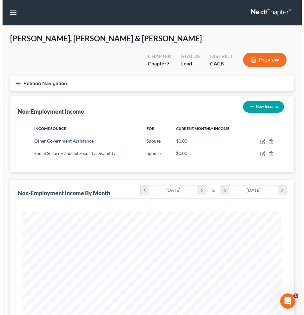
scroll to position [129, 271]
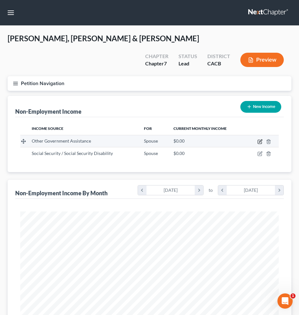
click at [259, 139] on icon "button" at bounding box center [259, 141] width 5 height 5
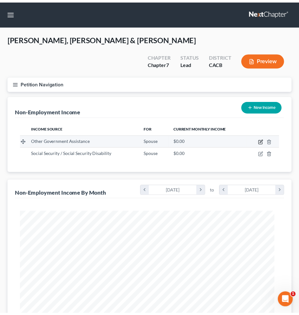
scroll to position [132, 276]
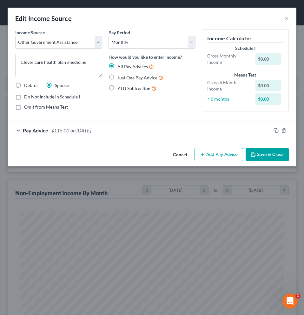
click at [117, 88] on label "YTD Subtraction" at bounding box center [136, 88] width 39 height 7
click at [120, 88] on input "YTD Subtraction" at bounding box center [122, 87] width 4 height 4
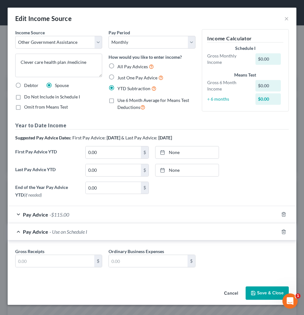
click at [117, 79] on label "Just One Pay Advice" at bounding box center [140, 77] width 46 height 7
click at [120, 78] on input "Just One Pay Advice" at bounding box center [122, 76] width 4 height 4
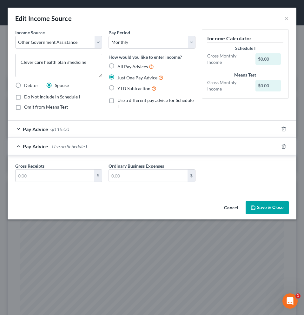
click at [22, 146] on div "Pay Advice - Use on Schedule I" at bounding box center [143, 146] width 271 height 17
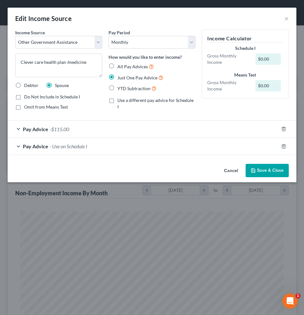
click at [22, 146] on div "Pay Advice - Use on Schedule I" at bounding box center [143, 146] width 271 height 17
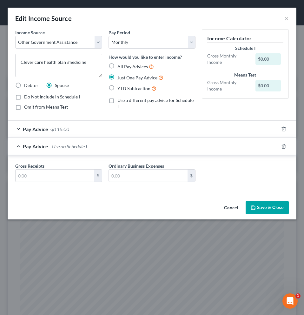
click at [22, 146] on div "Pay Advice - Use on Schedule I" at bounding box center [143, 146] width 271 height 17
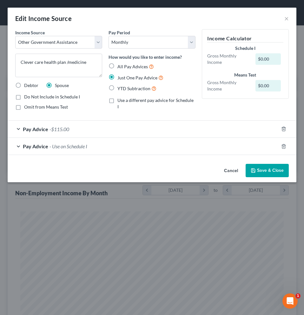
click at [24, 86] on label "Debtor" at bounding box center [31, 85] width 14 height 6
click at [27, 86] on input "Debtor" at bounding box center [29, 84] width 4 height 4
click at [270, 170] on button "Save & Close" at bounding box center [266, 170] width 43 height 13
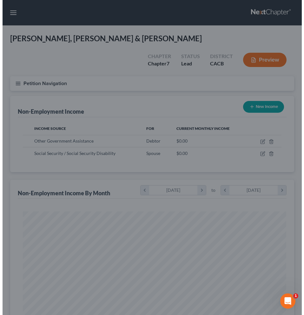
scroll to position [316959, 316817]
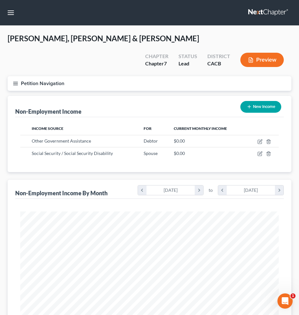
click at [264, 53] on button "Preview" at bounding box center [261, 60] width 43 height 14
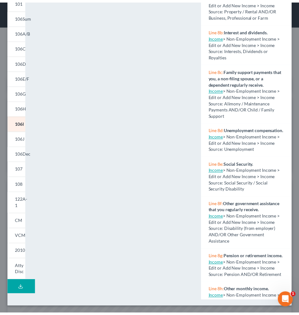
scroll to position [614, 0]
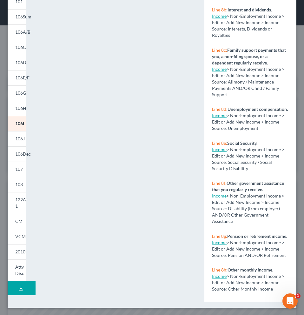
click at [219, 152] on link "Income" at bounding box center [219, 148] width 15 height 5
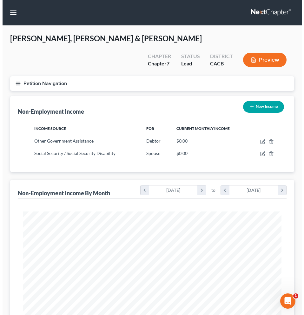
scroll to position [129, 271]
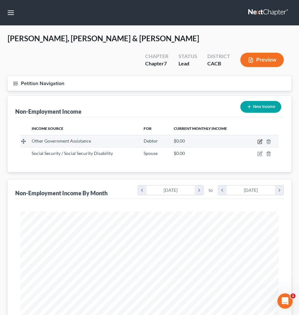
click at [260, 139] on icon "button" at bounding box center [259, 141] width 5 height 5
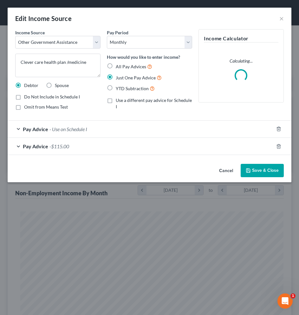
scroll to position [132, 276]
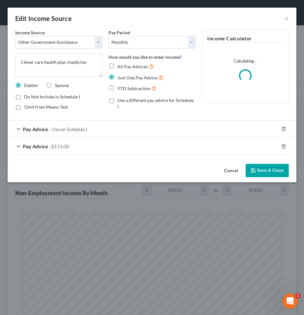
click at [55, 83] on label "Spouse" at bounding box center [62, 85] width 14 height 6
click at [57, 83] on input "Spouse" at bounding box center [59, 84] width 4 height 4
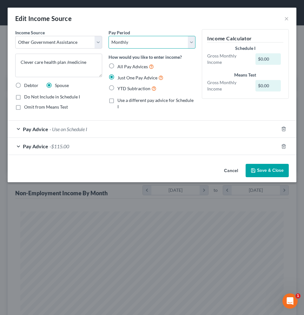
click at [192, 40] on select "Select Monthly Twice Monthly Every Other Week Weekly" at bounding box center [151, 42] width 87 height 13
click at [108, 36] on select "Select Monthly Twice Monthly Every Other Week Weekly" at bounding box center [151, 42] width 87 height 13
click at [117, 68] on label "All Pay Advices" at bounding box center [135, 66] width 36 height 7
click at [120, 67] on input "All Pay Advices" at bounding box center [122, 65] width 4 height 4
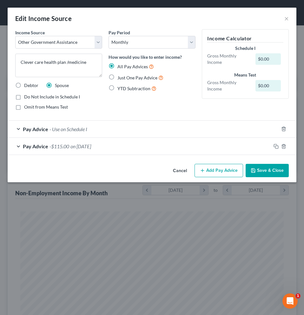
click at [117, 77] on label "Just One Pay Advice" at bounding box center [140, 77] width 46 height 7
click at [120, 77] on input "Just One Pay Advice" at bounding box center [122, 76] width 4 height 4
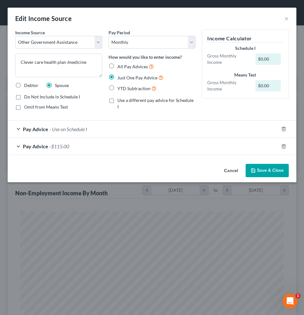
click at [117, 101] on label "Use a different pay advice for Schedule I" at bounding box center [156, 103] width 78 height 13
click at [120, 101] on input "Use a different pay advice for Schedule I" at bounding box center [122, 99] width 4 height 4
click at [117, 101] on label "Use a different pay advice for Schedule I" at bounding box center [156, 103] width 78 height 13
click at [120, 101] on input "Use a different pay advice for Schedule I" at bounding box center [122, 99] width 4 height 4
click at [283, 130] on line "button" at bounding box center [283, 129] width 0 height 1
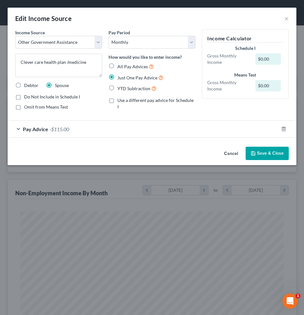
click at [33, 130] on span "Pay Advice" at bounding box center [35, 129] width 25 height 6
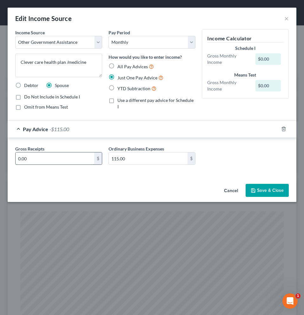
click at [49, 159] on input "0.00" at bounding box center [55, 158] width 79 height 12
click at [163, 162] on input "115.00" at bounding box center [148, 158] width 79 height 12
click at [262, 190] on button "Save & Close" at bounding box center [266, 190] width 43 height 13
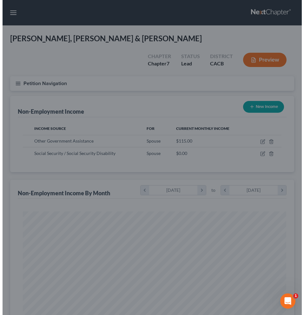
scroll to position [316959, 316817]
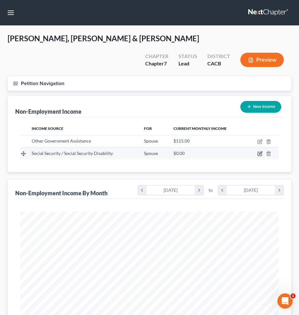
click at [261, 151] on icon "button" at bounding box center [259, 153] width 5 height 5
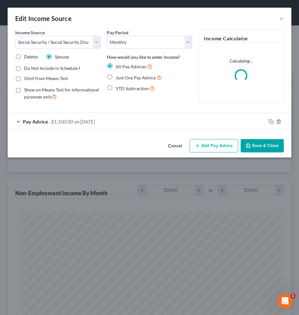
scroll to position [132, 276]
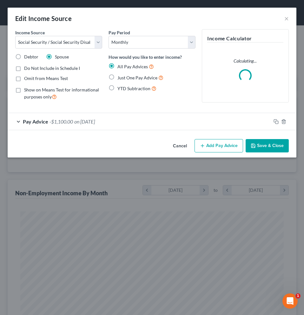
click at [117, 77] on label "Just One Pay Advice" at bounding box center [140, 77] width 46 height 7
click at [120, 77] on input "Just One Pay Advice" at bounding box center [122, 76] width 4 height 4
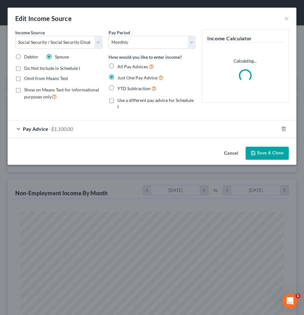
click at [249, 122] on div "Pay Advice -$1,100.00" at bounding box center [143, 128] width 271 height 17
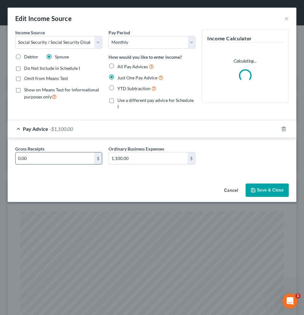
click at [86, 152] on input "0.00" at bounding box center [55, 158] width 79 height 12
click at [171, 152] on input "1,100.00" at bounding box center [148, 158] width 79 height 12
click at [269, 183] on button "Save & Close" at bounding box center [266, 189] width 43 height 13
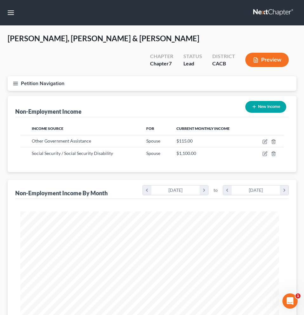
scroll to position [316959, 316817]
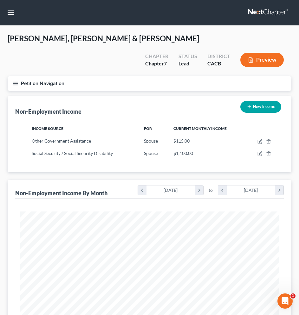
click at [267, 53] on button "Preview" at bounding box center [261, 60] width 43 height 14
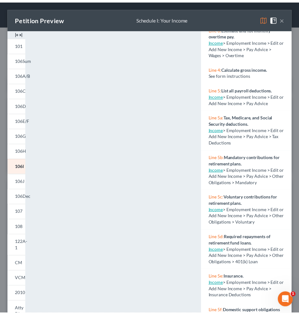
scroll to position [95, 0]
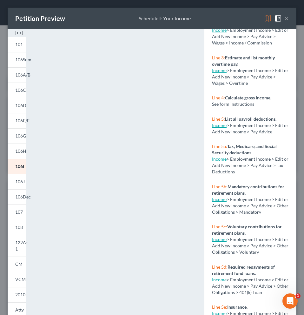
click at [221, 128] on link "Income" at bounding box center [219, 124] width 15 height 5
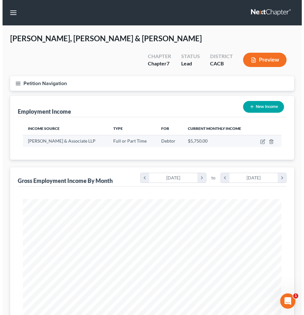
scroll to position [129, 271]
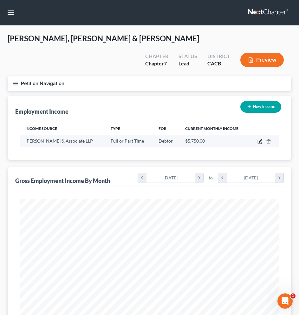
click at [260, 139] on icon "button" at bounding box center [259, 141] width 5 height 5
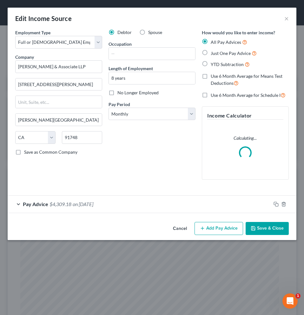
scroll to position [132, 276]
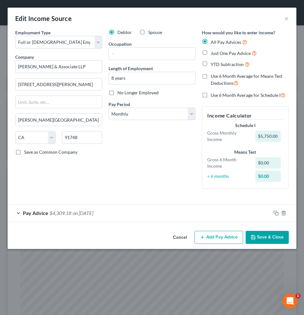
click at [214, 213] on div "Pay Advice $4,309.18 on [DATE]" at bounding box center [139, 212] width 263 height 17
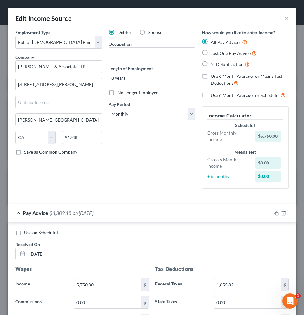
click at [211, 53] on span "Just One Pay Advice" at bounding box center [231, 52] width 40 height 5
click at [213, 53] on input "Just One Pay Advice" at bounding box center [215, 51] width 4 height 4
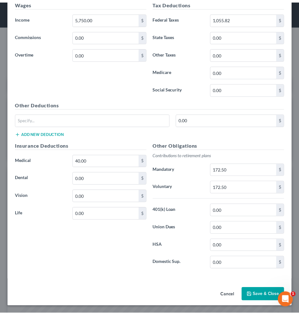
scroll to position [204, 0]
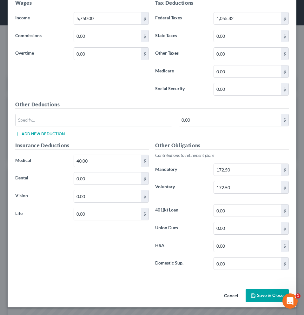
click at [254, 298] on button "Save & Close" at bounding box center [266, 295] width 43 height 13
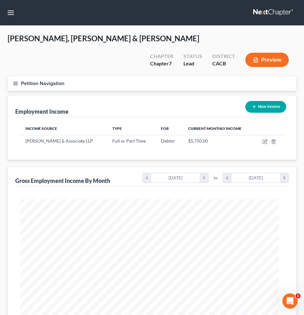
scroll to position [316959, 316817]
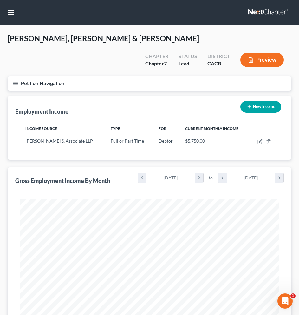
click at [259, 53] on button "Preview" at bounding box center [261, 60] width 43 height 14
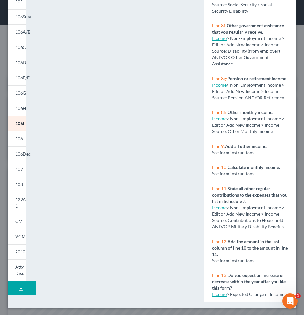
scroll to position [860, 0]
click at [216, 291] on link "Income" at bounding box center [219, 293] width 15 height 5
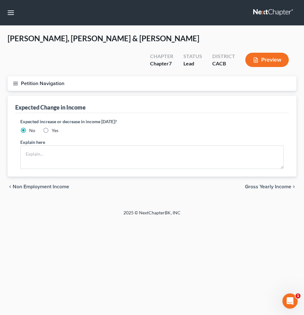
click at [52, 127] on label "Yes" at bounding box center [55, 130] width 7 height 6
click at [54, 127] on input "Yes" at bounding box center [56, 129] width 4 height 4
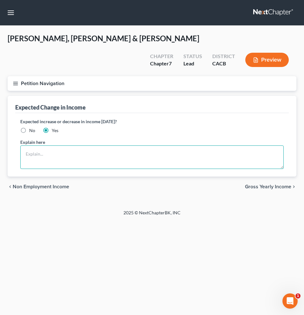
click at [44, 145] on textarea at bounding box center [151, 156] width 263 height 23
click at [53, 145] on textarea at bounding box center [151, 156] width 263 height 23
type textarea "will decrease if Debtor 1's health get worse and infect to her work."
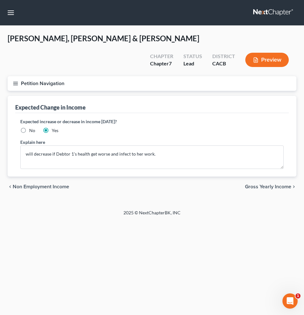
click at [279, 53] on button "Preview" at bounding box center [266, 60] width 43 height 14
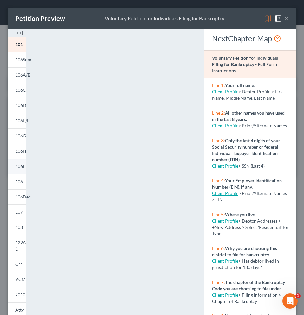
click at [23, 166] on span "106I" at bounding box center [19, 165] width 9 height 5
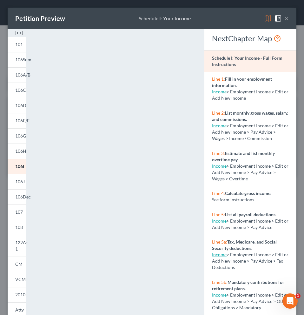
scroll to position [43, 0]
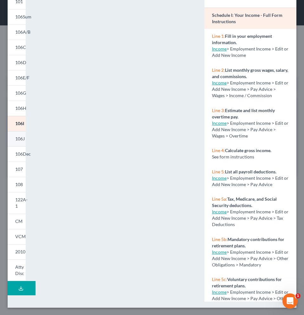
click at [17, 140] on span "106J" at bounding box center [20, 138] width 10 height 5
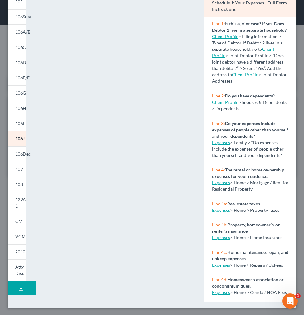
scroll to position [75, 0]
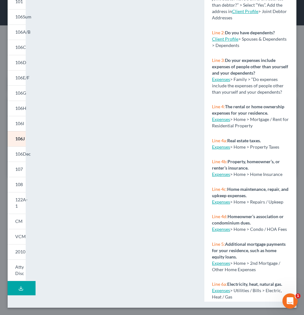
click at [221, 122] on link "Expenses" at bounding box center [221, 118] width 18 height 5
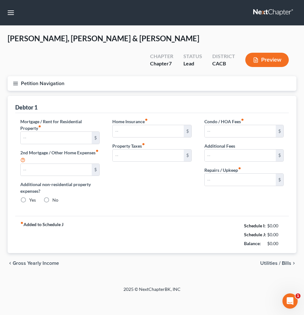
type input "0.00"
radio input "true"
type input "0.00"
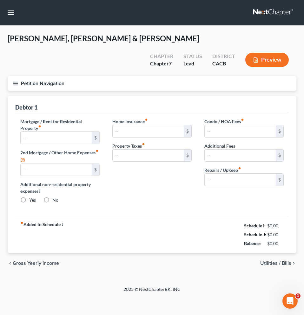
type input "0.00"
click at [29, 132] on input "text" at bounding box center [56, 138] width 71 height 12
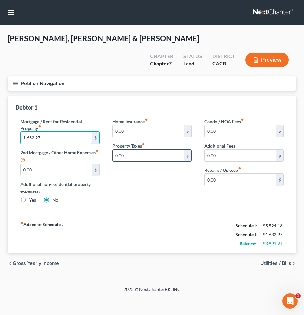
type input "1,632.97"
click at [127, 149] on input "0.00" at bounding box center [148, 155] width 71 height 12
type input "620.86"
click at [127, 125] on input "0.00" at bounding box center [148, 131] width 71 height 12
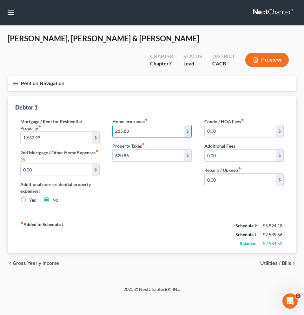
type input "285.83"
click at [282, 260] on span "Utilities / Bills" at bounding box center [275, 262] width 31 height 5
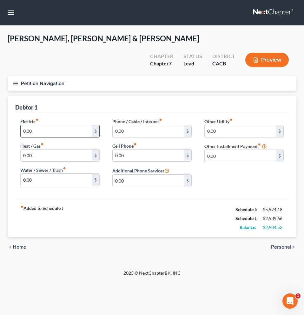
click at [54, 125] on input "0.00" at bounding box center [56, 131] width 71 height 12
type input "450"
click at [44, 173] on input "0.00" at bounding box center [56, 179] width 71 height 12
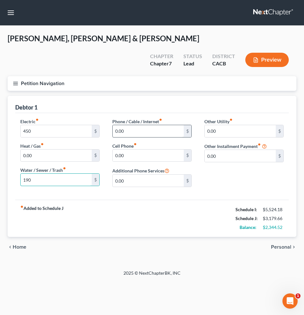
type input "190"
click at [129, 125] on input "0.00" at bounding box center [148, 131] width 71 height 12
type input "190"
click at [279, 244] on span "Personal" at bounding box center [281, 246] width 20 height 5
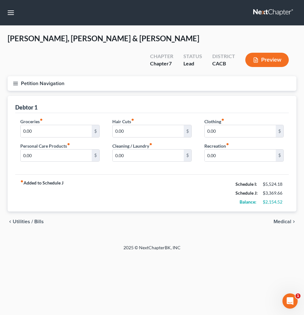
click at [280, 53] on button "Preview" at bounding box center [266, 60] width 43 height 14
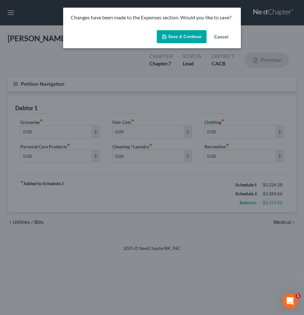
click at [189, 38] on button "Save & Continue" at bounding box center [182, 36] width 50 height 13
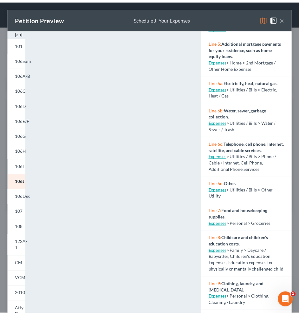
scroll to position [378, 0]
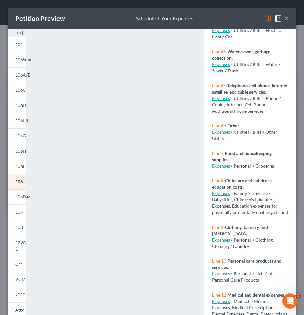
click at [223, 168] on link "Expenses" at bounding box center [221, 165] width 18 height 5
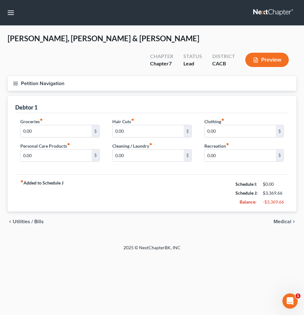
click at [285, 219] on span "Medical" at bounding box center [282, 221] width 18 height 5
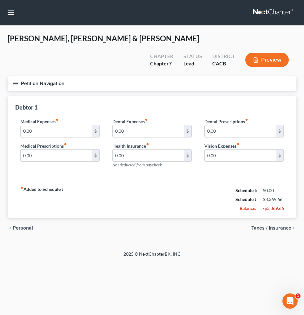
click at [21, 225] on span "Personal" at bounding box center [23, 227] width 20 height 5
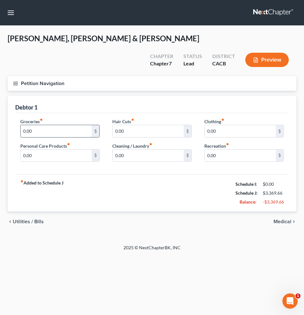
click at [82, 125] on input "0.00" at bounding box center [56, 131] width 71 height 12
type input "1,500"
click at [280, 219] on span "Medical" at bounding box center [282, 221] width 18 height 5
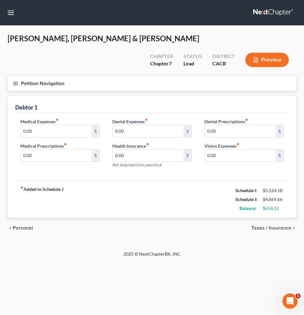
click at [27, 225] on span "Personal" at bounding box center [23, 227] width 20 height 5
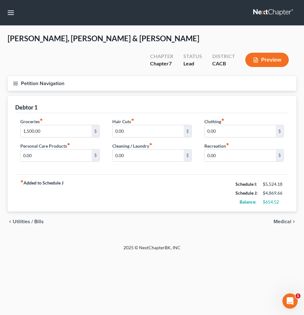
click at [287, 219] on span "Medical" at bounding box center [282, 221] width 18 height 5
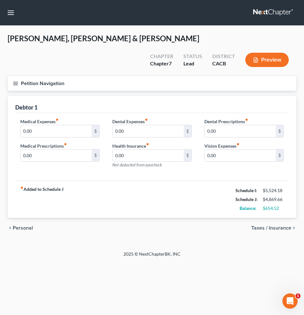
click at [284, 225] on span "Taxes / Insurance" at bounding box center [271, 227] width 40 height 5
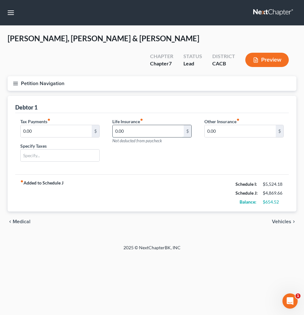
click at [140, 125] on input "0.00" at bounding box center [148, 131] width 71 height 12
type input "40"
click at [288, 219] on span "Vehicles" at bounding box center [281, 221] width 19 height 5
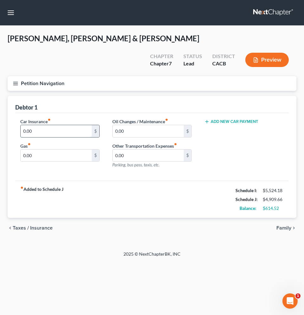
click at [48, 125] on input "0.00" at bounding box center [56, 131] width 71 height 12
type input "600"
click at [281, 225] on span "Family" at bounding box center [283, 227] width 15 height 5
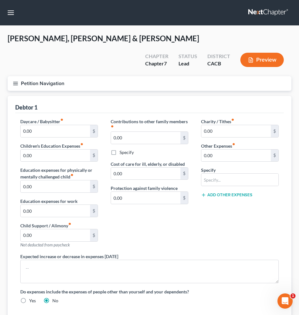
click at [268, 53] on button "Preview" at bounding box center [261, 60] width 43 height 14
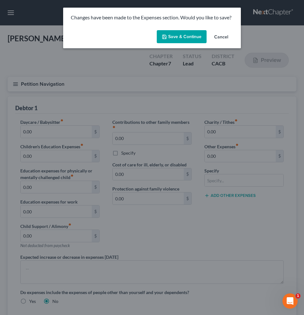
click at [192, 33] on button "Save & Continue" at bounding box center [182, 36] width 50 height 13
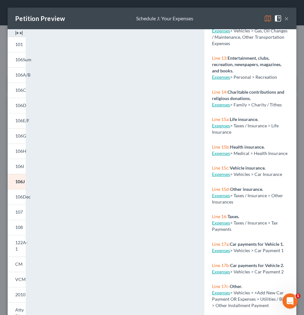
scroll to position [629, 0]
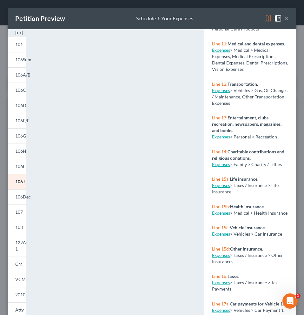
click at [224, 93] on link "Expenses" at bounding box center [221, 90] width 18 height 5
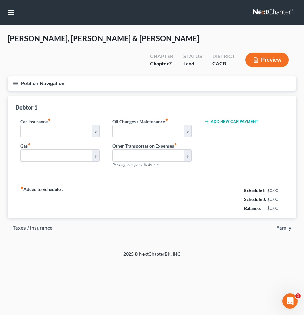
type input "600.00"
type input "0.00"
click at [126, 149] on input "0.00" at bounding box center [148, 155] width 71 height 12
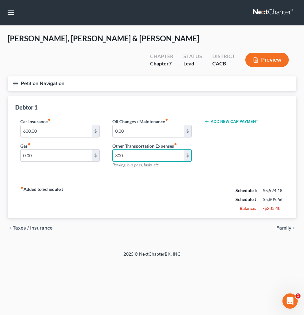
click at [277, 53] on button "Preview" at bounding box center [266, 60] width 43 height 14
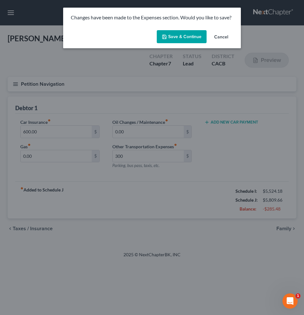
click at [187, 36] on button "Save & Continue" at bounding box center [182, 36] width 50 height 13
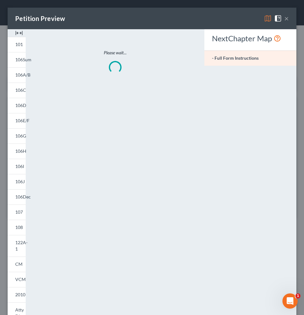
type input "300.00"
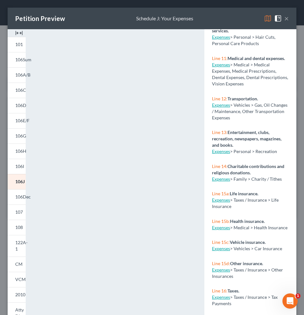
scroll to position [712, 0]
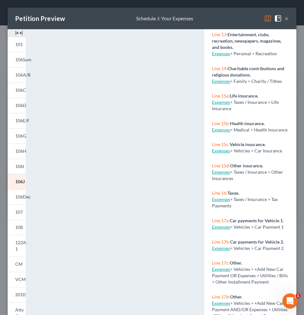
click at [224, 132] on link "Expenses" at bounding box center [221, 129] width 18 height 5
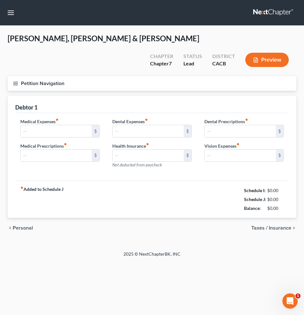
type input "0.00"
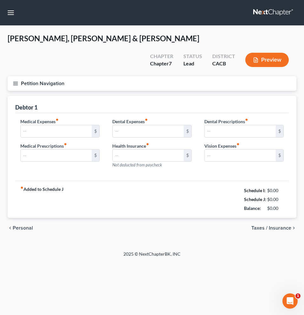
type input "0.00"
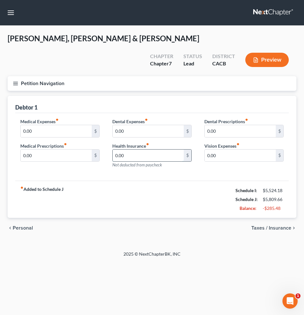
click at [130, 149] on input "0.00" at bounding box center [148, 155] width 71 height 12
click at [263, 53] on button "Preview" at bounding box center [266, 60] width 43 height 14
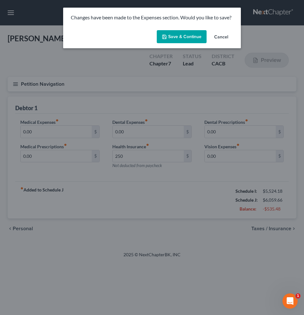
click at [192, 38] on button "Save & Continue" at bounding box center [182, 36] width 50 height 13
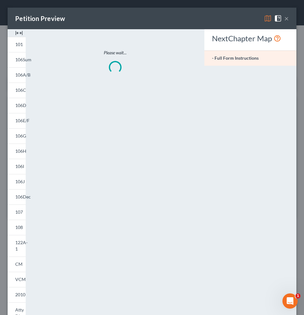
type input "250.00"
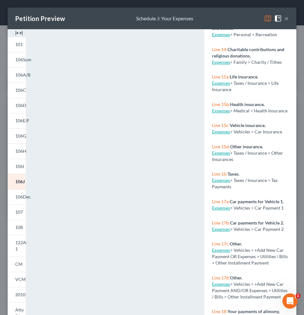
scroll to position [906, 0]
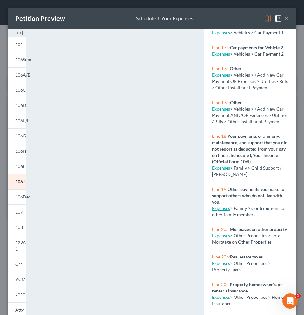
click at [224, 35] on link "Expenses" at bounding box center [221, 32] width 18 height 5
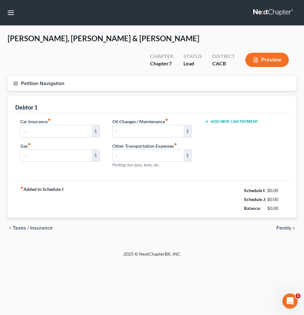
type input "600.00"
type input "0.00"
type input "300.00"
click at [233, 119] on button "Add New Car Payment" at bounding box center [231, 121] width 54 height 5
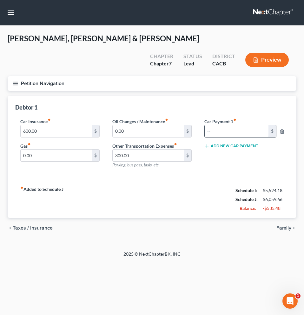
click at [232, 125] on input "text" at bounding box center [237, 131] width 64 height 12
type input "441"
click at [245, 143] on button "Add New Car Payment" at bounding box center [231, 145] width 54 height 5
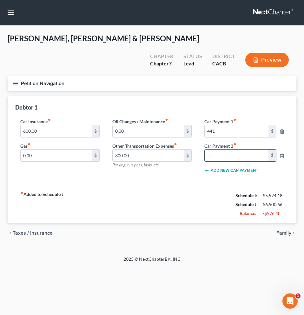
click at [236, 149] on input "text" at bounding box center [237, 155] width 64 height 12
type input "399"
click at [270, 53] on button "Preview" at bounding box center [266, 60] width 43 height 14
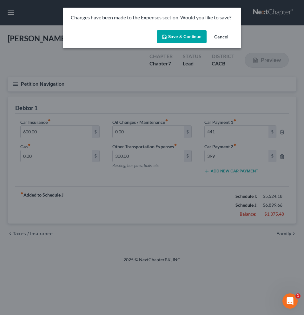
click at [174, 34] on button "Save & Continue" at bounding box center [182, 36] width 50 height 13
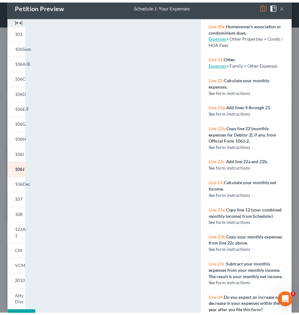
scroll to position [34, 0]
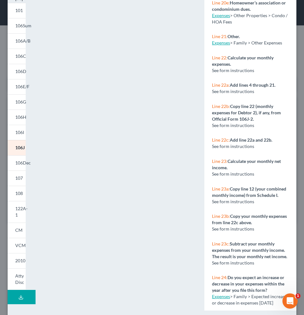
click at [218, 293] on link "Expenses" at bounding box center [221, 295] width 18 height 5
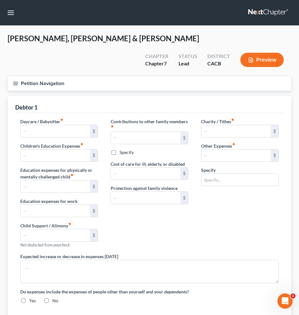
type input "0.00"
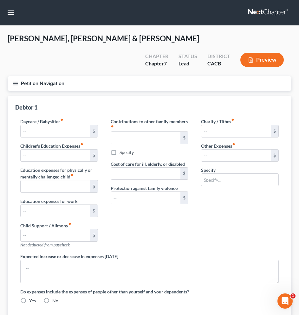
type input "0.00"
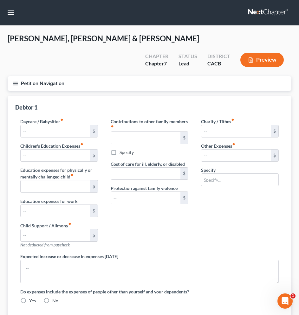
radio input "true"
click at [29, 297] on label "Yes" at bounding box center [32, 300] width 7 height 6
click at [32, 297] on input "Yes" at bounding box center [34, 299] width 4 height 4
radio input "true"
radio input "false"
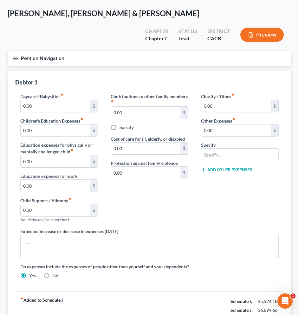
scroll to position [50, 0]
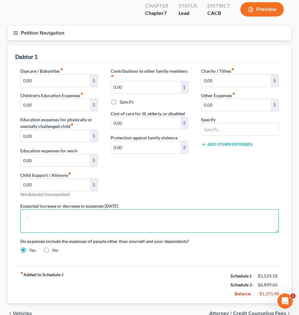
click at [43, 209] on textarea at bounding box center [149, 220] width 258 height 23
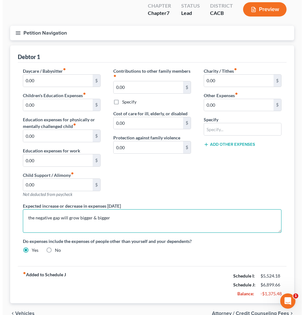
scroll to position [0, 0]
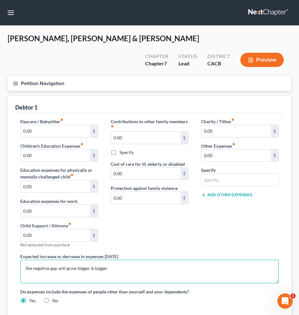
type textarea "the negative gap will grow bigger & bigger"
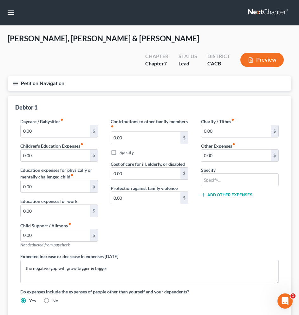
click at [267, 53] on button "Preview" at bounding box center [261, 60] width 43 height 14
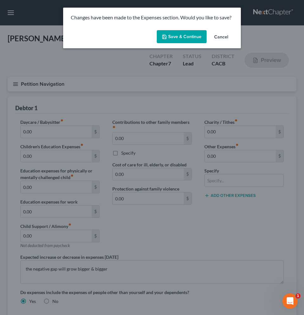
click at [197, 39] on button "Save & Continue" at bounding box center [182, 36] width 50 height 13
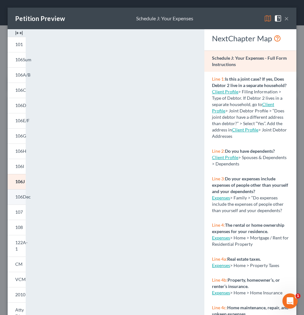
click at [21, 198] on span "106Dec" at bounding box center [23, 196] width 16 height 5
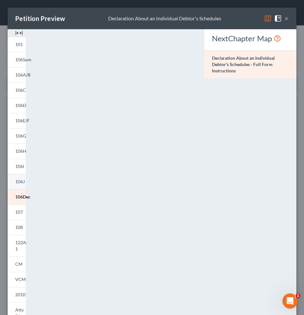
click at [19, 181] on span "106J" at bounding box center [20, 181] width 10 height 5
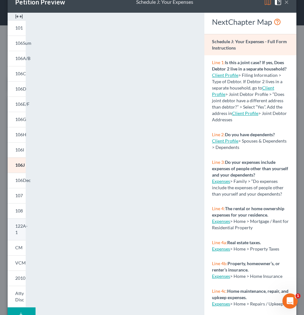
scroll to position [21, 0]
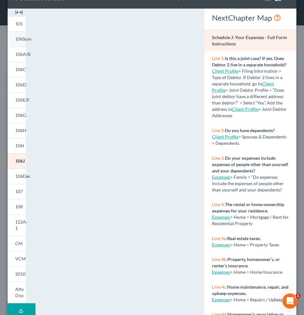
click at [23, 41] on span "106Sum" at bounding box center [23, 38] width 16 height 5
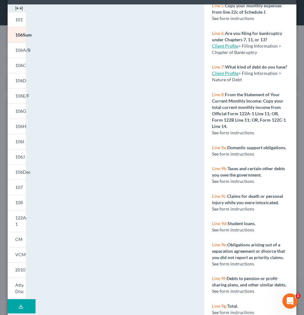
scroll to position [43, 0]
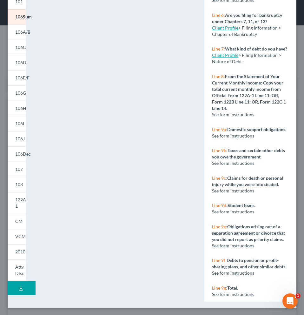
click at [232, 209] on span "See form instructions" at bounding box center [233, 211] width 42 height 5
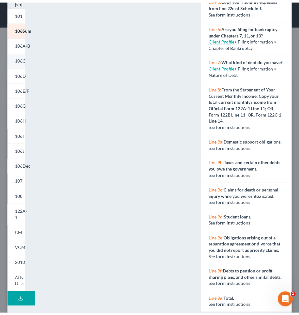
scroll to position [0, 0]
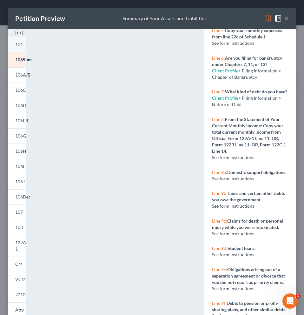
click at [18, 44] on span "101" at bounding box center [19, 44] width 8 height 5
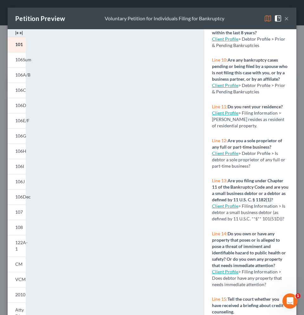
click at [284, 18] on button "×" at bounding box center [286, 19] width 4 height 8
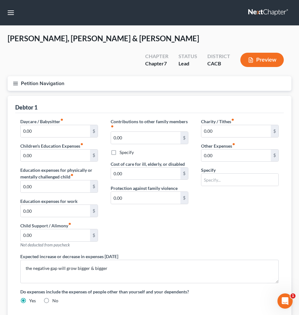
click at [17, 13] on nav "Home New Case Client Portal Directory Cases Liou Law Corporation wy@liouesq.com…" at bounding box center [149, 12] width 299 height 25
click at [13, 13] on button "button" at bounding box center [10, 12] width 11 height 11
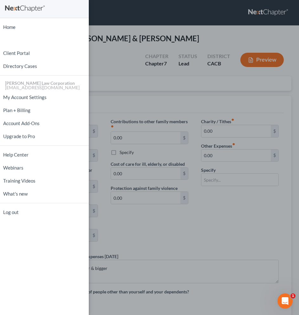
click at [121, 18] on div "Home New Case Client Portal Directory Cases Liou Law Corporation wy@liouesq.com…" at bounding box center [149, 157] width 299 height 315
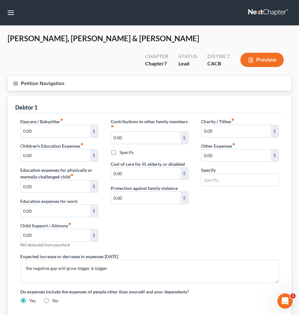
click at [26, 76] on button "Petition Navigation" at bounding box center [150, 83] width 284 height 15
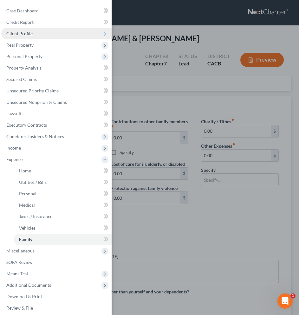
click at [34, 34] on span "Client Profile" at bounding box center [56, 33] width 110 height 11
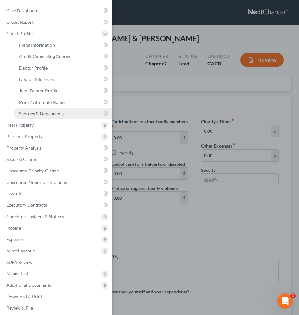
click at [53, 116] on link "Spouses & Dependents" at bounding box center [63, 113] width 98 height 11
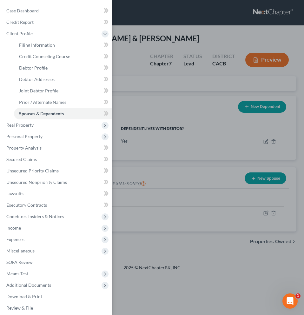
click at [164, 151] on div "Case Dashboard Payments Invoices Payments Payments Credit Report Client Profile" at bounding box center [152, 157] width 304 height 315
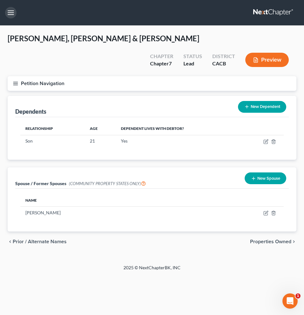
click at [7, 14] on button "button" at bounding box center [10, 12] width 11 height 11
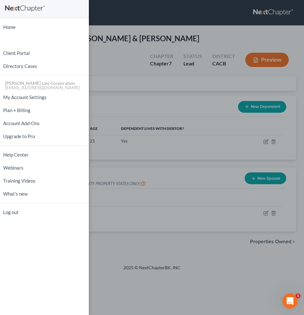
click at [115, 28] on div "Home New Case Client Portal Directory Cases Liou Law Corporation wy@liouesq.com…" at bounding box center [152, 157] width 304 height 315
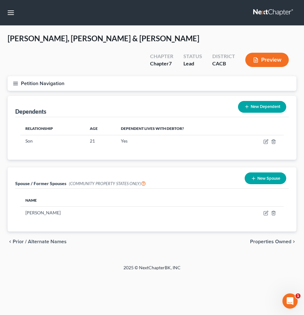
click at [16, 81] on icon "button" at bounding box center [16, 84] width 6 height 6
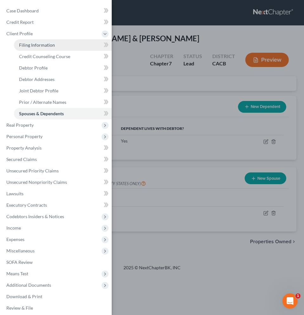
click at [42, 47] on span "Filing Information" at bounding box center [37, 44] width 36 height 5
select select "1"
select select "0"
select select "4"
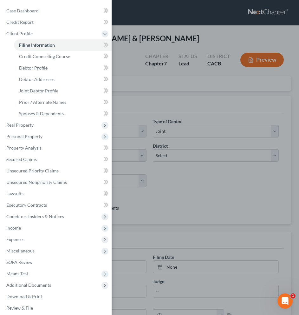
click at [183, 91] on div "Case Dashboard Payments Invoices Payments Payments Credit Report Client Profile" at bounding box center [149, 157] width 299 height 315
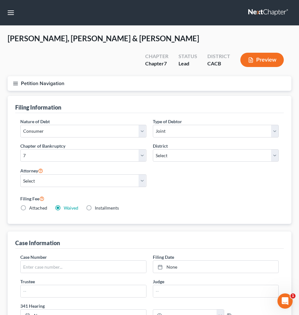
click at [36, 76] on button "Petition Navigation" at bounding box center [150, 83] width 284 height 15
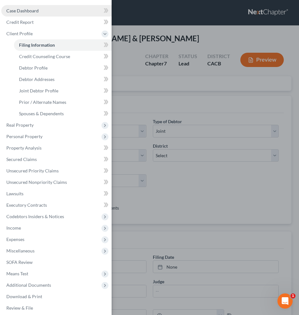
click at [42, 10] on link "Case Dashboard" at bounding box center [56, 10] width 110 height 11
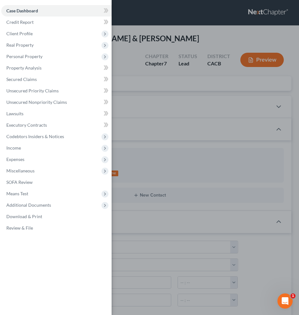
click at [236, 105] on div "Case Dashboard Payments Invoices Payments Payments Credit Report Client Profile" at bounding box center [149, 157] width 299 height 315
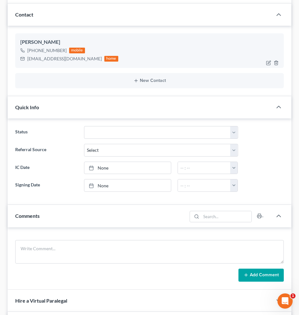
scroll to position [180, 0]
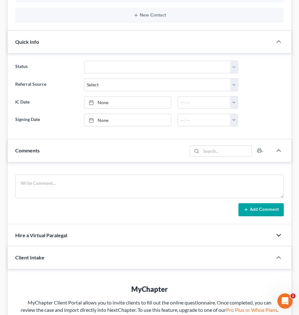
click at [279, 231] on icon "button" at bounding box center [279, 235] width 8 height 8
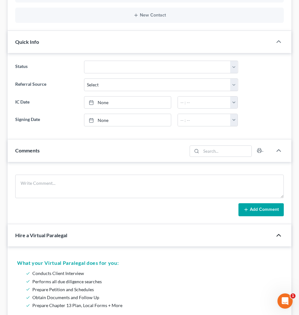
click at [279, 234] on polyline "button" at bounding box center [279, 235] width 4 height 2
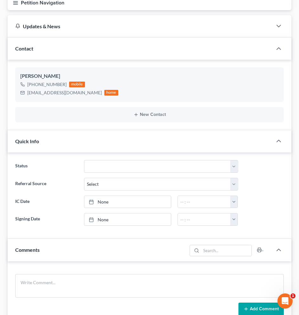
scroll to position [3, 0]
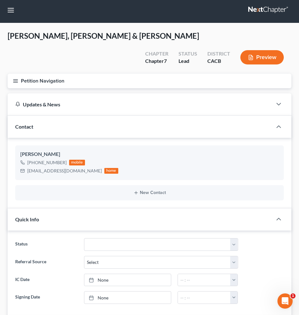
click at [16, 78] on icon "button" at bounding box center [16, 81] width 6 height 6
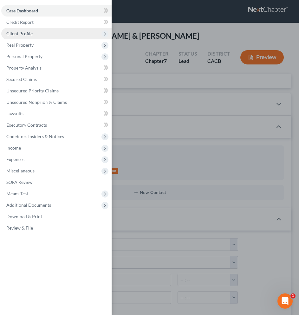
click at [32, 34] on span "Client Profile" at bounding box center [56, 33] width 110 height 11
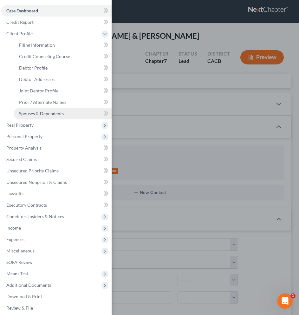
click at [44, 113] on span "Spouses & Dependents" at bounding box center [41, 113] width 45 height 5
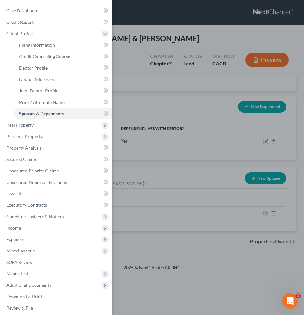
click at [238, 150] on div "Case Dashboard Payments Invoices Payments Payments Credit Report Client Profile" at bounding box center [152, 157] width 304 height 315
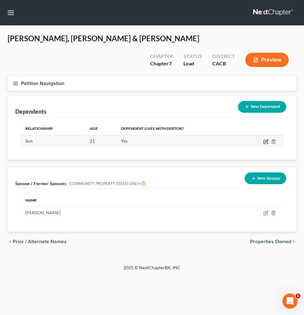
click at [264, 139] on icon "button" at bounding box center [265, 141] width 5 height 5
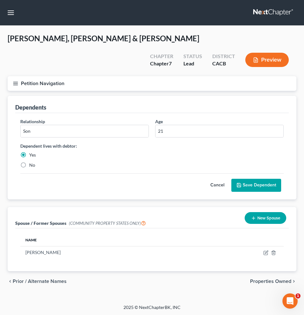
click at [15, 83] on line "button" at bounding box center [15, 83] width 4 height 0
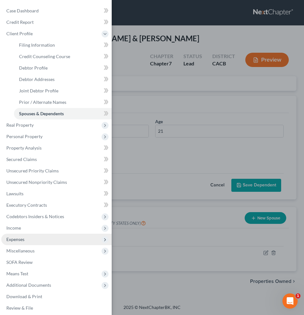
click at [32, 239] on span "Expenses" at bounding box center [56, 238] width 110 height 11
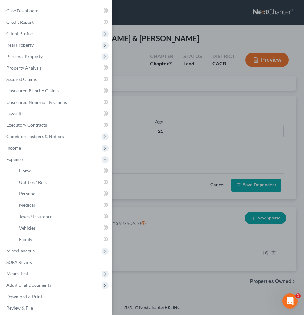
click at [262, 139] on div "Case Dashboard Payments Invoices Payments Payments Credit Report Client Profile" at bounding box center [152, 157] width 304 height 315
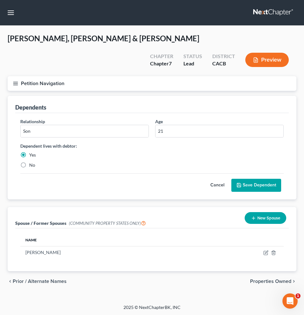
click at [265, 53] on button "Preview" at bounding box center [266, 60] width 43 height 14
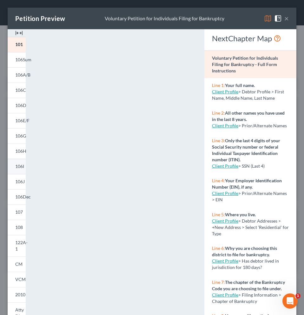
click at [20, 168] on span "106I" at bounding box center [19, 165] width 9 height 5
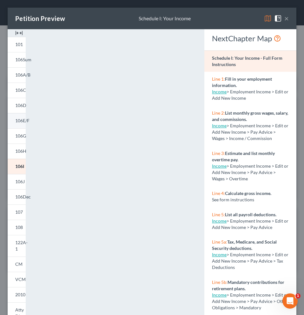
click at [25, 121] on span "106E/F" at bounding box center [22, 120] width 14 height 5
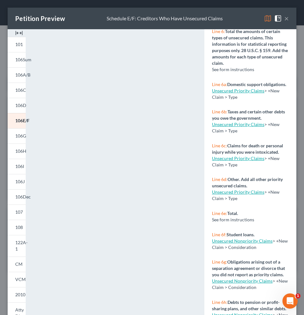
scroll to position [259, 0]
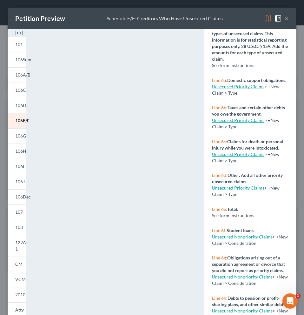
click at [233, 239] on link "Unsecured Nonpriority Claims" at bounding box center [242, 236] width 61 height 5
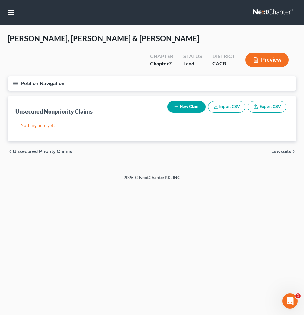
click at [198, 101] on button "New Claim" at bounding box center [186, 107] width 38 height 12
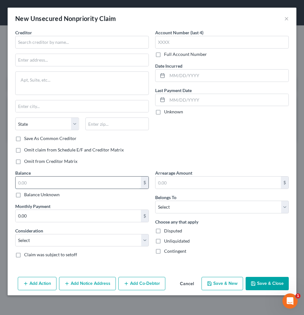
click at [35, 185] on input "text" at bounding box center [78, 182] width 125 height 12
type input "10,500"
click at [264, 283] on button "Save & Close" at bounding box center [266, 283] width 43 height 13
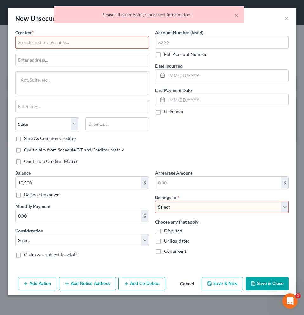
click at [51, 44] on input "text" at bounding box center [81, 42] width 133 height 13
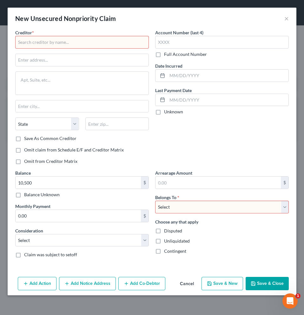
click at [204, 207] on select "Select Debtor 1 Only Debtor 2 Only Debtor 1 And Debtor 2 Only At Least One Of T…" at bounding box center [221, 206] width 133 height 13
click at [190, 284] on button "Cancel" at bounding box center [187, 283] width 24 height 13
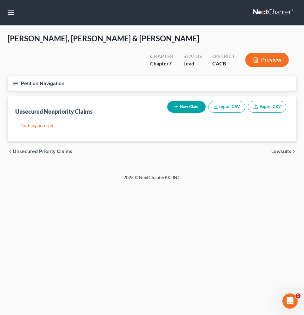
click at [189, 101] on button "New Claim" at bounding box center [186, 107] width 38 height 12
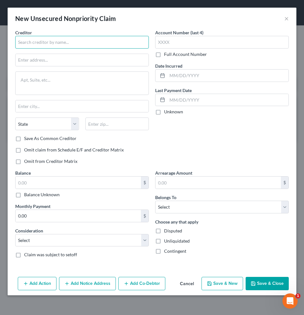
click at [42, 42] on input "text" at bounding box center [81, 42] width 133 height 13
type input "-"
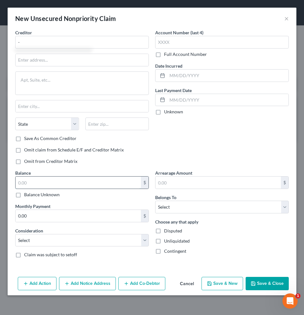
click at [75, 184] on input "text" at bounding box center [78, 182] width 125 height 12
type input "10,500"
click at [268, 287] on button "Save & Close" at bounding box center [266, 283] width 43 height 13
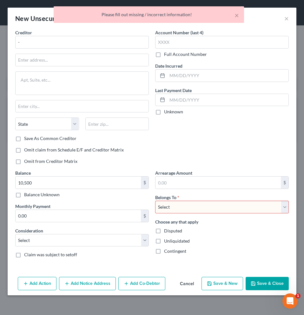
click at [228, 151] on div "Account Number (last 4) Full Account Number Date Incurred Last Payment Date Unk…" at bounding box center [222, 99] width 140 height 140
click at [79, 61] on input "text" at bounding box center [82, 60] width 133 height 12
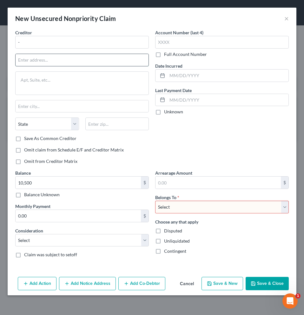
type input "-"
click at [235, 206] on select "Select Debtor 1 Only Debtor 2 Only Debtor 1 And Debtor 2 Only At Least One Of T…" at bounding box center [221, 206] width 133 height 13
select select "3"
click at [155, 200] on select "Select Debtor 1 Only Debtor 2 Only Debtor 1 And Debtor 2 Only At Least One Of T…" at bounding box center [221, 206] width 133 height 13
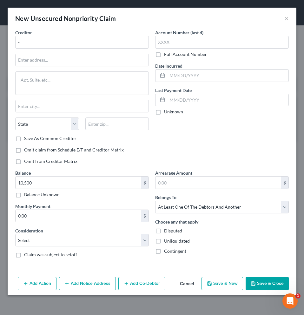
click at [265, 282] on button "Save & Close" at bounding box center [266, 283] width 43 height 13
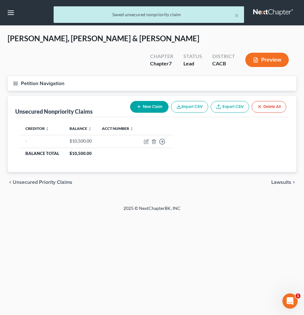
click at [270, 53] on button "Preview" at bounding box center [266, 60] width 43 height 14
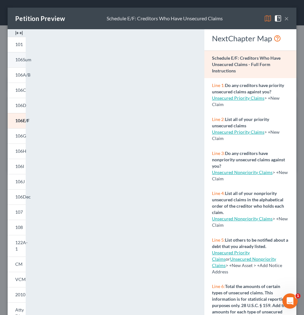
click at [27, 59] on span "106Sum" at bounding box center [23, 59] width 16 height 5
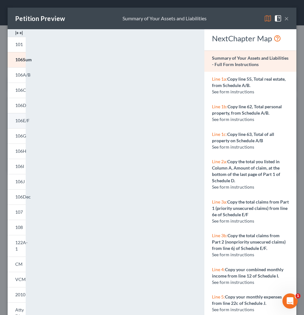
click at [18, 120] on span "106E/F" at bounding box center [22, 120] width 14 height 5
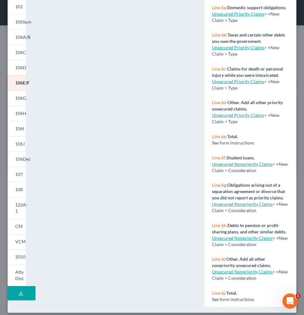
scroll to position [43, 0]
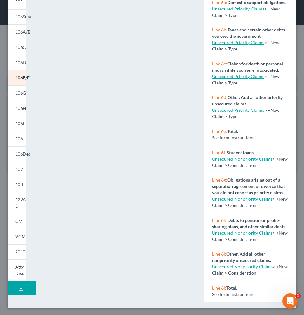
click at [246, 156] on link "Unsecured Nonpriority Claims" at bounding box center [242, 158] width 61 height 5
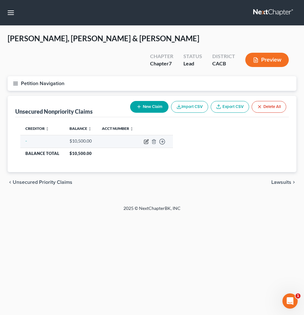
click at [146, 139] on icon "button" at bounding box center [146, 141] width 5 height 5
select select "3"
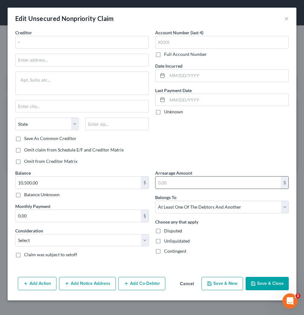
click at [178, 185] on input "text" at bounding box center [217, 182] width 125 height 12
type input "10,500"
drag, startPoint x: 60, startPoint y: 179, endPoint x: 67, endPoint y: 182, distance: 7.6
click at [67, 182] on input "10,500.00" at bounding box center [78, 182] width 125 height 12
type input "1"
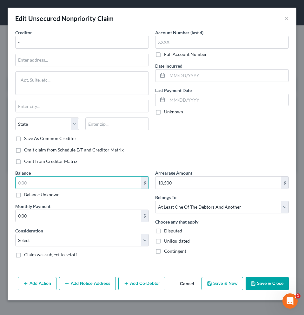
click at [264, 284] on button "Save & Close" at bounding box center [266, 283] width 43 height 13
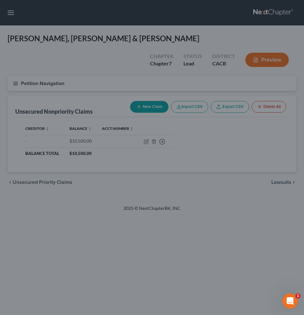
type input "10,500.00"
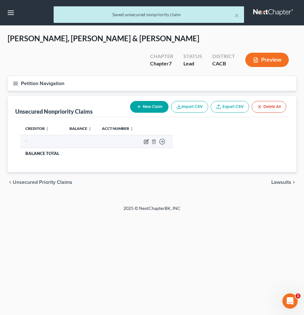
click at [146, 139] on icon "button" at bounding box center [146, 141] width 5 height 5
select select "3"
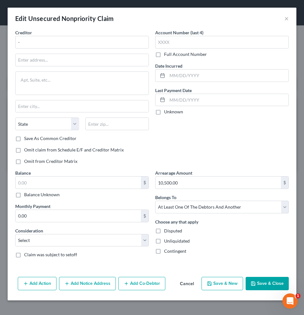
click at [261, 285] on button "Save & Close" at bounding box center [266, 283] width 43 height 13
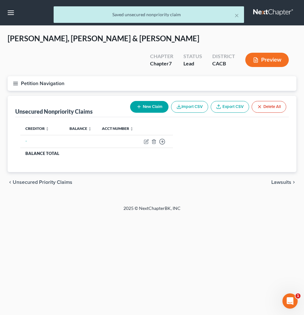
click at [261, 53] on button "Preview" at bounding box center [266, 60] width 43 height 14
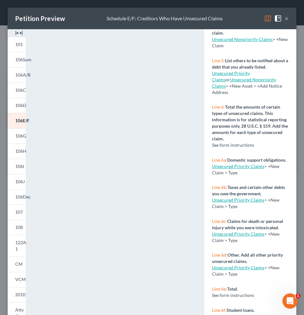
scroll to position [275, 0]
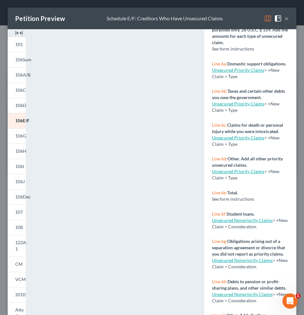
click at [252, 223] on link "Unsecured Nonpriority Claims" at bounding box center [242, 219] width 61 height 5
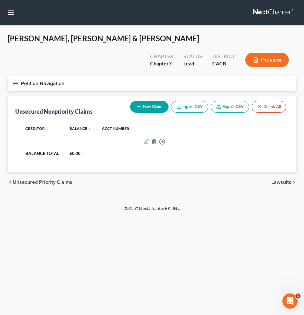
click at [151, 101] on button "New Claim" at bounding box center [149, 107] width 38 height 12
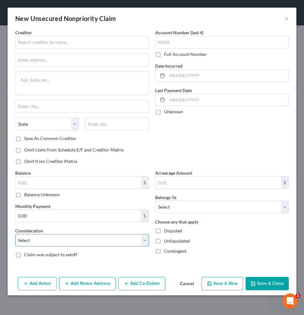
click at [87, 240] on select "Select Cable / Satellite Services Collection Agency Credit Card Debt Debt Couns…" at bounding box center [81, 240] width 133 height 13
select select "17"
click at [15, 234] on select "Select Cable / Satellite Services Collection Agency Credit Card Debt Debt Couns…" at bounding box center [81, 240] width 133 height 13
click at [188, 283] on button "Cancel" at bounding box center [187, 283] width 24 height 13
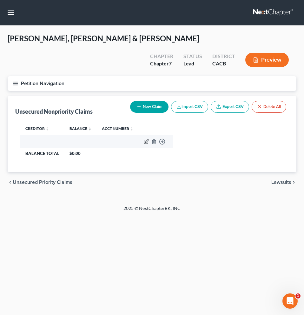
click at [145, 139] on icon "button" at bounding box center [146, 141] width 5 height 5
select select "3"
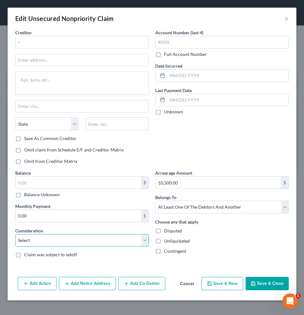
click at [68, 239] on select "Select Cable / Satellite Services Collection Agency Credit Card Debt Debt Couns…" at bounding box center [81, 240] width 133 height 13
select select "17"
click at [15, 234] on select "Select Cable / Satellite Services Collection Agency Credit Card Debt Debt Couns…" at bounding box center [81, 240] width 133 height 13
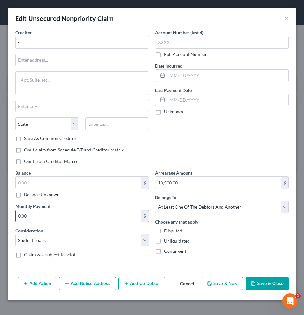
click at [36, 215] on input "0.00" at bounding box center [78, 216] width 125 height 12
click at [40, 184] on input "text" at bounding box center [78, 182] width 125 height 12
click at [221, 185] on input "10,500.00" at bounding box center [217, 182] width 125 height 12
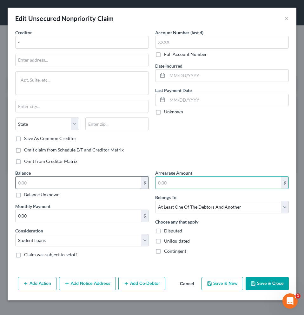
click at [99, 185] on input "text" at bounding box center [78, 182] width 125 height 12
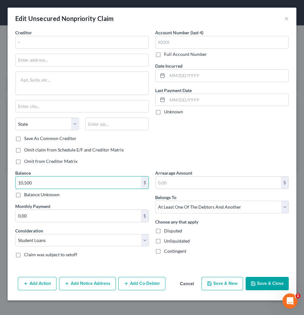
type input "10,500"
click at [272, 284] on button "Save & Close" at bounding box center [266, 283] width 43 height 13
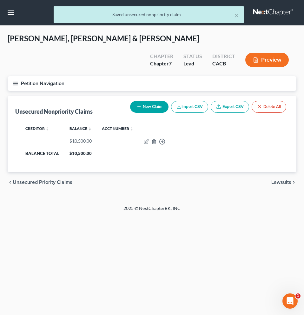
click at [257, 53] on button "Preview" at bounding box center [266, 60] width 43 height 14
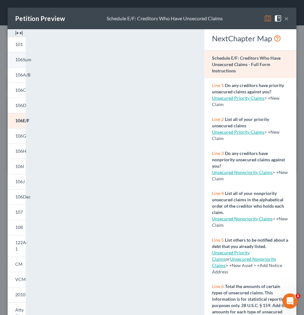
click at [20, 60] on span "106Sum" at bounding box center [23, 59] width 16 height 5
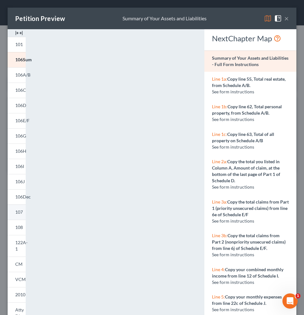
click at [24, 211] on link "107" at bounding box center [17, 211] width 18 height 15
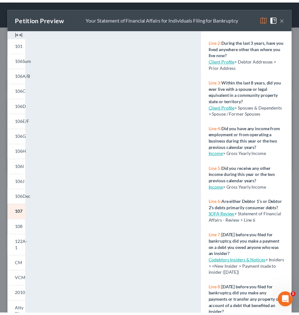
scroll to position [139, 0]
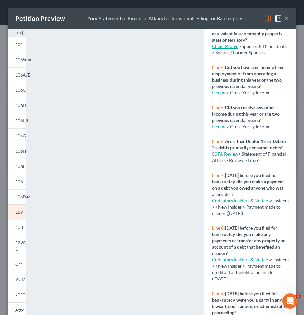
click at [224, 156] on link "SOFA Review" at bounding box center [225, 153] width 26 height 5
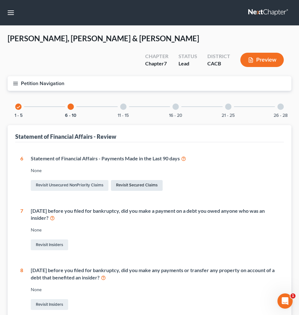
click at [128, 180] on link "Revisit Secured Claims" at bounding box center [137, 185] width 52 height 11
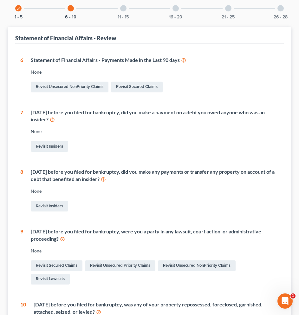
scroll to position [131, 0]
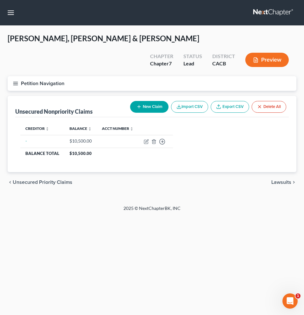
click at [271, 53] on button "Preview" at bounding box center [266, 60] width 43 height 14
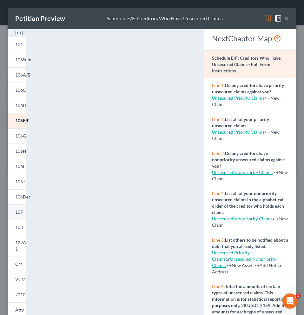
click at [19, 212] on span "107" at bounding box center [19, 211] width 8 height 5
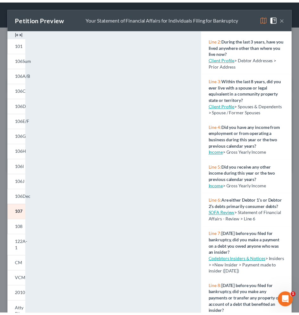
scroll to position [83, 0]
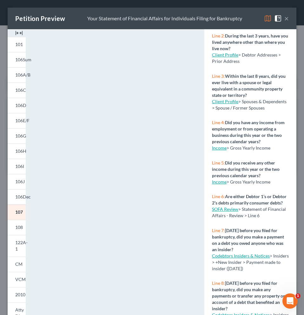
click at [231, 211] on link "SOFA Review" at bounding box center [225, 208] width 26 height 5
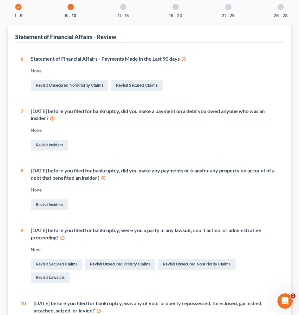
scroll to position [35, 0]
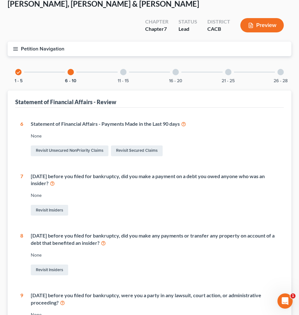
click at [17, 70] on icon "check" at bounding box center [18, 72] width 4 height 4
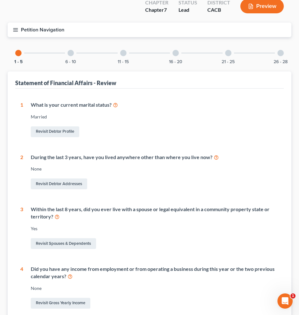
scroll to position [49, 0]
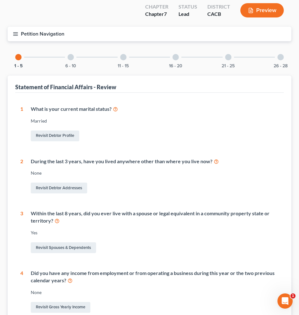
click at [71, 54] on div at bounding box center [71, 57] width 6 height 6
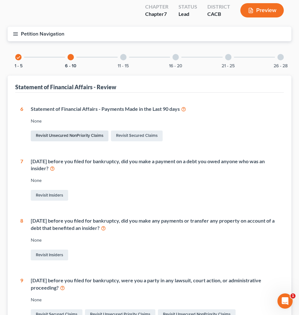
click at [76, 130] on link "Revisit Unsecured NonPriority Claims" at bounding box center [70, 135] width 78 height 11
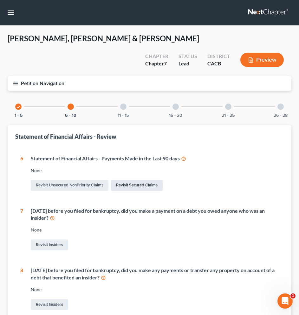
click at [126, 180] on link "Revisit Secured Claims" at bounding box center [137, 185] width 52 height 11
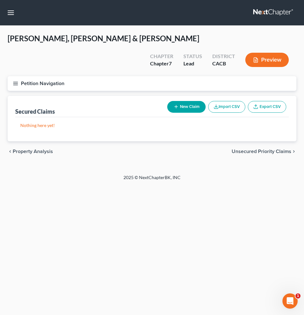
click at [186, 101] on button "New Claim" at bounding box center [186, 107] width 38 height 12
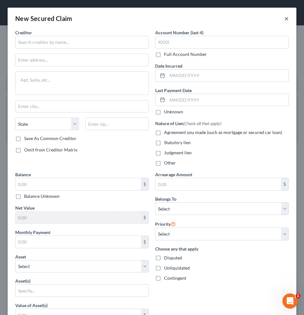
click at [284, 20] on button "×" at bounding box center [286, 19] width 4 height 8
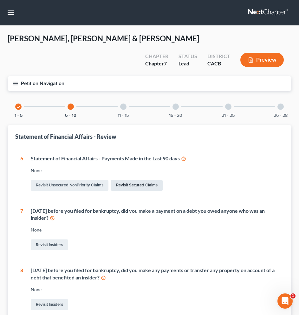
click at [138, 180] on link "Revisit Secured Claims" at bounding box center [137, 185] width 52 height 11
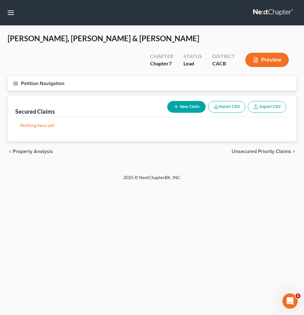
click at [176, 104] on icon "button" at bounding box center [175, 106] width 5 height 5
select select "0"
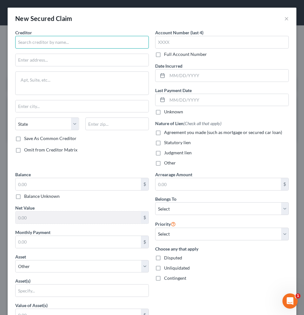
click at [103, 42] on input "text" at bounding box center [81, 42] width 133 height 13
type input "Porsche Financial Service"
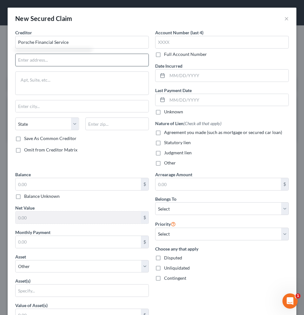
click at [84, 58] on input "text" at bounding box center [82, 60] width 133 height 12
click at [33, 61] on input "One Poesche" at bounding box center [82, 60] width 133 height 12
click at [48, 62] on input "One Porsche" at bounding box center [82, 60] width 133 height 12
type input "One Porsche Drive"
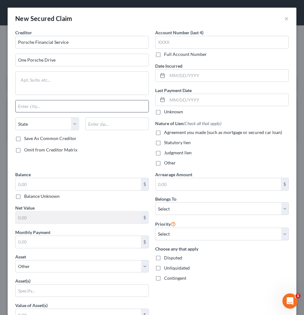
click at [34, 106] on input "text" at bounding box center [82, 106] width 133 height 12
type input "Atlanta"
click at [38, 126] on select "State [US_STATE] AK AR AZ CA CO CT DE DC [GEOGRAPHIC_DATA] [GEOGRAPHIC_DATA] GU…" at bounding box center [47, 123] width 64 height 13
select select "10"
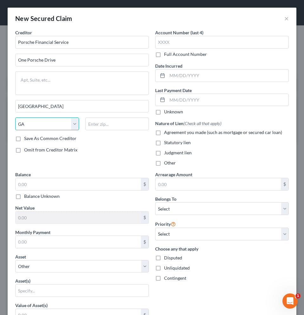
click at [15, 117] on select "State [US_STATE] AK AR AZ CA CO CT DE DC [GEOGRAPHIC_DATA] [GEOGRAPHIC_DATA] GU…" at bounding box center [47, 123] width 64 height 13
click at [118, 125] on input "text" at bounding box center [117, 123] width 64 height 13
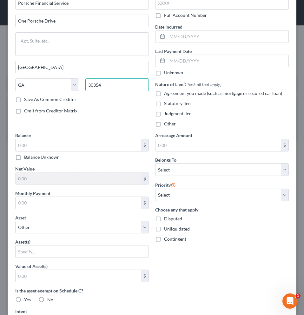
scroll to position [5, 0]
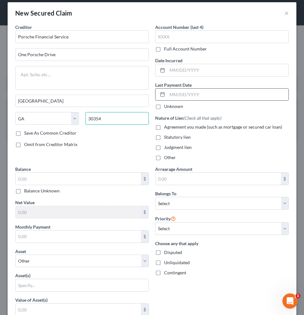
type input "30354"
click at [179, 95] on input "text" at bounding box center [227, 94] width 121 height 12
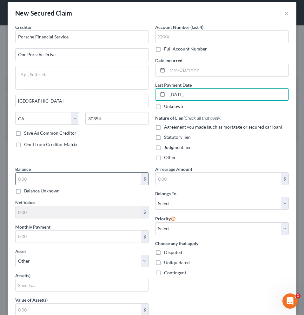
type input "04/24/18"
click at [80, 179] on input "text" at bounding box center [78, 178] width 125 height 12
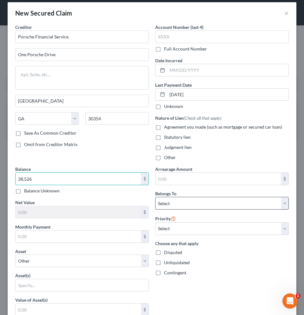
type input "38,526"
click at [171, 205] on select "Select Debtor 1 Only Debtor 2 Only Debtor 1 And Debtor 2 Only At Least One Of T…" at bounding box center [221, 203] width 133 height 13
click at [155, 197] on select "Select Debtor 1 Only Debtor 2 Only Debtor 1 And Debtor 2 Only At Least One Of T…" at bounding box center [221, 203] width 133 height 13
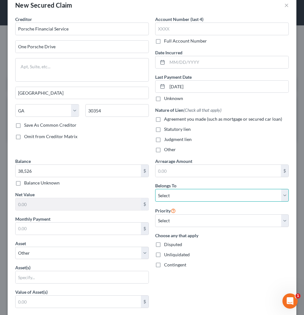
scroll to position [17, 0]
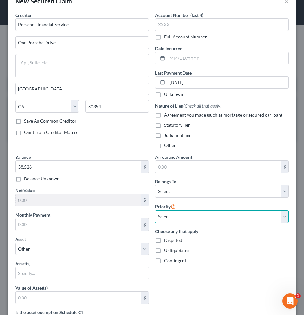
click at [177, 214] on select "Select 1st 2nd 3rd 4th 5th 6th 7th 8th 9th 10th 11th 12th 13th 14th 15th 16th 1…" at bounding box center [221, 216] width 133 height 13
click at [155, 210] on select "Select 1st 2nd 3rd 4th 5th 6th 7th 8th 9th 10th 11th 12th 13th 14th 15th 16th 1…" at bounding box center [221, 216] width 133 height 13
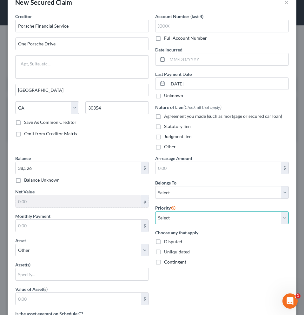
scroll to position [88, 0]
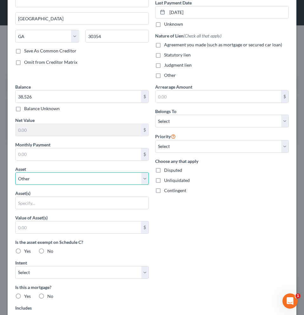
click at [53, 180] on select "Select Other Multiple Assets 4661 Revere Ct - $1162000.0 2023 Tesla 3 - $45000.…" at bounding box center [81, 178] width 133 height 13
select select "3"
click at [15, 172] on select "Select Other Multiple Assets 4661 Revere Ct - $1162000.0 2023 Tesla 3 - $45000.…" at bounding box center [81, 178] width 133 height 13
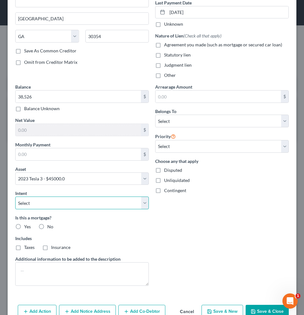
click at [62, 202] on select "Select Surrender Redeem Reaffirm Avoid Other" at bounding box center [81, 202] width 133 height 13
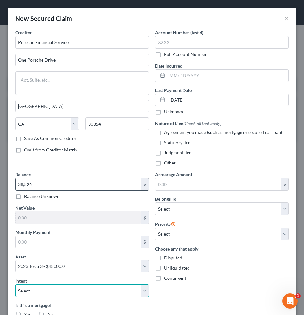
scroll to position [103, 0]
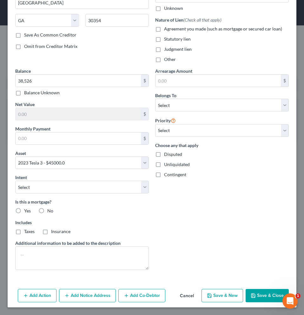
click at [267, 296] on button "Save & Close" at bounding box center [266, 295] width 43 height 13
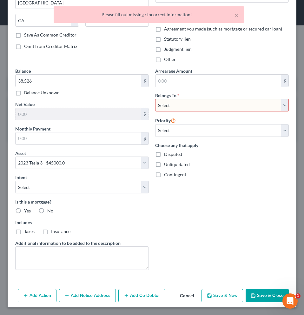
click at [259, 104] on select "Select Debtor 1 Only Debtor 2 Only Debtor 1 And Debtor 2 Only At Least One Of T…" at bounding box center [221, 105] width 133 height 13
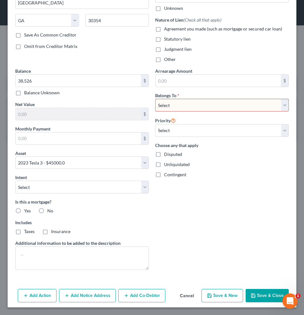
select select "0"
click at [155, 99] on select "Select Debtor 1 Only Debtor 2 Only Debtor 1 And Debtor 2 Only At Least One Of T…" at bounding box center [221, 105] width 133 height 13
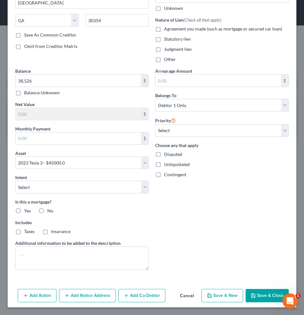
click at [256, 294] on button "Save & Close" at bounding box center [266, 295] width 43 height 13
select select
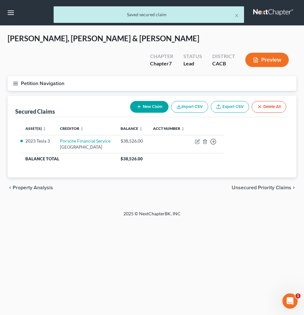
click at [270, 53] on button "Preview" at bounding box center [266, 60] width 43 height 14
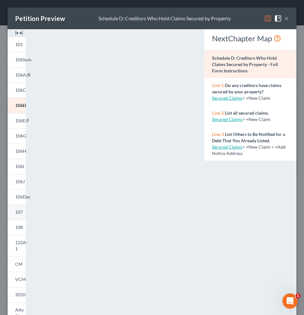
click at [19, 214] on span "107" at bounding box center [19, 211] width 8 height 5
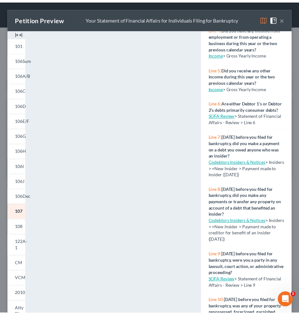
scroll to position [169, 0]
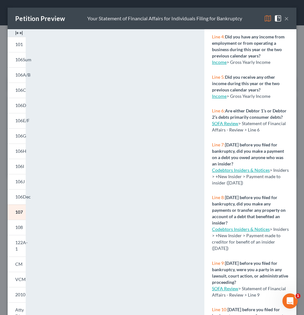
click at [226, 126] on link "SOFA Review" at bounding box center [225, 122] width 26 height 5
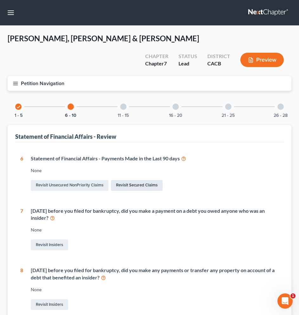
click at [145, 180] on link "Revisit Secured Claims" at bounding box center [137, 185] width 52 height 11
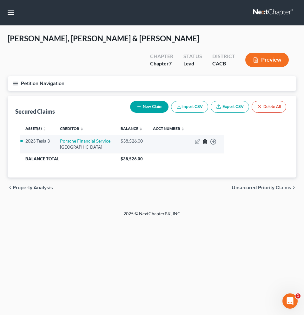
click at [207, 139] on icon "button" at bounding box center [204, 141] width 5 height 5
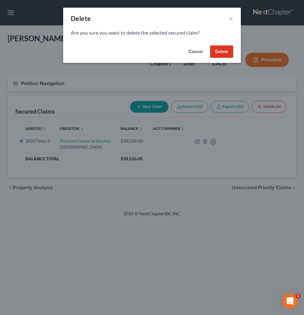
click at [218, 52] on button "Delete" at bounding box center [221, 51] width 23 height 13
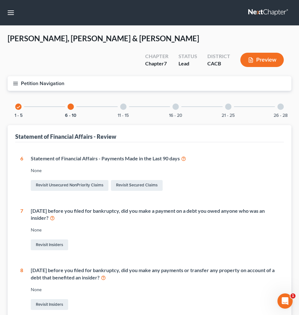
click at [123, 103] on div at bounding box center [123, 106] width 6 height 6
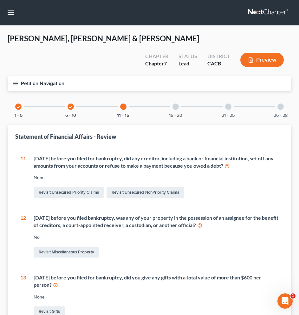
click at [72, 105] on icon "check" at bounding box center [70, 107] width 4 height 4
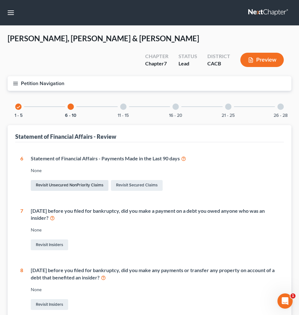
click at [85, 180] on link "Revisit Unsecured NonPriority Claims" at bounding box center [70, 185] width 78 height 11
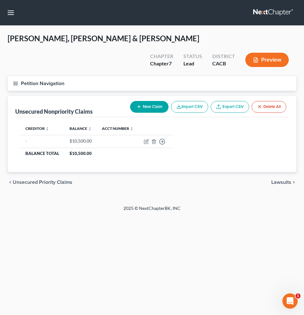
click at [274, 53] on button "Preview" at bounding box center [266, 60] width 43 height 14
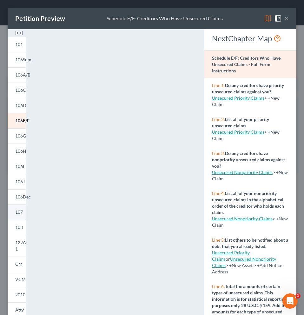
click at [23, 214] on span "107" at bounding box center [19, 211] width 8 height 5
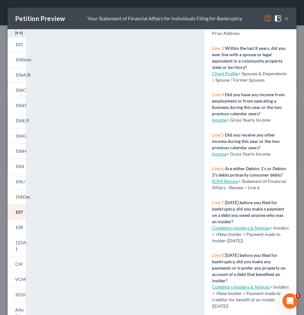
scroll to position [115, 0]
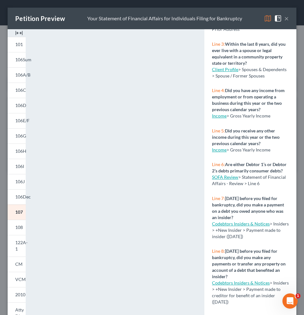
click at [233, 179] on link "SOFA Review" at bounding box center [225, 176] width 26 height 5
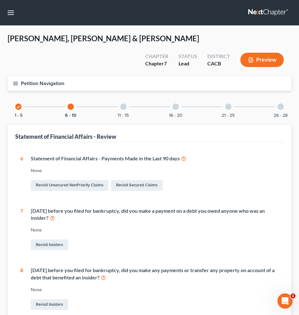
click at [36, 167] on div "None" at bounding box center [155, 170] width 248 height 6
click at [88, 180] on link "Revisit Unsecured NonPriority Claims" at bounding box center [70, 185] width 78 height 11
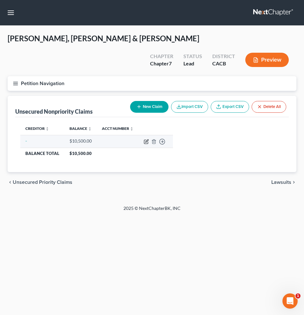
click at [146, 139] on icon "button" at bounding box center [146, 141] width 5 height 5
select select "17"
select select "3"
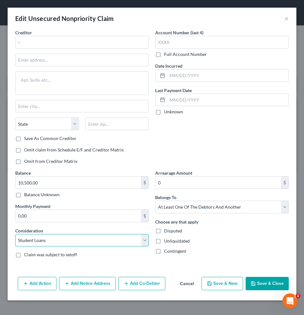
click at [146, 240] on select "Select Cable / Satellite Services Collection Agency Credit Card Debt Debt Couns…" at bounding box center [81, 240] width 133 height 13
click at [287, 17] on button "×" at bounding box center [286, 19] width 4 height 8
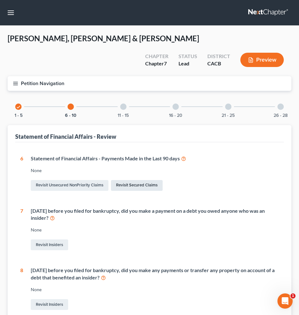
click at [125, 180] on link "Revisit Secured Claims" at bounding box center [137, 185] width 52 height 11
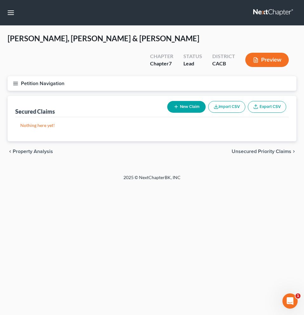
click at [198, 101] on button "New Claim" at bounding box center [186, 107] width 38 height 12
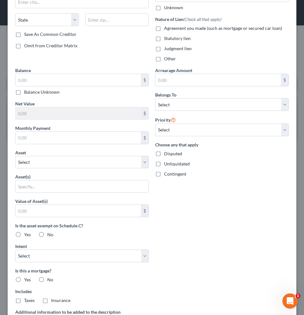
scroll to position [81, 0]
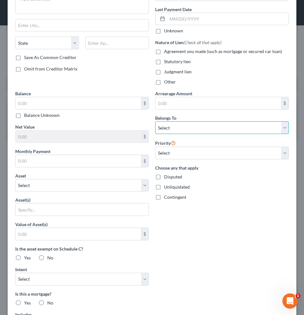
click at [234, 131] on select "Select Debtor 1 Only Debtor 2 Only Debtor 1 And Debtor 2 Only At Least One Of T…" at bounding box center [221, 127] width 133 height 13
click at [155, 121] on select "Select Debtor 1 Only Debtor 2 Only Debtor 1 And Debtor 2 Only At Least One Of T…" at bounding box center [221, 127] width 133 height 13
click at [230, 123] on select "Select Debtor 1 Only Debtor 2 Only Debtor 1 And Debtor 2 Only At Least One Of T…" at bounding box center [221, 127] width 133 height 13
select select "0"
click at [155, 121] on select "Select Debtor 1 Only Debtor 2 Only Debtor 1 And Debtor 2 Only At Least One Of T…" at bounding box center [221, 127] width 133 height 13
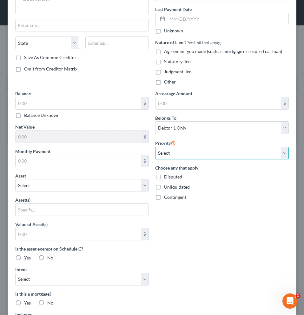
click at [230, 152] on select "Select 1st 2nd 3rd 4th 5th 6th 7th 8th 9th 10th 11th 12th 13th 14th 15th 16th 1…" at bounding box center [221, 152] width 133 height 13
click at [155, 146] on select "Select 1st 2nd 3rd 4th 5th 6th 7th 8th 9th 10th 11th 12th 13th 14th 15th 16th 1…" at bounding box center [221, 152] width 133 height 13
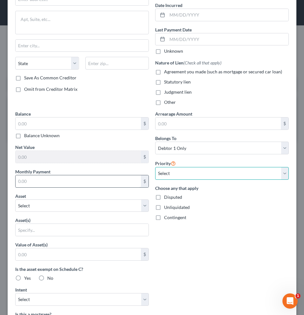
scroll to position [93, 0]
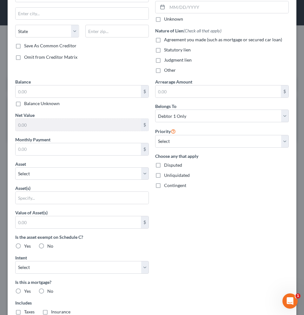
click at [24, 246] on label "Yes" at bounding box center [27, 246] width 7 height 6
click at [27, 246] on input "Yes" at bounding box center [29, 245] width 4 height 4
radio input "true"
click at [24, 246] on label "Yes" at bounding box center [27, 246] width 7 height 6
click at [27, 246] on input "Yes" at bounding box center [29, 245] width 4 height 4
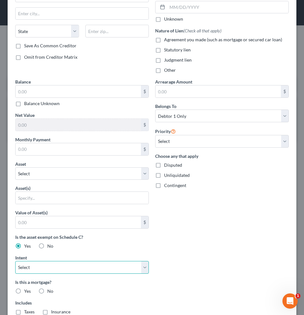
click at [40, 265] on select "Select Surrender Redeem Reaffirm Avoid Other" at bounding box center [81, 267] width 133 height 13
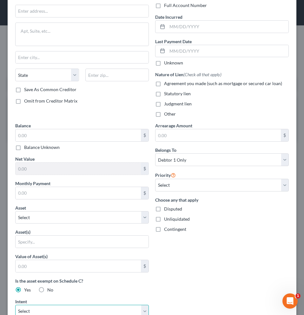
scroll to position [0, 0]
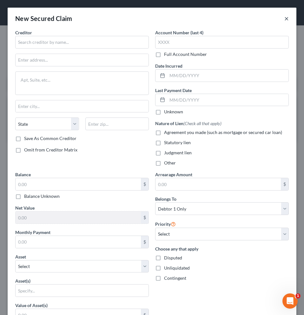
click at [284, 17] on button "×" at bounding box center [286, 19] width 4 height 8
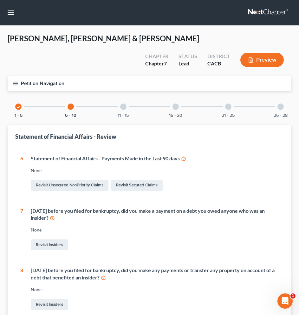
click at [271, 53] on button "Preview" at bounding box center [261, 60] width 43 height 14
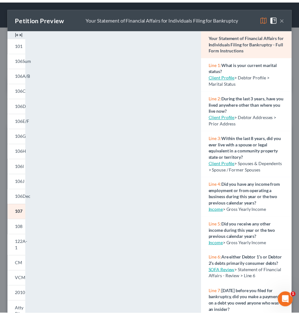
scroll to position [26, 0]
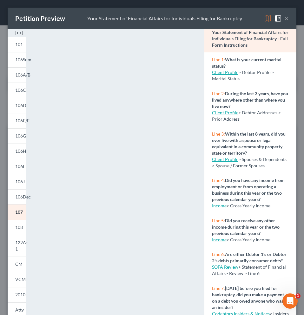
click at [225, 269] on link "SOFA Review" at bounding box center [225, 266] width 26 height 5
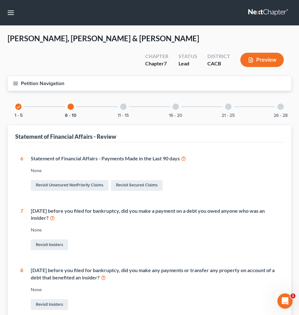
click at [37, 167] on div "None" at bounding box center [155, 170] width 248 height 6
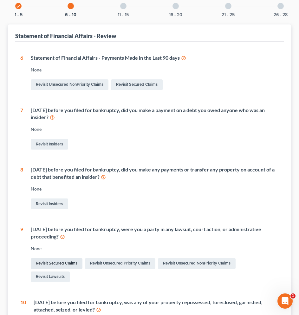
click at [44, 258] on link "Revisit Secured Claims" at bounding box center [57, 263] width 52 height 11
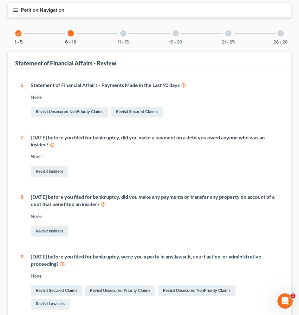
scroll to position [106, 0]
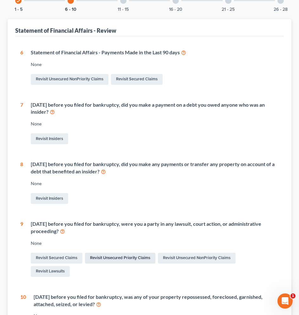
click at [115, 252] on link "Revisit Unsecured Priority Claims" at bounding box center [120, 257] width 70 height 11
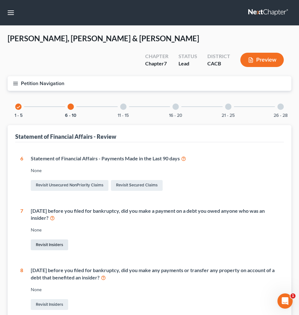
click at [50, 239] on link "Revisit Insiders" at bounding box center [49, 244] width 37 height 11
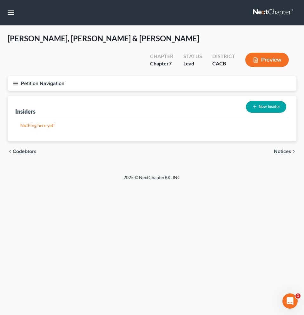
click at [253, 104] on icon "button" at bounding box center [254, 106] width 5 height 5
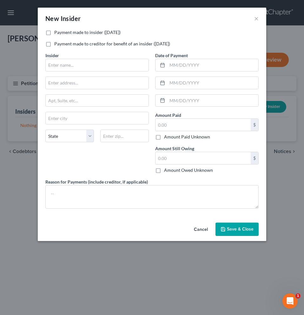
click at [205, 226] on button "Cancel" at bounding box center [201, 229] width 24 height 13
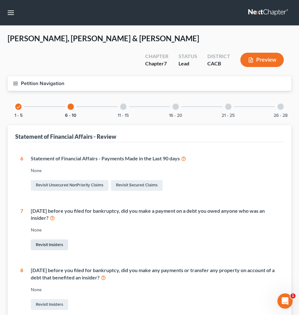
click at [56, 239] on link "Revisit Insiders" at bounding box center [49, 244] width 37 height 11
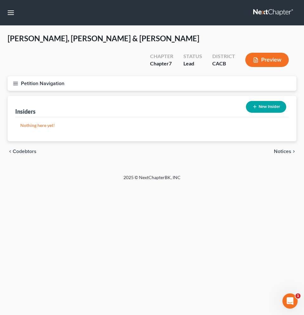
click at [266, 101] on button "New Insider" at bounding box center [266, 107] width 40 height 12
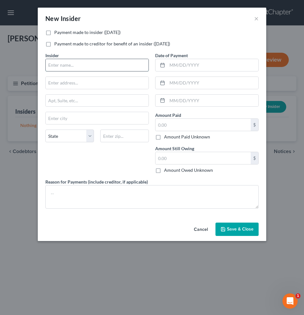
click at [79, 63] on input "text" at bounding box center [97, 65] width 103 height 12
type input "Capital One"
click at [237, 227] on span "Save & Close" at bounding box center [240, 228] width 27 height 5
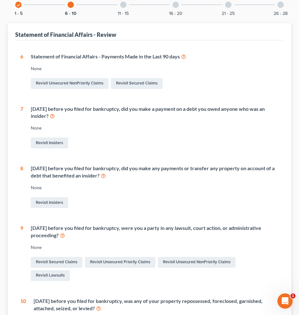
scroll to position [103, 0]
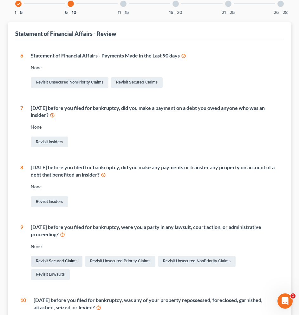
click at [75, 256] on link "Revisit Secured Claims" at bounding box center [57, 261] width 52 height 11
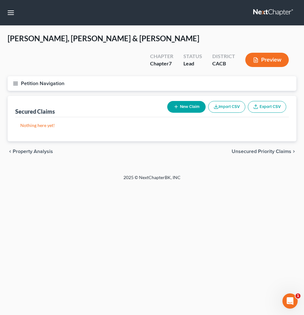
click at [189, 101] on button "New Claim" at bounding box center [186, 107] width 38 height 12
select select "0"
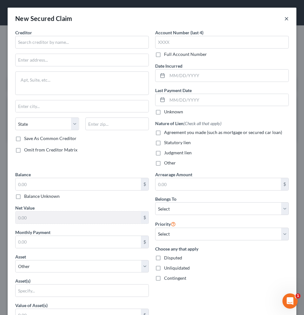
click at [284, 20] on button "×" at bounding box center [286, 19] width 4 height 8
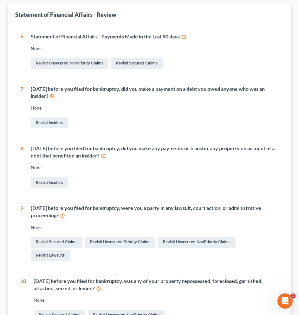
scroll to position [154, 0]
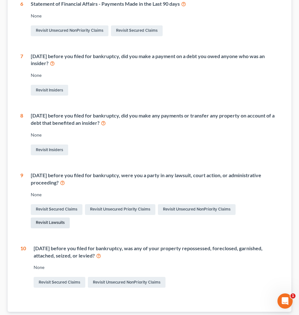
click at [57, 217] on link "Revisit Lawsuits" at bounding box center [50, 222] width 39 height 11
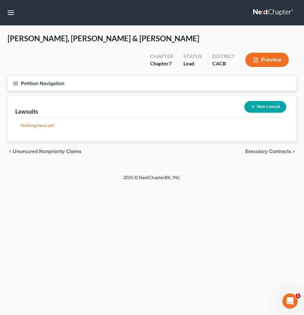
click at [270, 101] on button "New Lawsuit" at bounding box center [265, 107] width 42 height 12
select select "0"
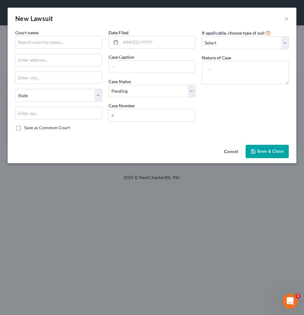
click at [258, 152] on span "Save & Close" at bounding box center [270, 150] width 27 height 5
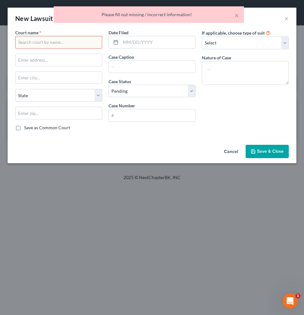
click at [24, 42] on input "text" at bounding box center [58, 42] width 87 height 13
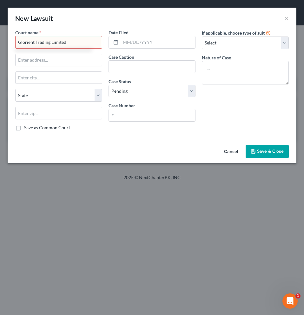
click at [72, 44] on input "Glorient Trading Limited" at bounding box center [58, 42] width 87 height 13
type input "Glorient Trading Limited vs"
click at [285, 18] on button "×" at bounding box center [286, 19] width 4 height 8
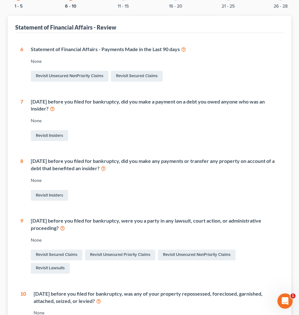
scroll to position [141, 0]
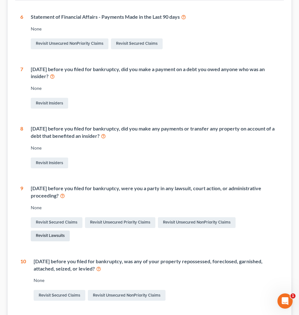
click at [55, 230] on link "Revisit Lawsuits" at bounding box center [50, 235] width 39 height 11
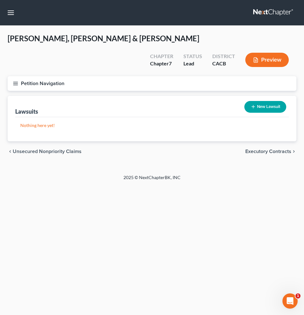
click at [262, 101] on button "New Lawsuit" at bounding box center [265, 107] width 42 height 12
select select "0"
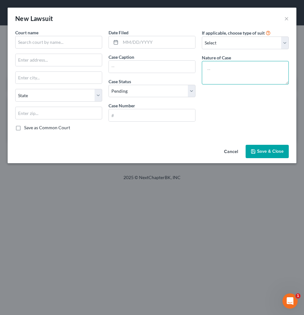
click at [216, 68] on textarea at bounding box center [245, 72] width 87 height 23
type textarea "Glorient Trading Limited vs Mao, Pamela; Mao, Jerry"
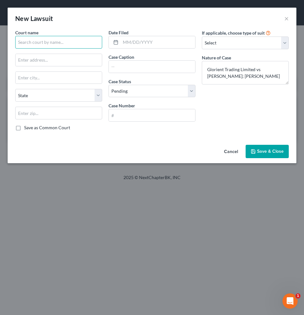
click at [64, 45] on input "text" at bounding box center [58, 42] width 87 height 13
type input "-"
click at [125, 114] on input "text" at bounding box center [152, 115] width 86 height 12
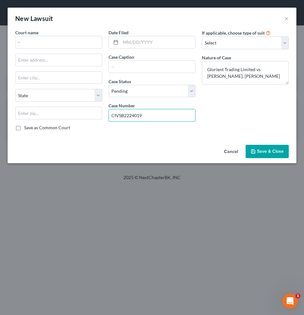
type input "CIVSB2224019"
click at [279, 152] on span "Save & Close" at bounding box center [270, 150] width 27 height 5
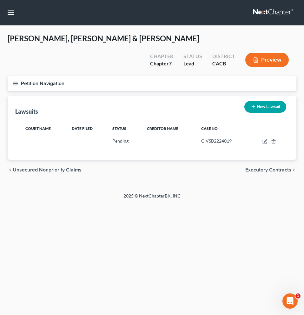
click at [262, 101] on button "New Lawsuit" at bounding box center [265, 107] width 42 height 12
select select "0"
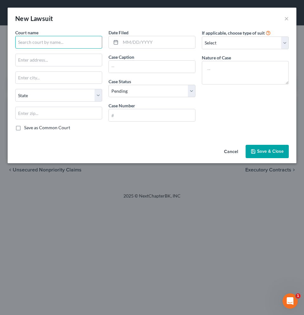
click at [52, 44] on input "text" at bounding box center [58, 42] width 87 height 13
type input "-"
click at [145, 114] on input "text" at bounding box center [152, 115] width 86 height 12
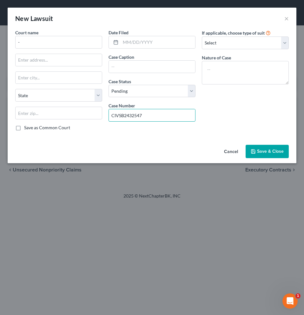
type input "CIVSB2432547"
click at [270, 150] on span "Save & Close" at bounding box center [270, 150] width 27 height 5
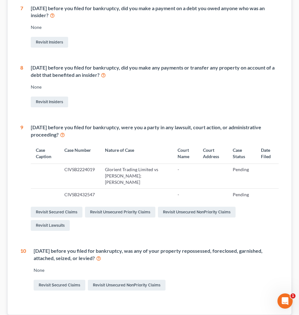
scroll to position [211, 0]
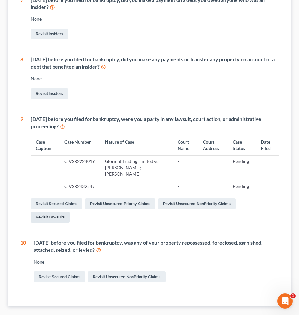
click at [56, 211] on link "Revisit Lawsuits" at bounding box center [50, 216] width 39 height 11
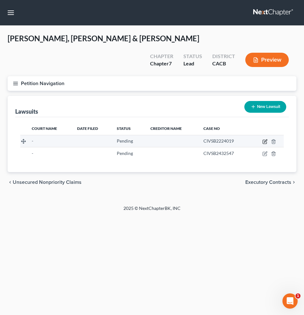
click at [266, 139] on icon "button" at bounding box center [264, 141] width 5 height 5
select select "0"
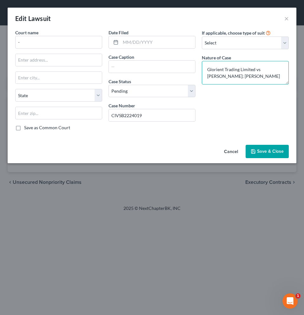
drag, startPoint x: 253, startPoint y: 78, endPoint x: 205, endPoint y: 64, distance: 50.6
click at [205, 64] on textarea "Glorient Trading Limited vs Mao, Pamela; Mao, Jerry" at bounding box center [245, 72] width 87 height 23
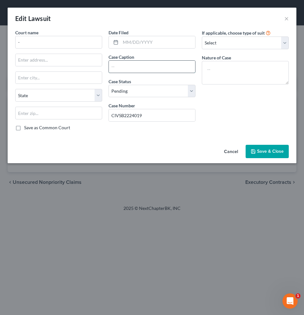
click at [130, 65] on input "text" at bounding box center [152, 67] width 86 height 12
paste input "Glorient Trading Limited vs Mao, Pamela; Mao, Jerry"
type input "Glorient Trading Limited vs Mao, Pamela; Mao, Jerry"
click at [279, 152] on span "Save & Close" at bounding box center [270, 150] width 27 height 5
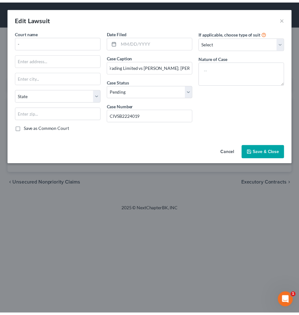
scroll to position [0, 0]
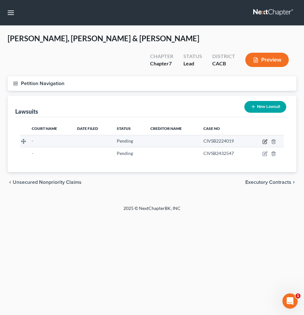
click at [265, 139] on icon "button" at bounding box center [264, 141] width 5 height 5
select select "0"
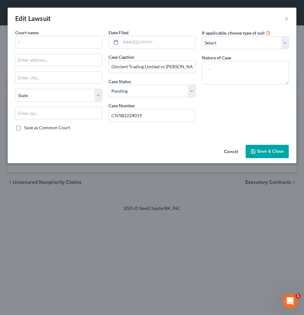
click at [276, 152] on span "Save & Close" at bounding box center [270, 150] width 27 height 5
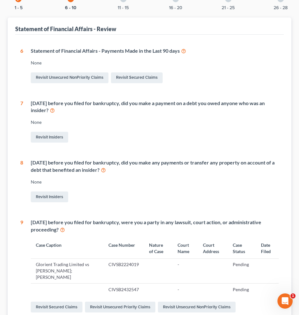
scroll to position [224, 0]
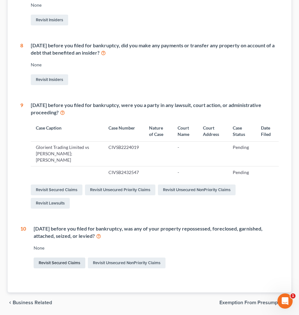
click at [70, 257] on link "Revisit Secured Claims" at bounding box center [60, 262] width 52 height 11
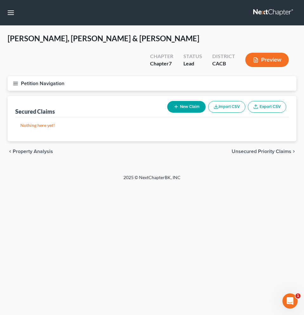
click at [172, 101] on button "New Claim" at bounding box center [186, 107] width 38 height 12
select select "0"
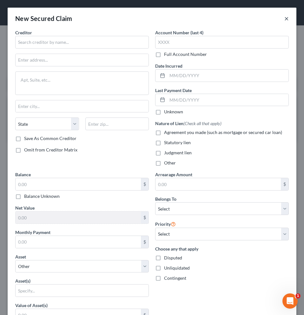
click at [284, 19] on button "×" at bounding box center [286, 19] width 4 height 8
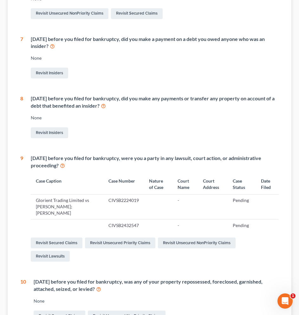
scroll to position [224, 0]
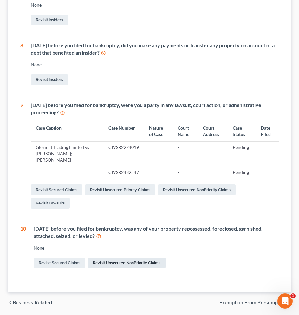
click at [145, 257] on link "Revisit Unsecured NonPriority Claims" at bounding box center [127, 262] width 78 height 11
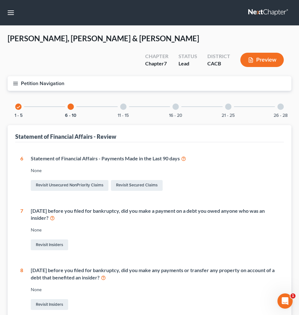
scroll to position [224, 0]
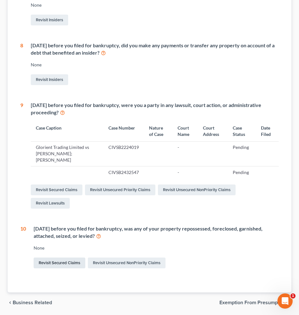
click at [59, 257] on link "Revisit Secured Claims" at bounding box center [60, 262] width 52 height 11
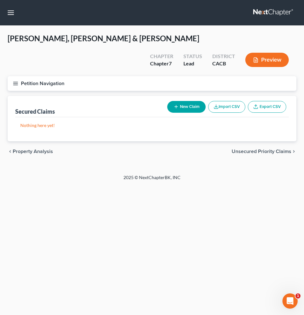
click at [178, 101] on button "New Claim" at bounding box center [186, 107] width 38 height 12
select select "0"
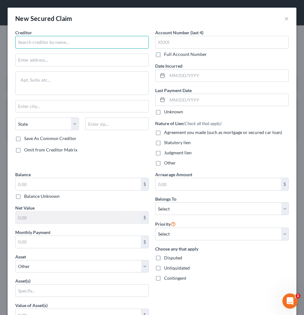
click at [55, 43] on input "text" at bounding box center [81, 42] width 133 height 13
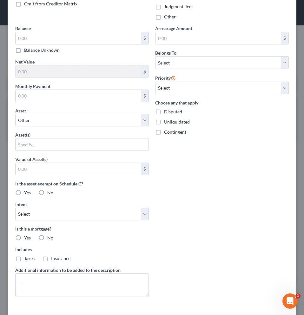
scroll to position [172, 0]
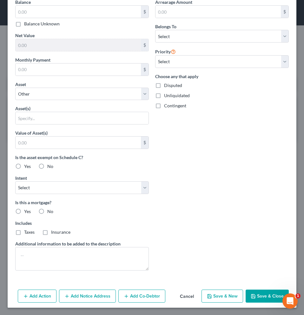
type input "City Bank"
click at [258, 300] on button "Save & Close" at bounding box center [266, 295] width 43 height 13
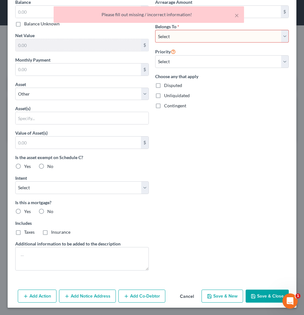
scroll to position [0, 0]
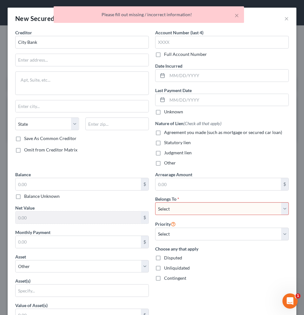
click at [192, 207] on select "Select Debtor 1 Only Debtor 2 Only Debtor 1 And Debtor 2 Only At Least One Of T…" at bounding box center [221, 208] width 133 height 13
click at [155, 202] on select "Select Debtor 1 Only Debtor 2 Only Debtor 1 And Debtor 2 Only At Least One Of T…" at bounding box center [221, 208] width 133 height 13
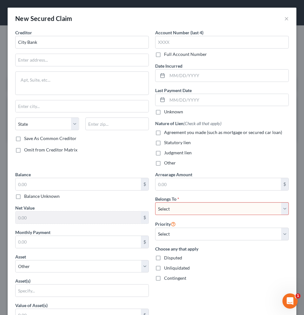
click at [192, 207] on select "Select Debtor 1 Only Debtor 2 Only Debtor 1 And Debtor 2 Only At Least One Of T…" at bounding box center [221, 208] width 133 height 13
select select "0"
click at [155, 202] on select "Select Debtor 1 Only Debtor 2 Only Debtor 1 And Debtor 2 Only At Least One Of T…" at bounding box center [221, 208] width 133 height 13
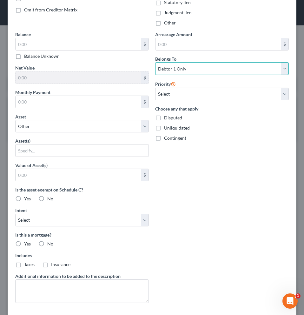
scroll to position [172, 0]
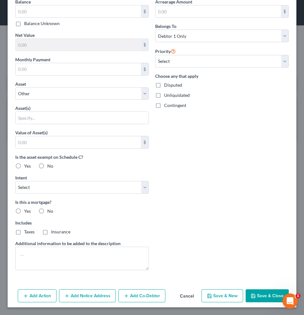
click at [250, 293] on icon "button" at bounding box center [252, 295] width 5 height 5
select select
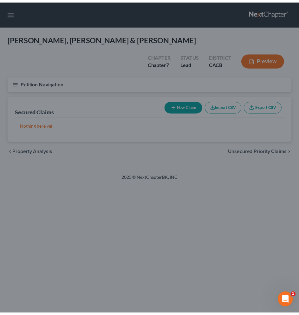
scroll to position [103, 0]
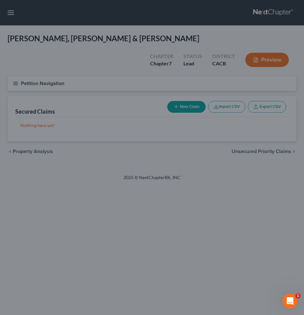
type input "0.00"
type input "0"
type input "0.00"
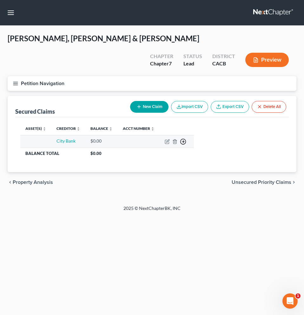
click at [182, 138] on icon "button" at bounding box center [183, 141] width 6 height 6
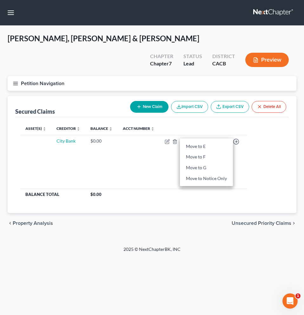
click at [260, 127] on table "Asset(s) expand_more expand_less unfold_more Creditor expand_more expand_less u…" at bounding box center [151, 161] width 263 height 78
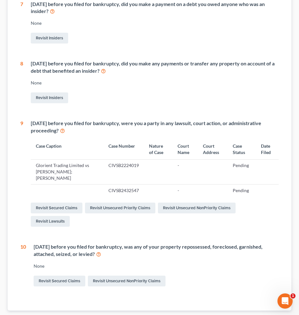
scroll to position [224, 0]
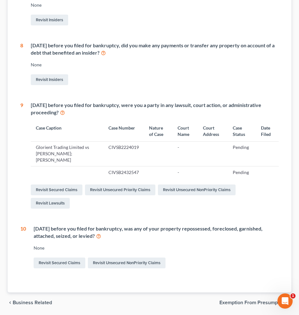
click at [98, 232] on icon at bounding box center [98, 235] width 5 height 6
click at [57, 257] on link "Revisit Secured Claims" at bounding box center [60, 262] width 52 height 11
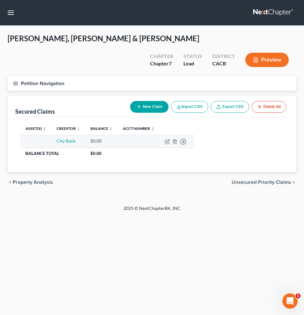
click at [122, 135] on td at bounding box center [139, 141] width 42 height 13
click at [165, 139] on icon "button" at bounding box center [167, 141] width 5 height 5
select select "0"
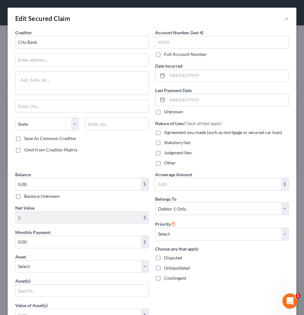
scroll to position [178, 0]
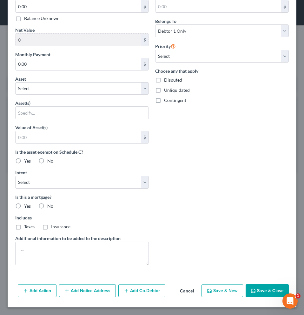
click at [37, 290] on button "Add Action" at bounding box center [37, 290] width 39 height 13
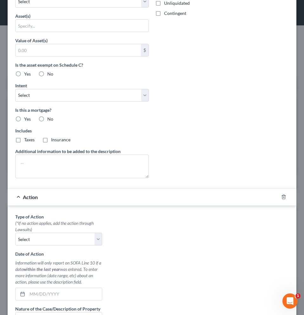
scroll to position [297, 0]
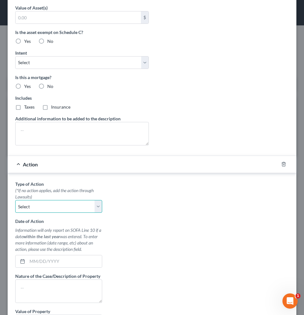
click at [94, 204] on select "Select Repossession Garnishment Foreclosure Personal Injury Attached, Seized, O…" at bounding box center [58, 206] width 87 height 13
select select "2"
click at [15, 200] on select "Select Repossession Garnishment Foreclosure Personal Injury Attached, Seized, O…" at bounding box center [58, 206] width 87 height 13
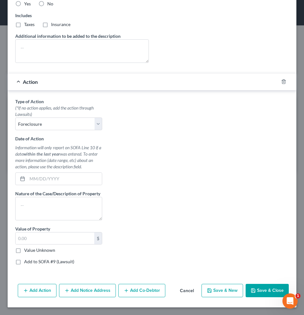
click at [263, 292] on button "Save & Close" at bounding box center [266, 289] width 43 height 13
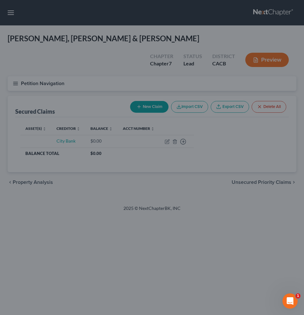
type input "0"
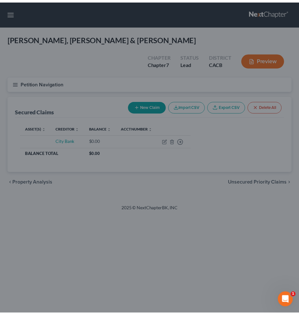
scroll to position [0, 0]
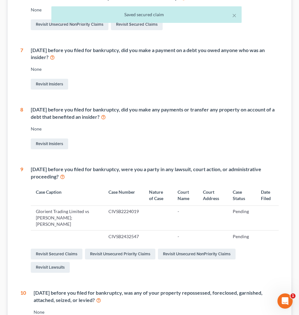
scroll to position [224, 0]
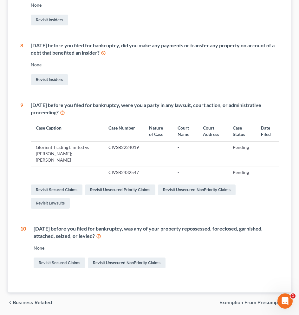
click at [98, 232] on icon at bounding box center [98, 235] width 5 height 6
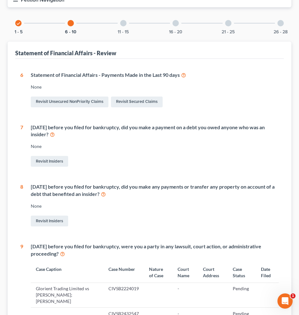
scroll to position [0, 0]
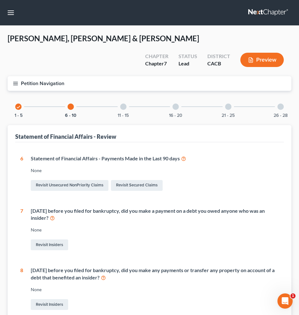
click at [184, 155] on icon at bounding box center [183, 158] width 5 height 6
